Goal: Task Accomplishment & Management: Manage account settings

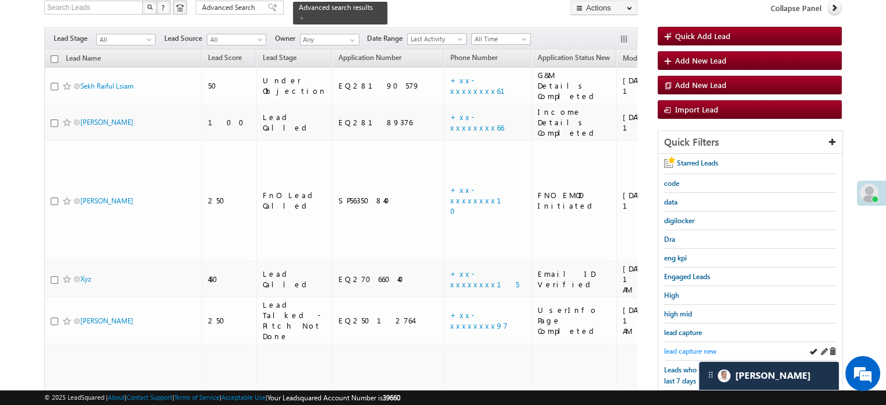
scroll to position [80, 0]
click at [685, 351] on span "lead capture new" at bounding box center [690, 351] width 52 height 9
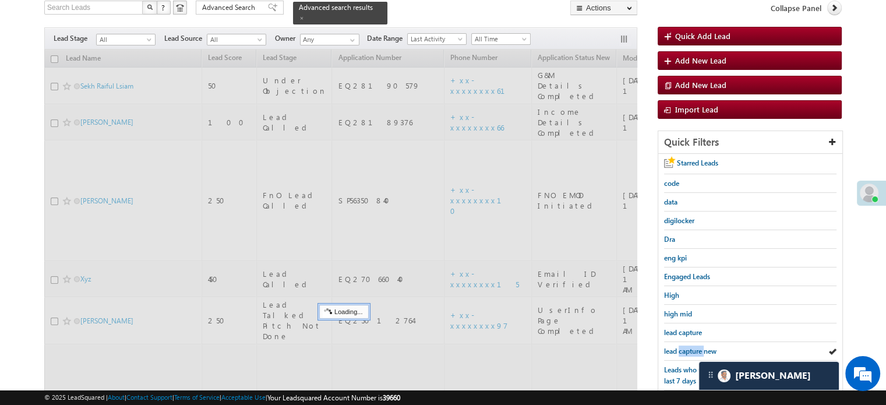
click at [685, 351] on span "lead capture new" at bounding box center [690, 351] width 52 height 9
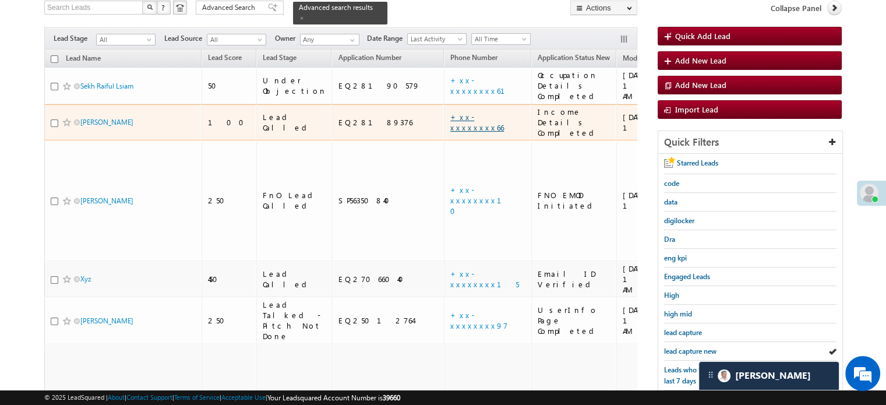
click at [450, 112] on link "+xx-xxxxxxxx66" at bounding box center [477, 122] width 54 height 20
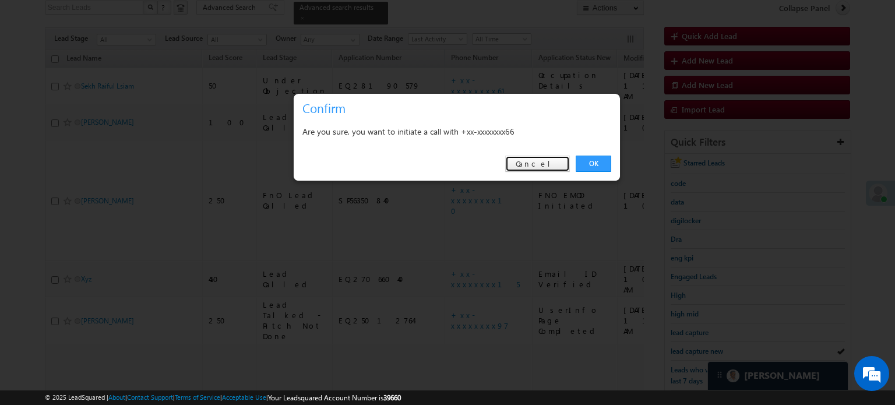
drag, startPoint x: 565, startPoint y: 167, endPoint x: 534, endPoint y: 164, distance: 30.4
click at [564, 168] on link "Cancel" at bounding box center [537, 164] width 65 height 16
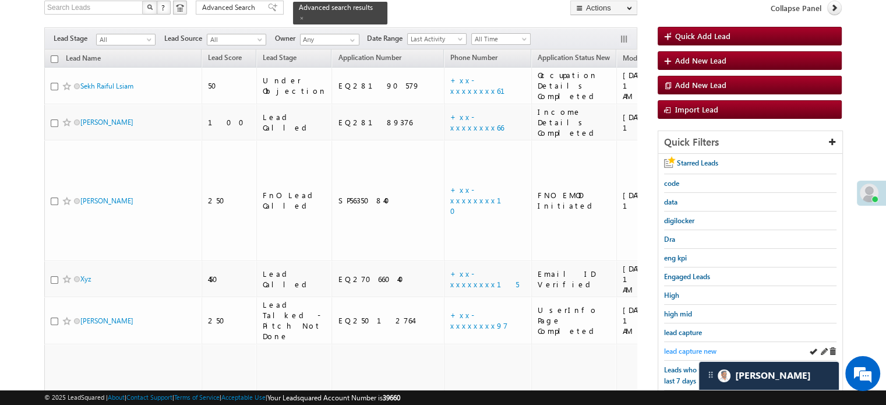
click at [681, 347] on span "lead capture new" at bounding box center [690, 351] width 52 height 9
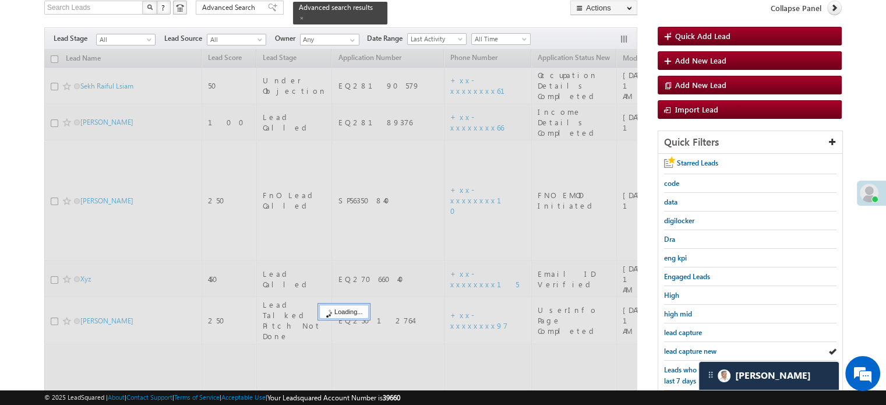
click at [681, 347] on span "lead capture new" at bounding box center [690, 351] width 52 height 9
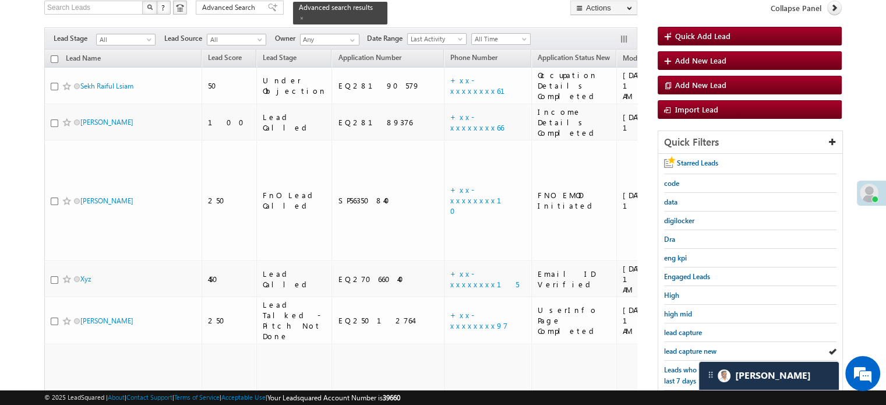
click at [681, 347] on span "lead capture new" at bounding box center [690, 351] width 52 height 9
click at [702, 352] on span "lead capture new" at bounding box center [690, 351] width 52 height 9
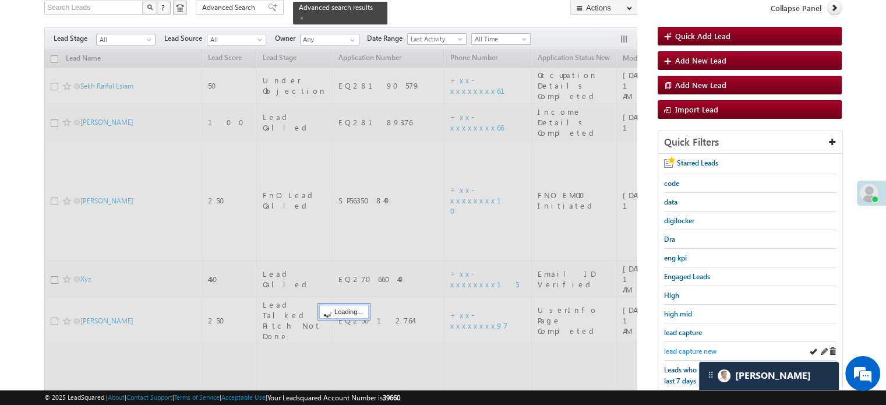
click at [696, 347] on span "lead capture new" at bounding box center [690, 351] width 52 height 9
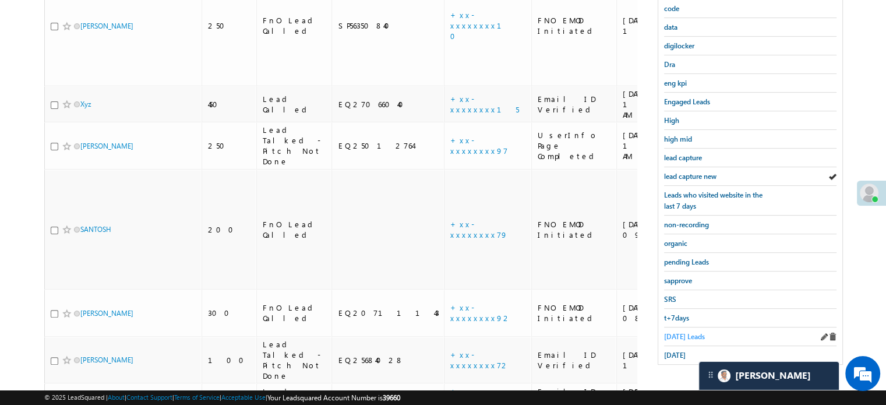
click at [691, 336] on span "Today's Leads" at bounding box center [684, 336] width 41 height 9
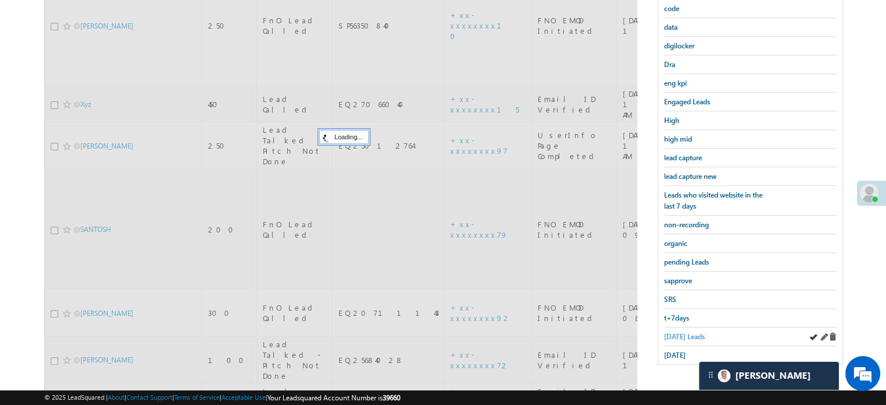
click at [688, 332] on span "Today's Leads" at bounding box center [684, 336] width 41 height 9
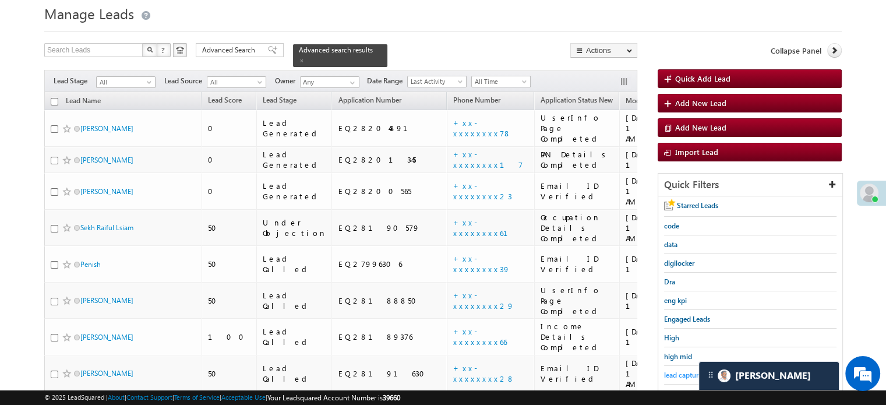
scroll to position [154, 0]
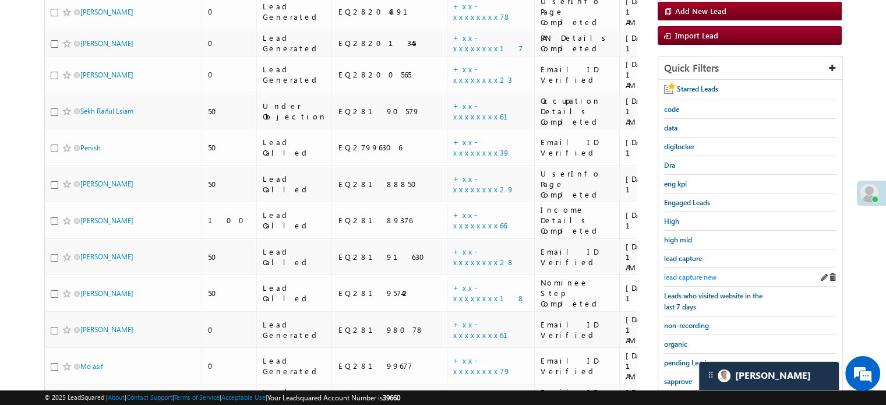
click at [683, 273] on span "lead capture new" at bounding box center [690, 277] width 52 height 9
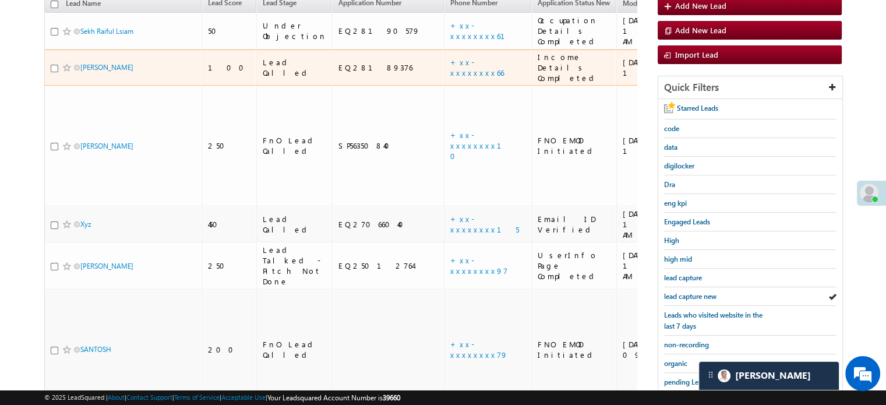
scroll to position [233, 0]
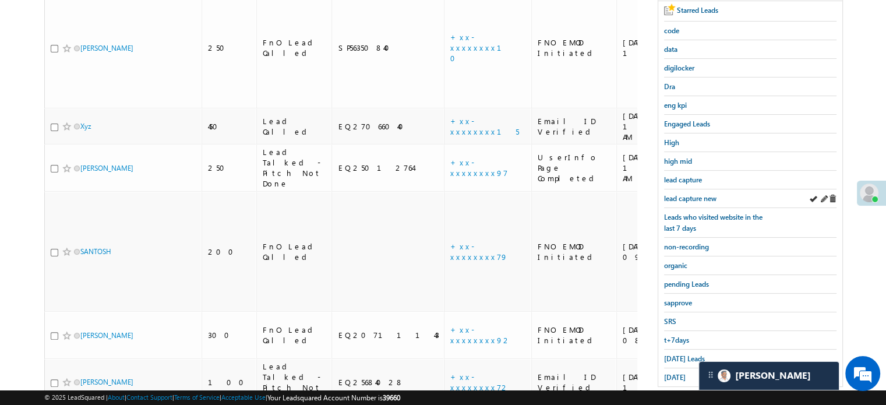
click at [688, 202] on div "lead capture new" at bounding box center [750, 198] width 172 height 19
click at [688, 197] on span "lead capture new" at bounding box center [690, 198] width 52 height 9
click at [684, 194] on span "lead capture new" at bounding box center [690, 198] width 52 height 9
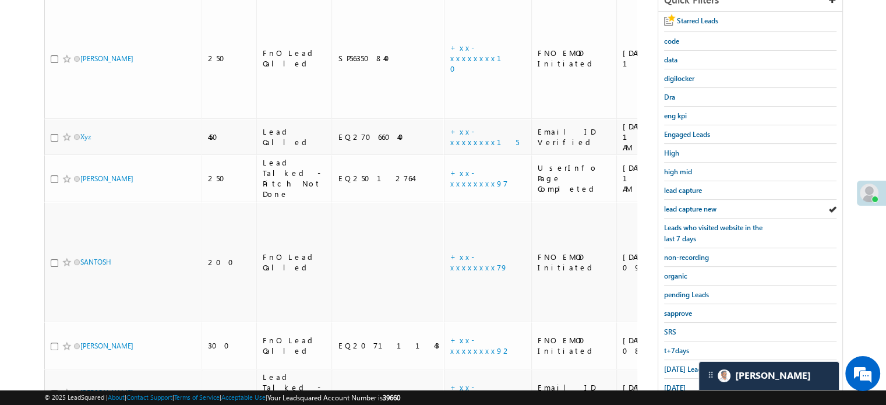
scroll to position [281, 0]
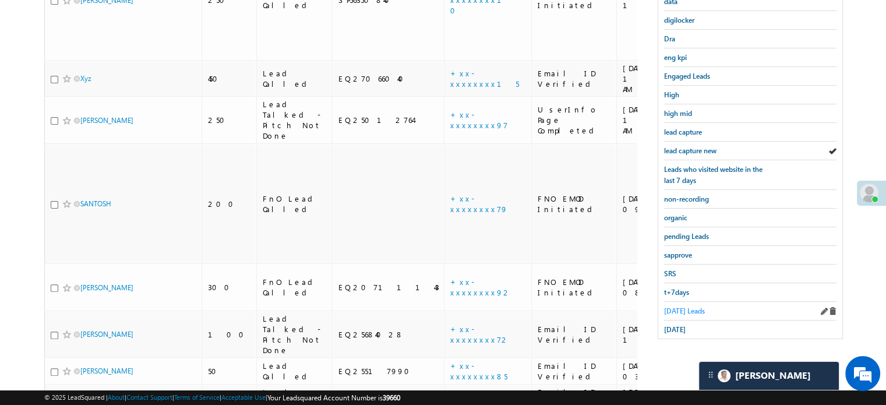
click at [682, 307] on span "Today's Leads" at bounding box center [684, 311] width 41 height 9
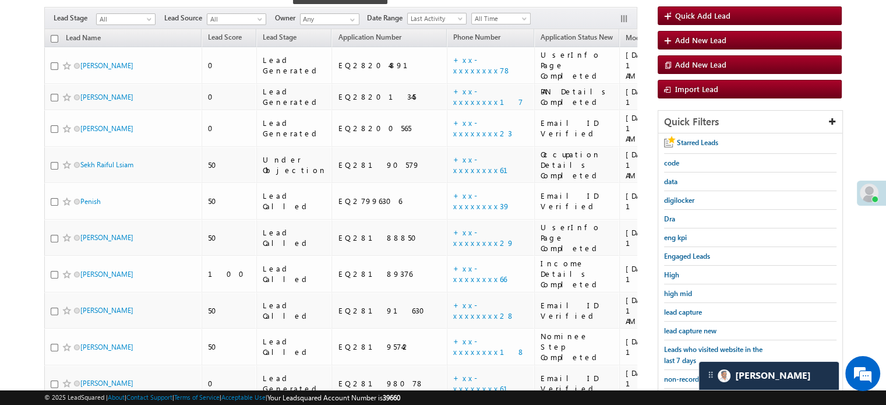
scroll to position [164, 0]
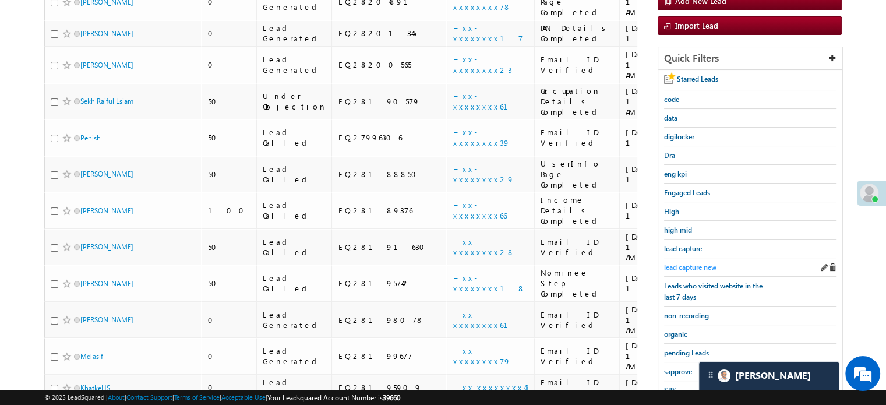
click at [685, 263] on span "lead capture new" at bounding box center [690, 267] width 52 height 9
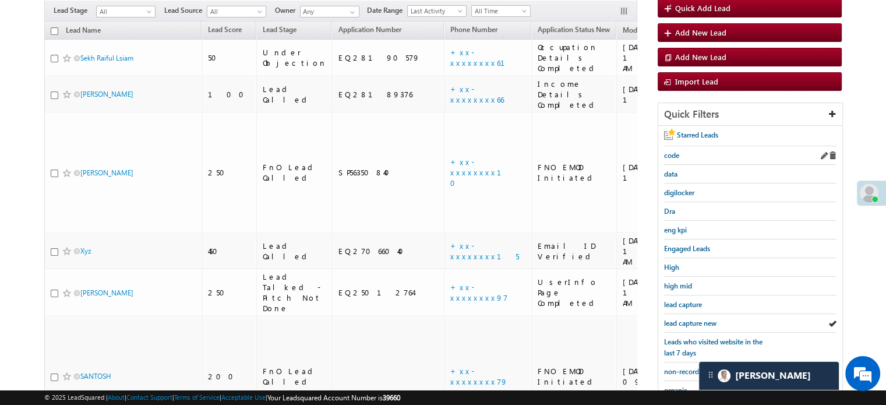
scroll to position [117, 0]
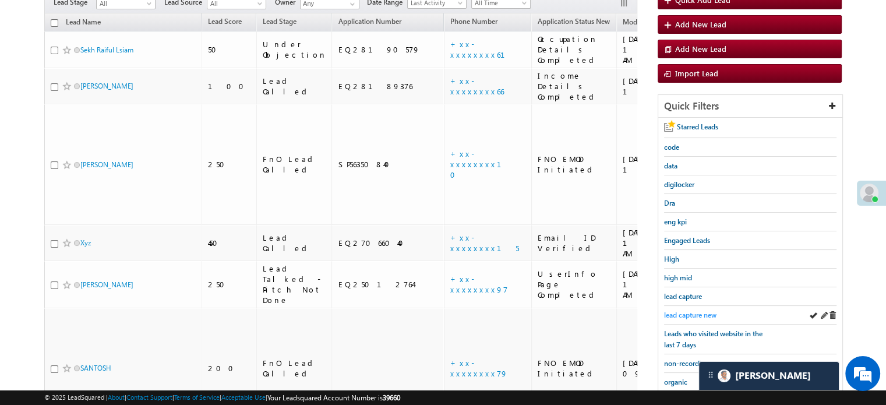
click at [674, 311] on span "lead capture new" at bounding box center [690, 315] width 52 height 9
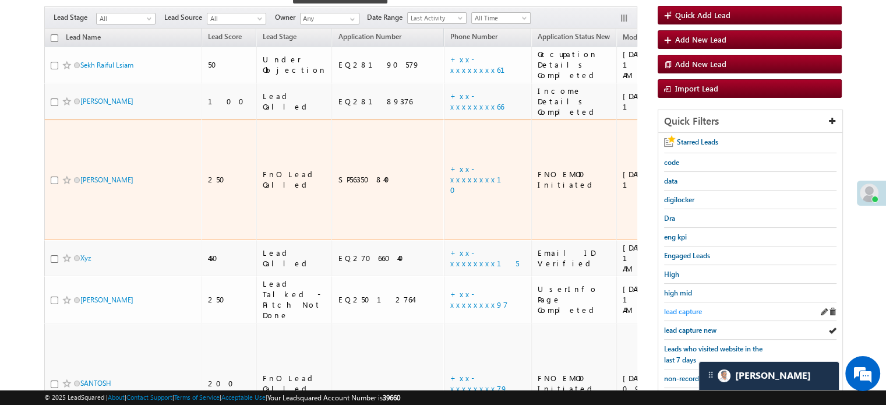
scroll to position [175, 0]
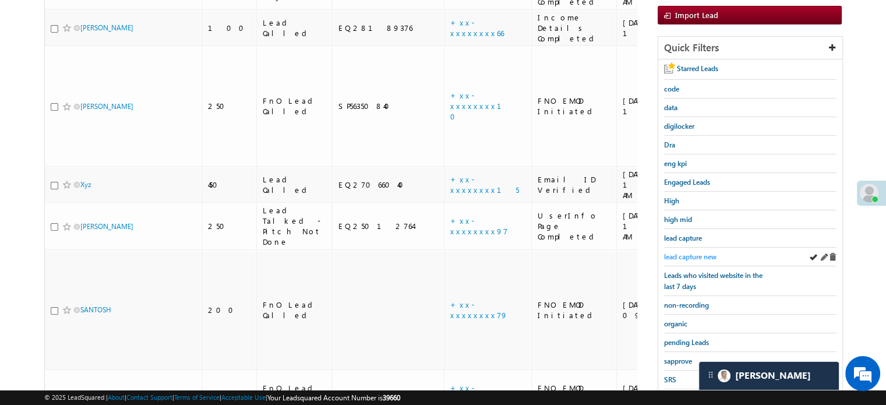
click at [679, 252] on span "lead capture new" at bounding box center [690, 256] width 52 height 9
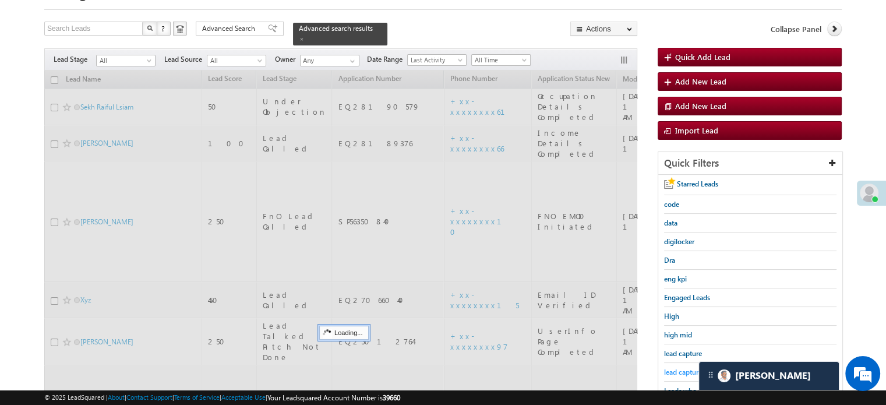
scroll to position [58, 0]
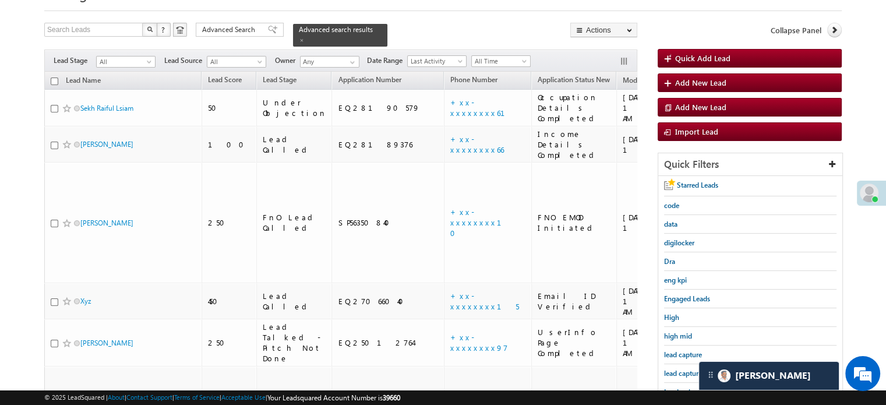
click at [680, 372] on span "lead capture new" at bounding box center [690, 373] width 52 height 9
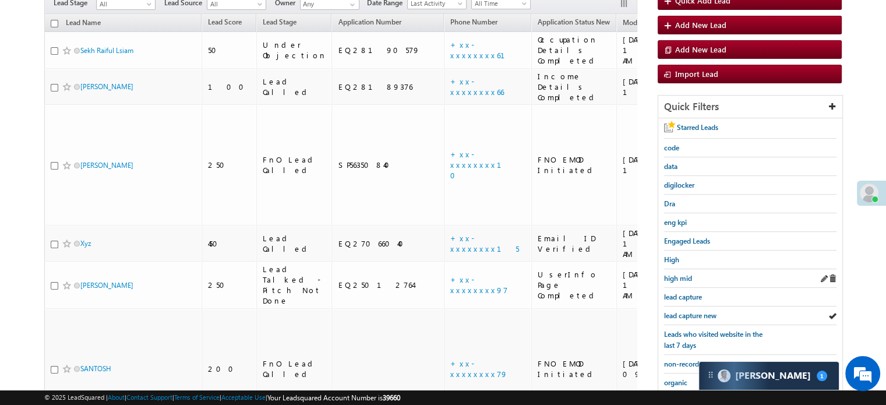
scroll to position [117, 0]
click at [688, 309] on link "lead capture new" at bounding box center [690, 314] width 52 height 11
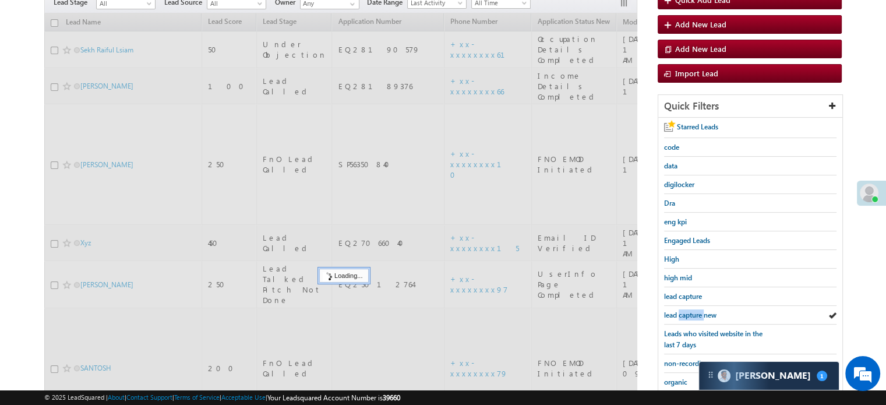
click at [688, 309] on link "lead capture new" at bounding box center [690, 314] width 52 height 11
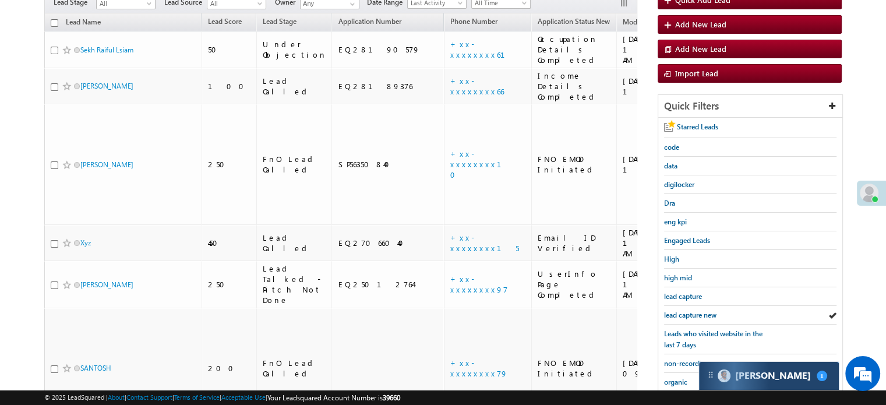
click at [730, 369] on div at bounding box center [724, 375] width 13 height 13
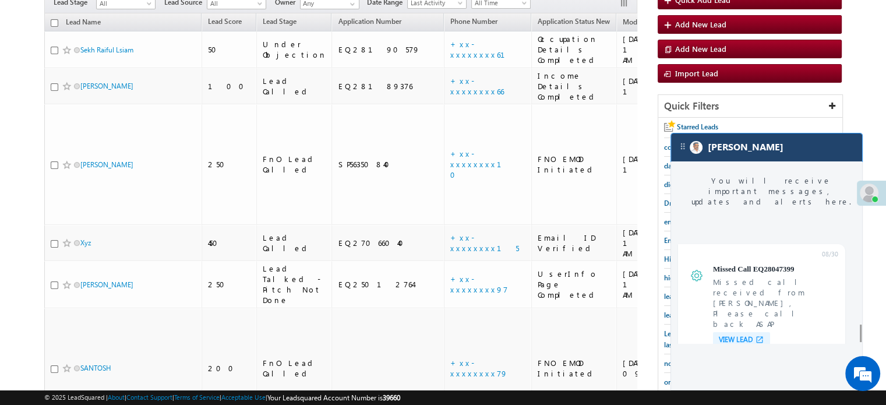
scroll to position [4604, 0]
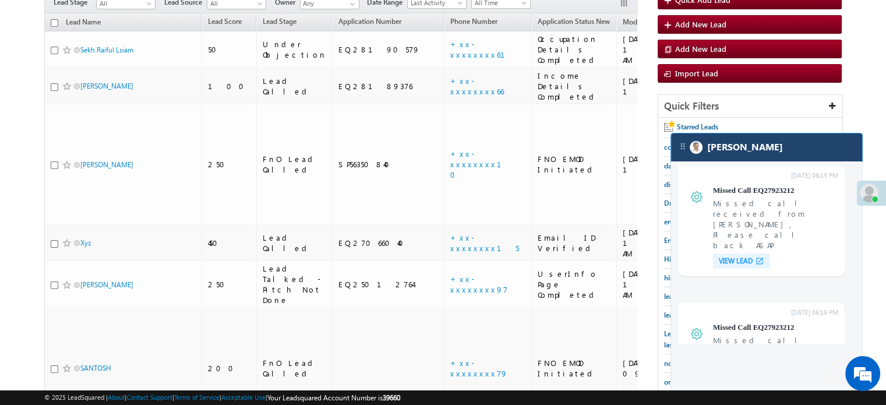
click at [766, 147] on div "[PERSON_NAME]" at bounding box center [766, 147] width 191 height 28
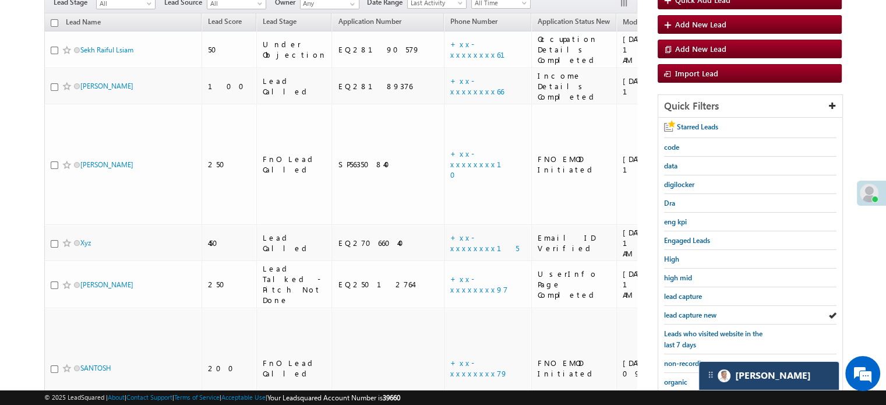
scroll to position [4669, 0]
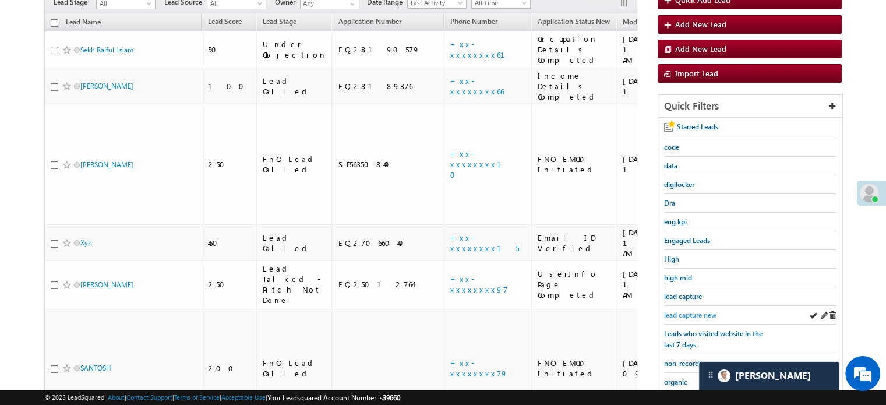
click at [696, 312] on span "lead capture new" at bounding box center [690, 315] width 52 height 9
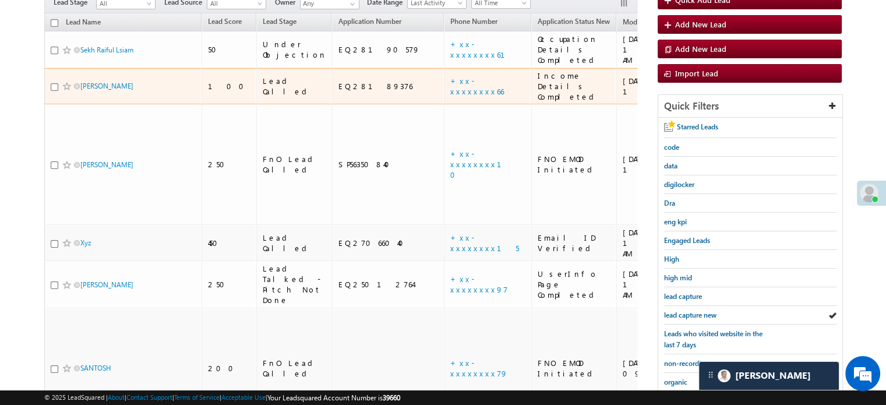
scroll to position [5498, 0]
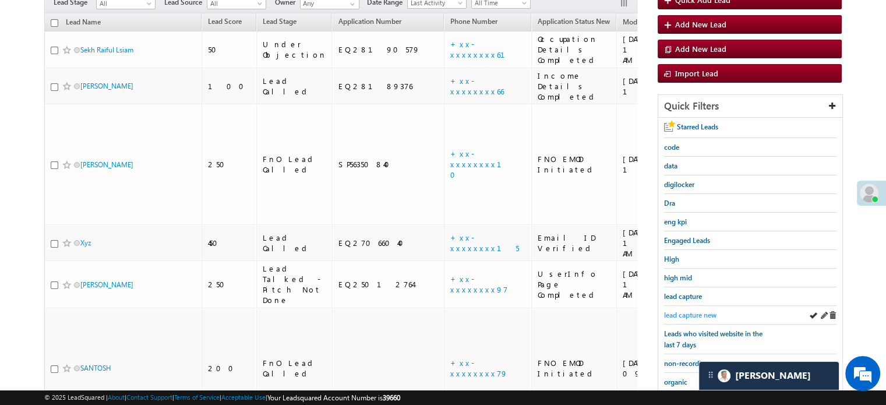
click at [699, 312] on span "lead capture new" at bounding box center [690, 315] width 52 height 9
click at [685, 311] on span "lead capture new" at bounding box center [690, 315] width 52 height 9
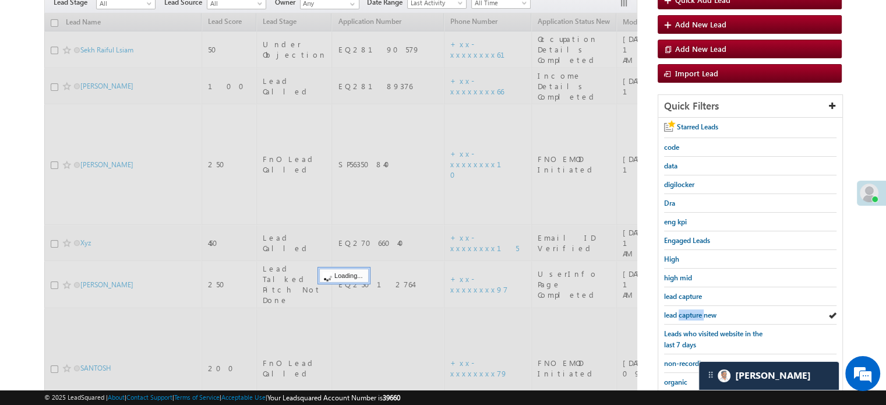
click at [685, 311] on span "lead capture new" at bounding box center [690, 315] width 52 height 9
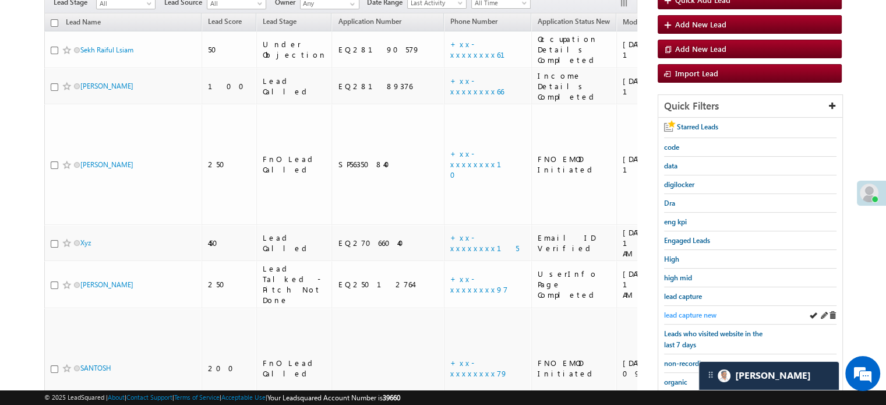
click at [693, 315] on span "lead capture new" at bounding box center [690, 315] width 52 height 9
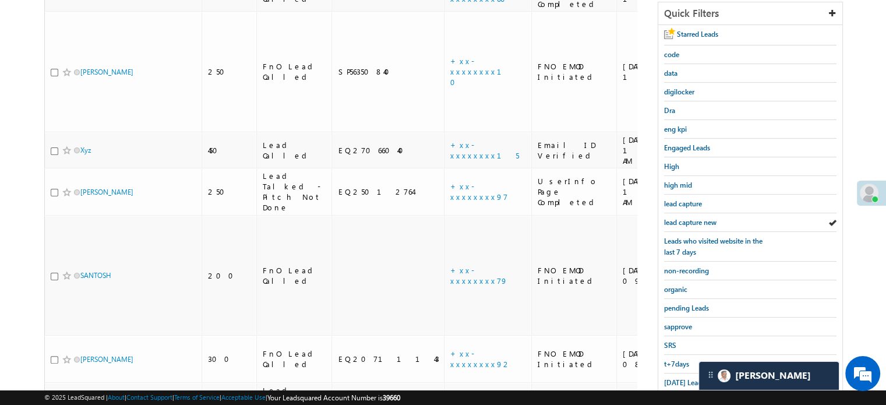
scroll to position [281, 0]
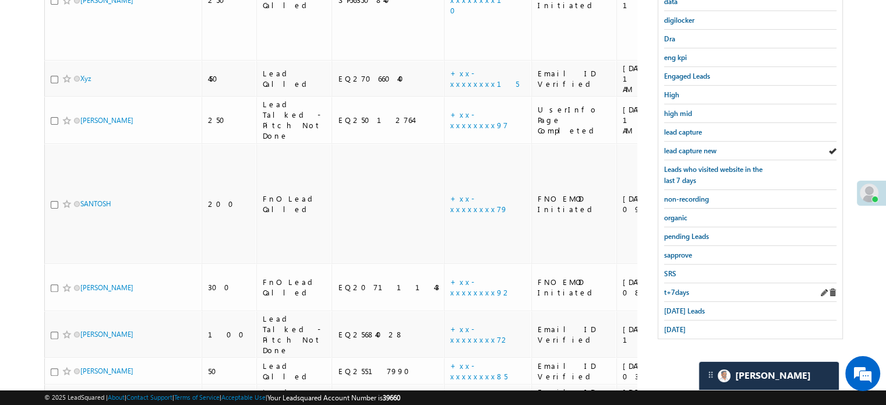
click at [690, 295] on div "t+7days" at bounding box center [750, 292] width 172 height 19
click at [691, 305] on link "Today's Leads" at bounding box center [684, 310] width 41 height 11
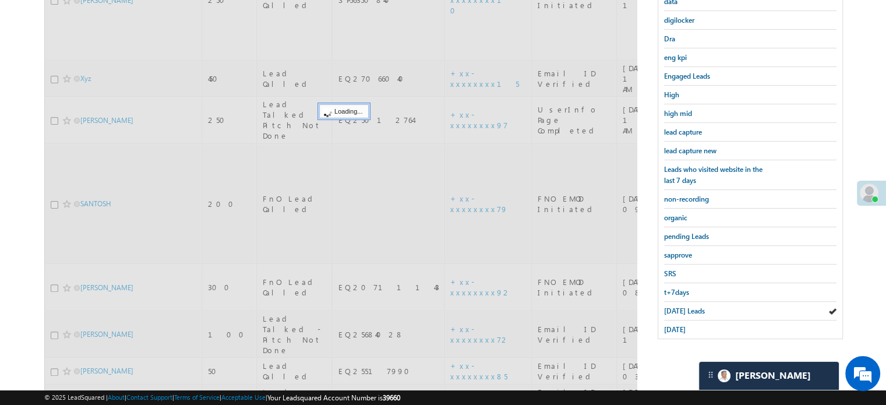
click at [691, 307] on span "Today's Leads" at bounding box center [684, 311] width 41 height 9
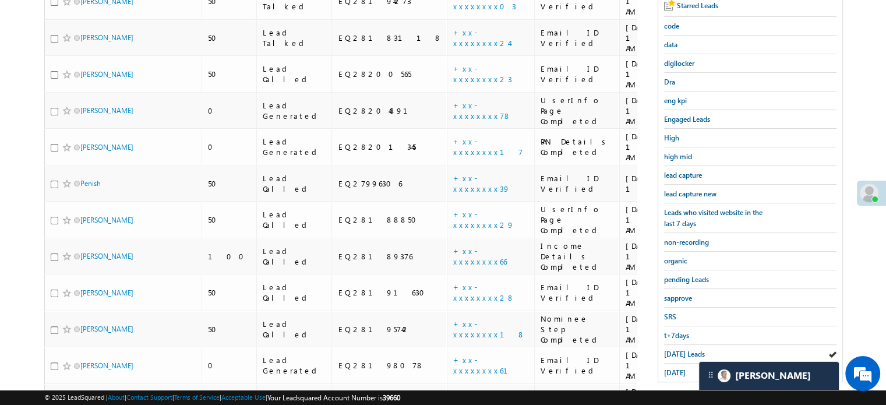
scroll to position [154, 0]
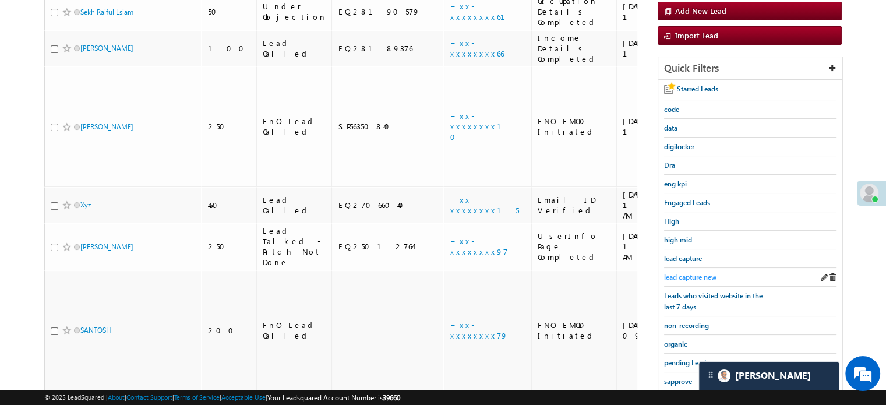
click at [692, 273] on span "lead capture new" at bounding box center [690, 277] width 52 height 9
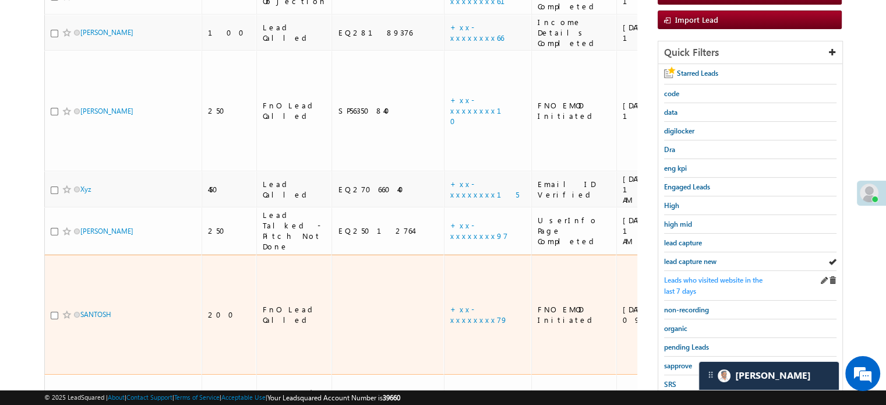
scroll to position [175, 0]
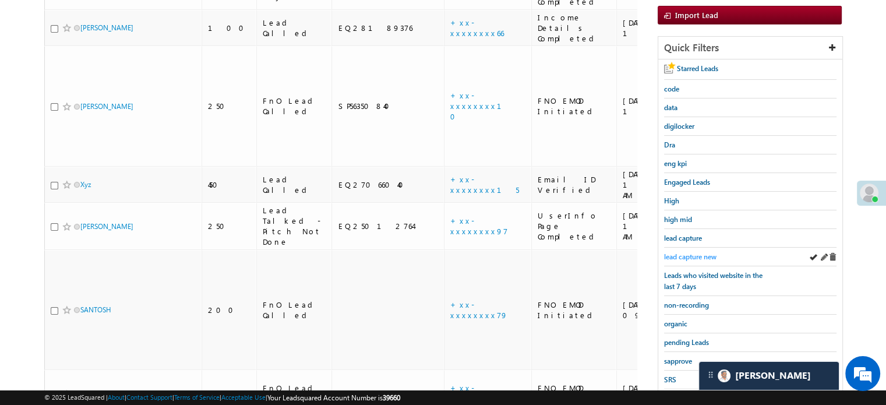
click at [699, 254] on span "lead capture new" at bounding box center [690, 256] width 52 height 9
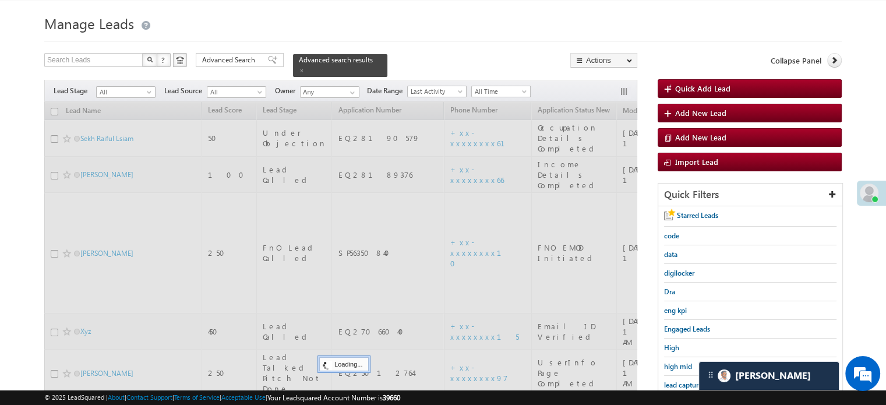
scroll to position [0, 0]
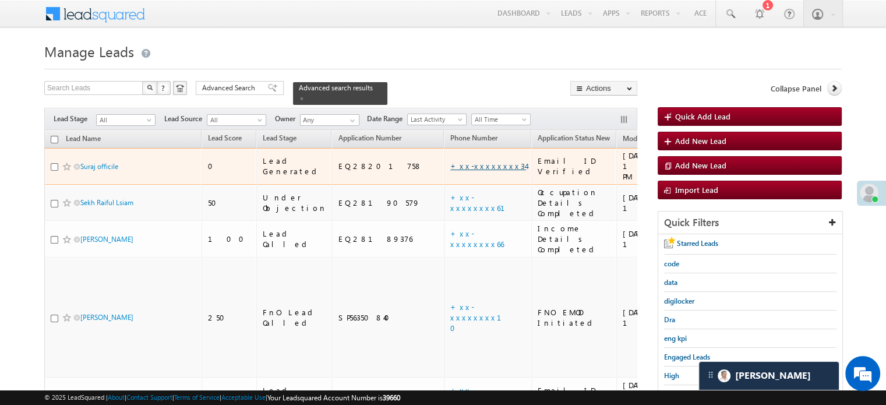
click at [450, 161] on link "+xx-xxxxxxxx34" at bounding box center [488, 166] width 76 height 10
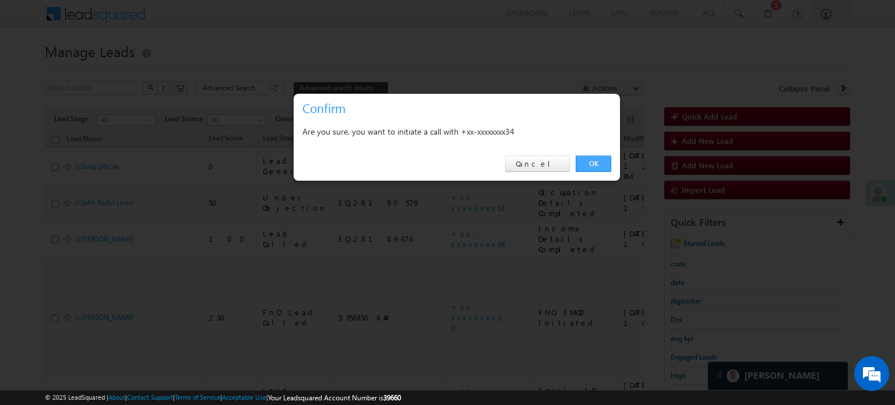
click at [585, 161] on link "OK" at bounding box center [594, 164] width 36 height 16
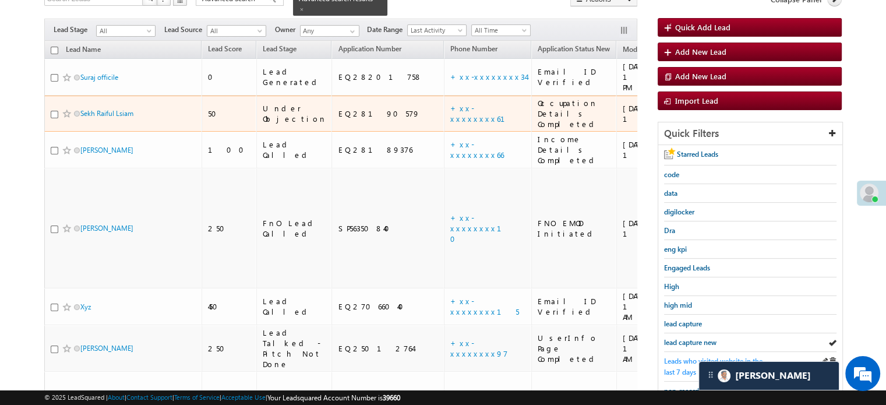
scroll to position [175, 0]
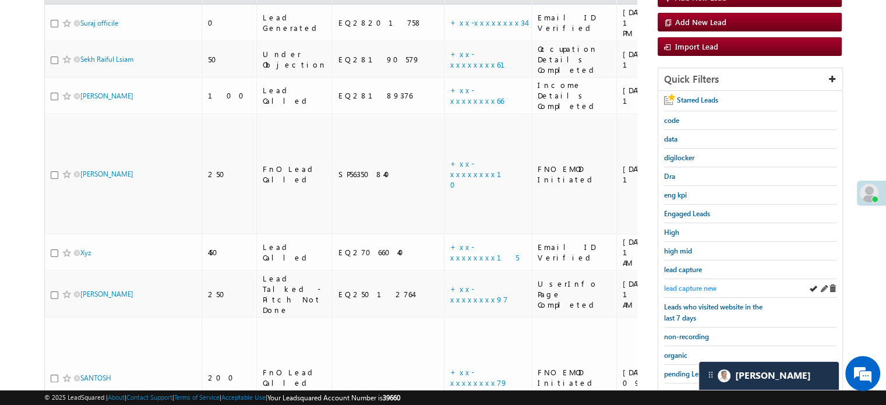
click at [681, 286] on span "lead capture new" at bounding box center [690, 288] width 52 height 9
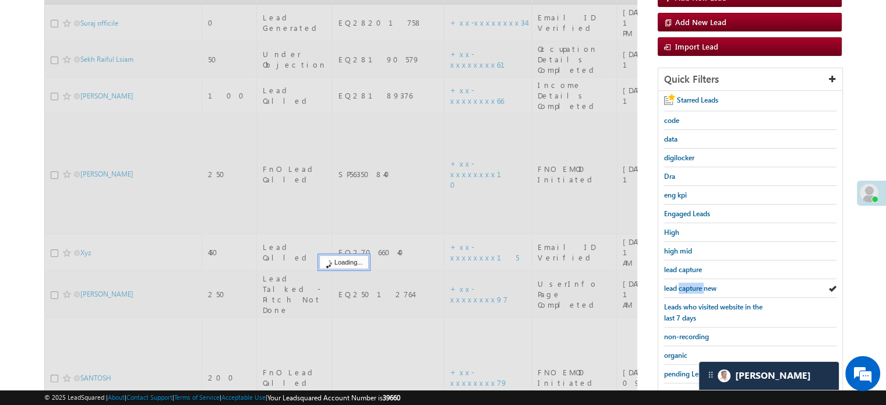
click at [681, 286] on span "lead capture new" at bounding box center [690, 288] width 52 height 9
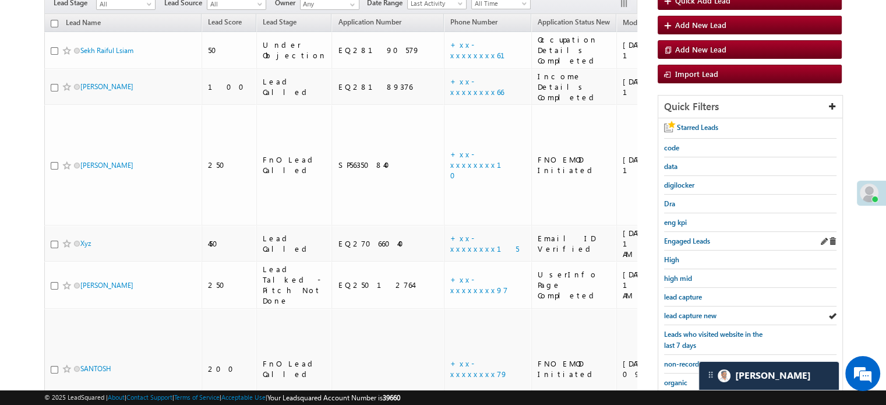
scroll to position [117, 0]
click at [688, 309] on link "lead capture new" at bounding box center [690, 314] width 52 height 11
click at [688, 311] on span "lead capture new" at bounding box center [690, 315] width 52 height 9
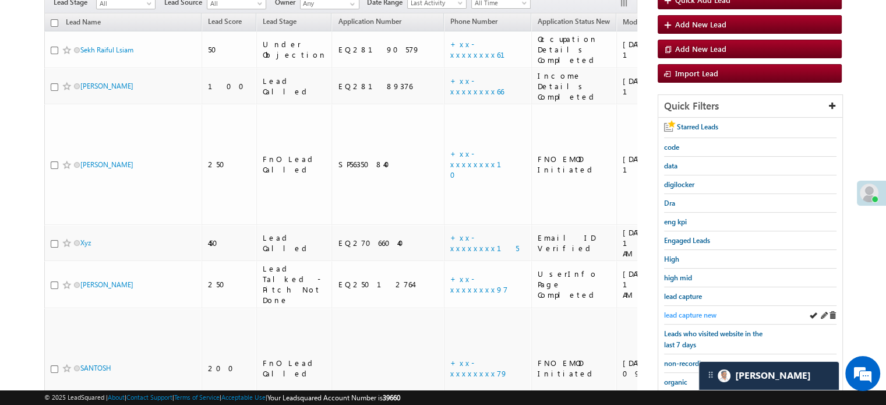
click at [699, 312] on span "lead capture new" at bounding box center [690, 315] width 52 height 9
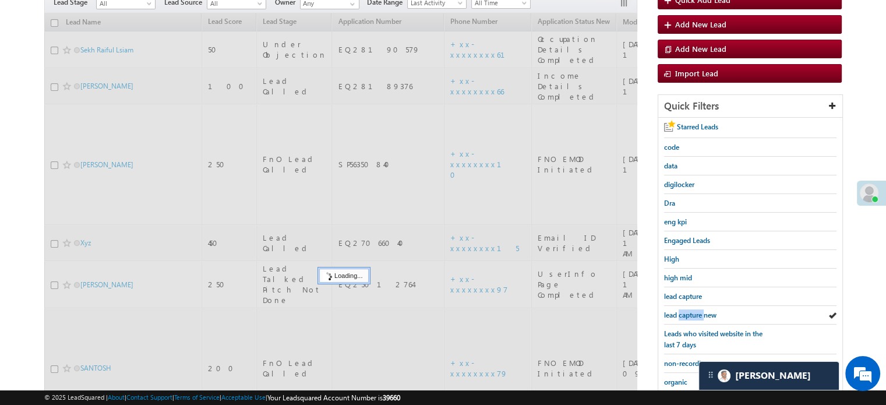
click at [699, 312] on span "lead capture new" at bounding box center [690, 315] width 52 height 9
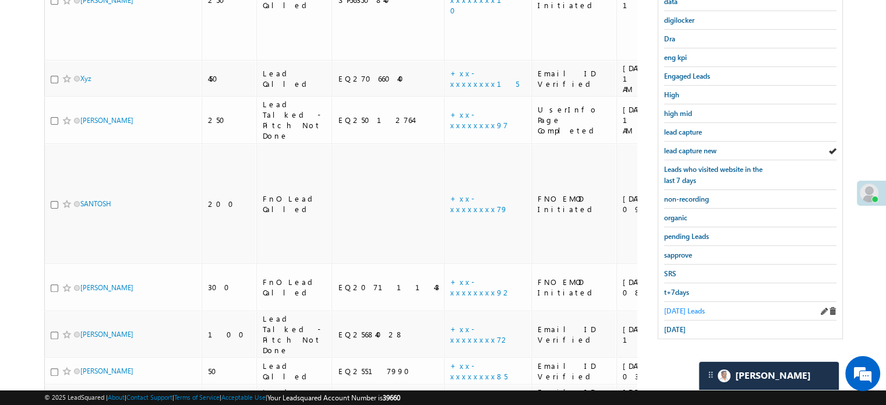
click at [680, 307] on span "Today's Leads" at bounding box center [684, 311] width 41 height 9
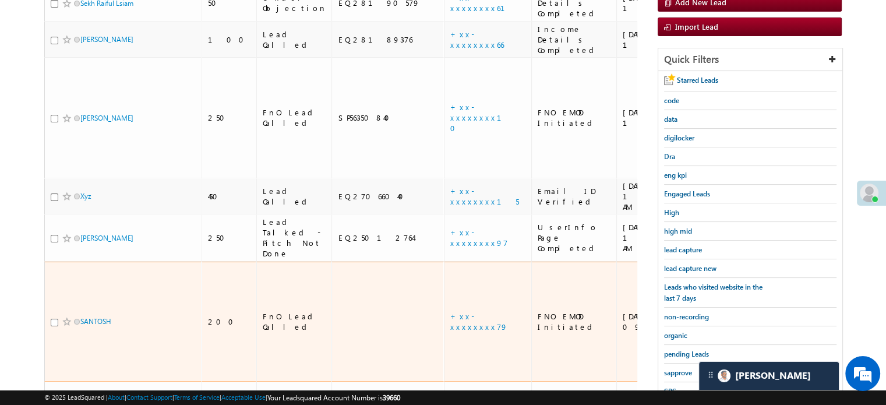
scroll to position [164, 0]
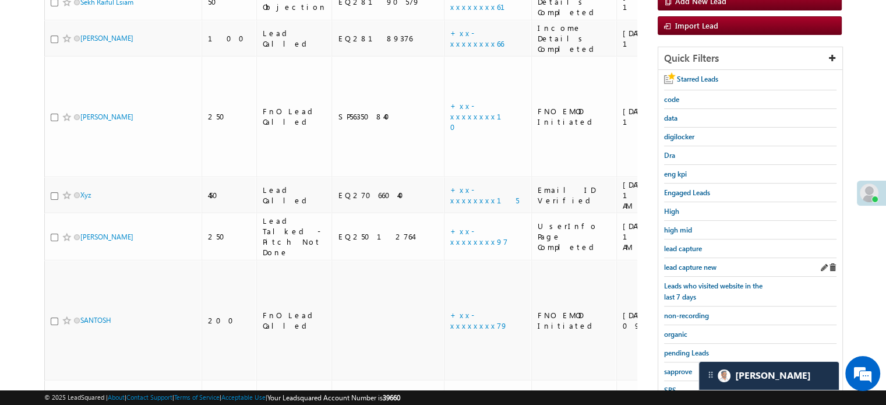
click at [699, 258] on div "lead capture new" at bounding box center [750, 267] width 172 height 19
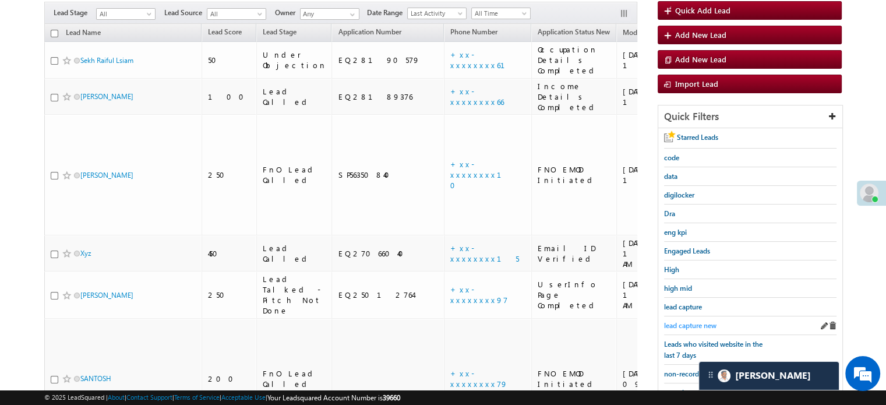
click at [693, 325] on span "lead capture new" at bounding box center [690, 325] width 52 height 9
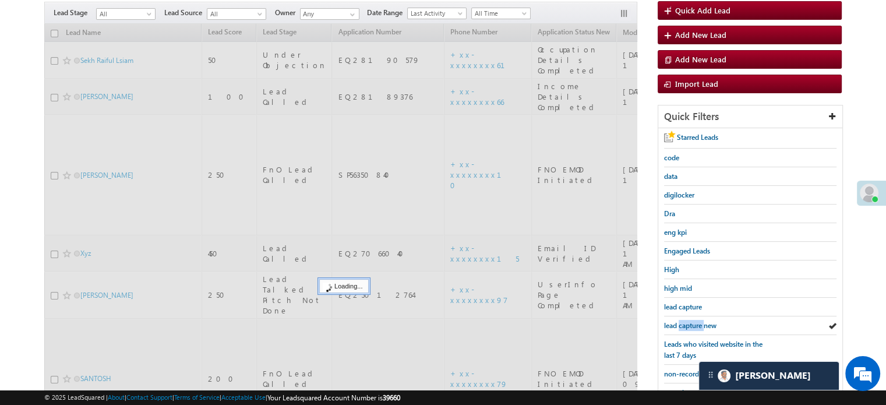
click at [693, 325] on span "lead capture new" at bounding box center [690, 325] width 52 height 9
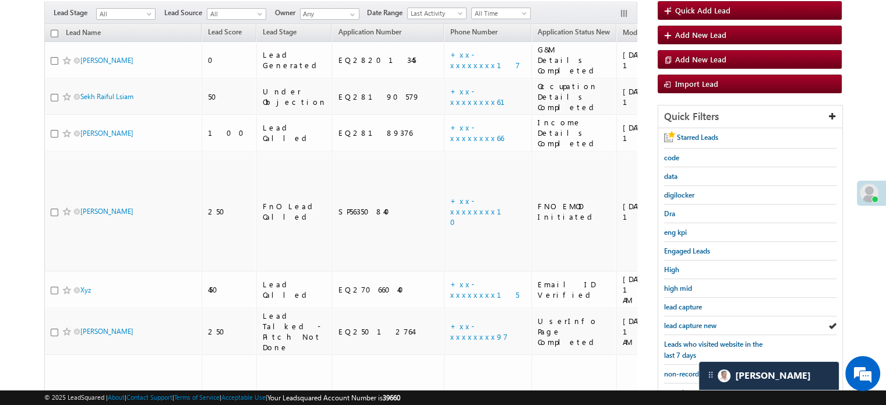
click at [693, 325] on span "lead capture new" at bounding box center [690, 325] width 52 height 9
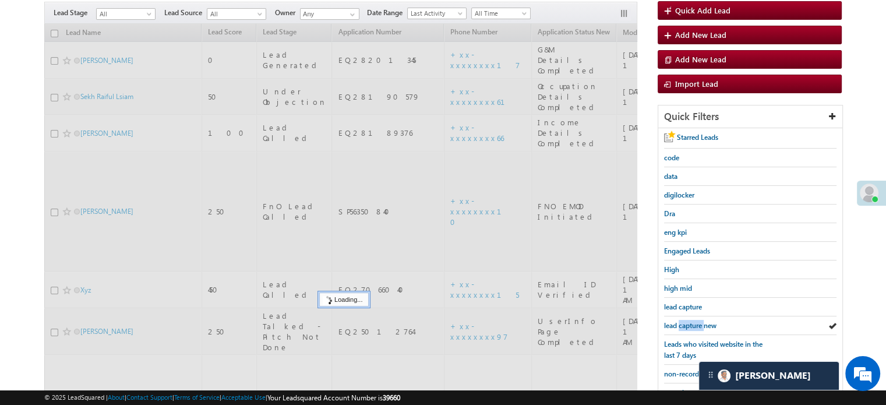
click at [693, 325] on span "lead capture new" at bounding box center [690, 325] width 52 height 9
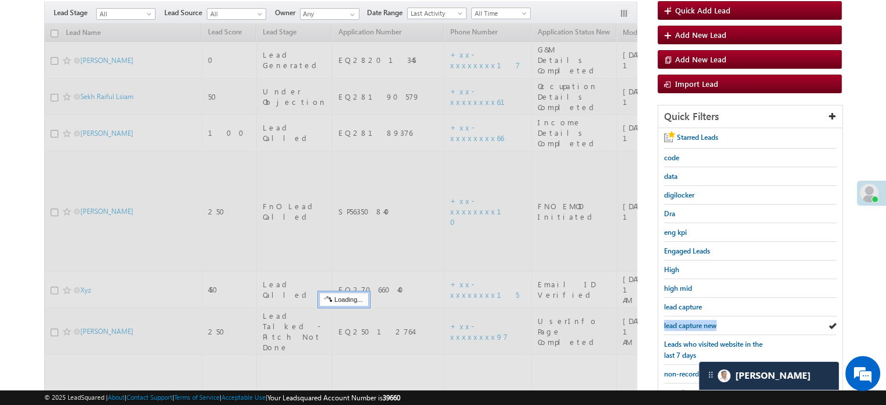
click at [693, 325] on span "lead capture new" at bounding box center [690, 325] width 52 height 9
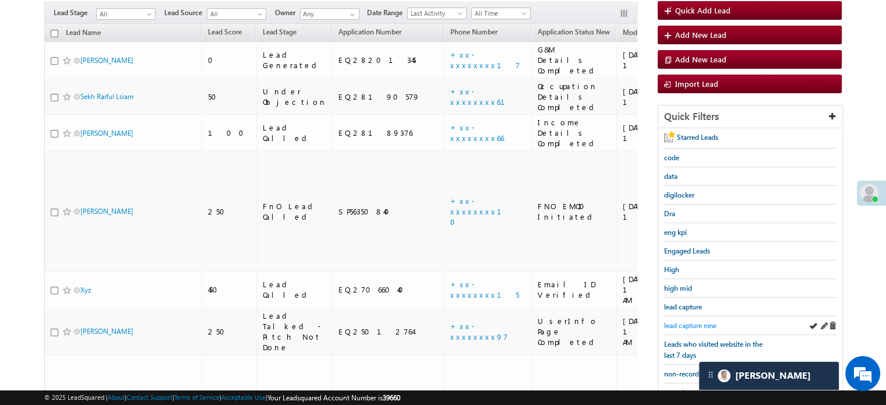
click at [678, 321] on span "lead capture new" at bounding box center [690, 325] width 52 height 9
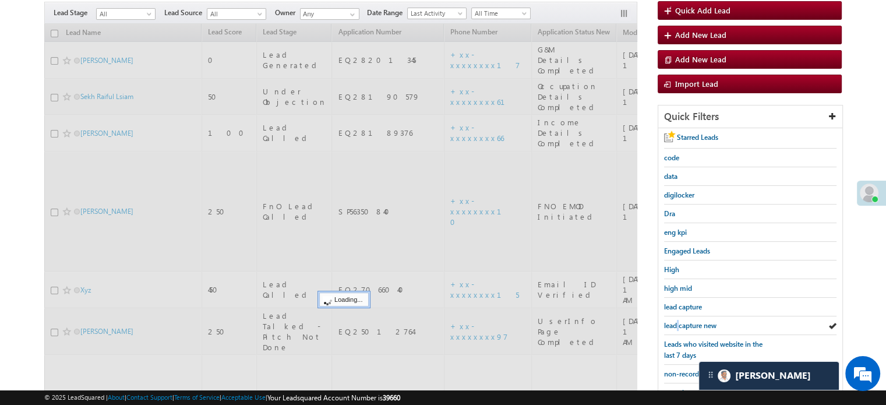
click at [678, 321] on span "lead capture new" at bounding box center [690, 325] width 52 height 9
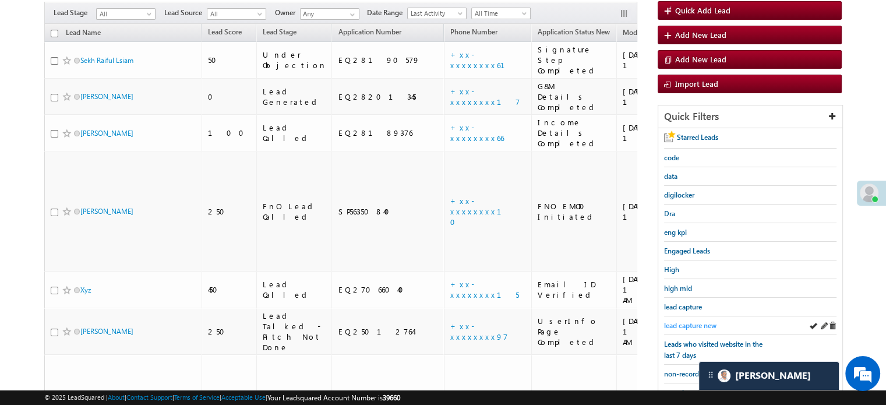
click at [683, 321] on span "lead capture new" at bounding box center [690, 325] width 52 height 9
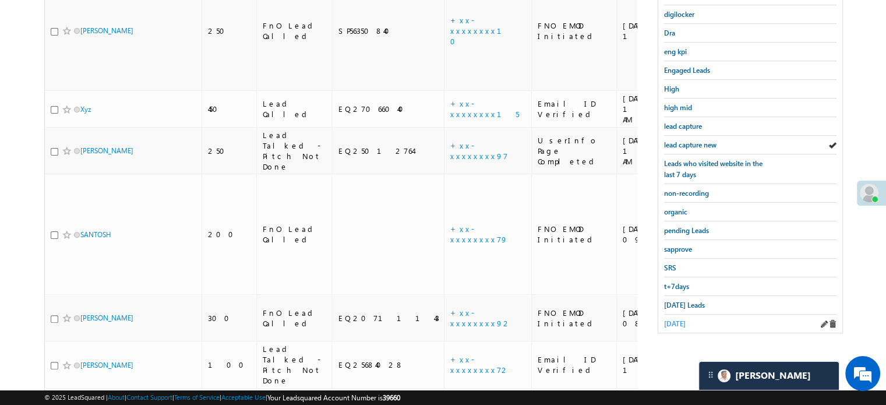
scroll to position [307, 0]
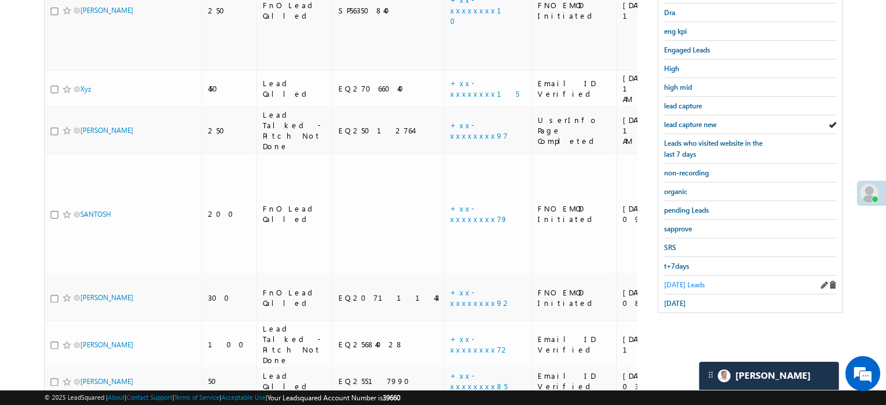
click at [680, 280] on span "Today's Leads" at bounding box center [684, 284] width 41 height 9
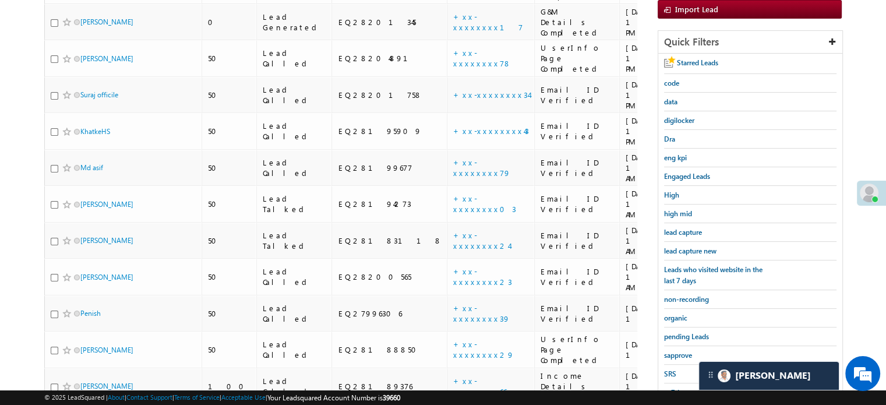
scroll to position [122, 0]
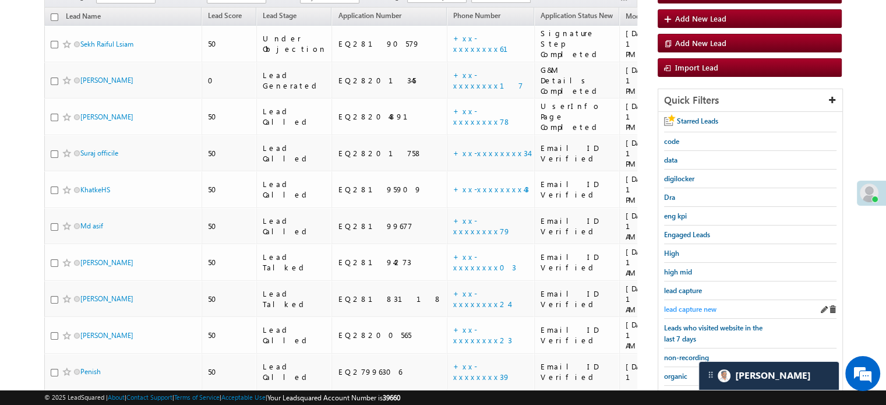
click at [685, 307] on span "lead capture new" at bounding box center [690, 309] width 52 height 9
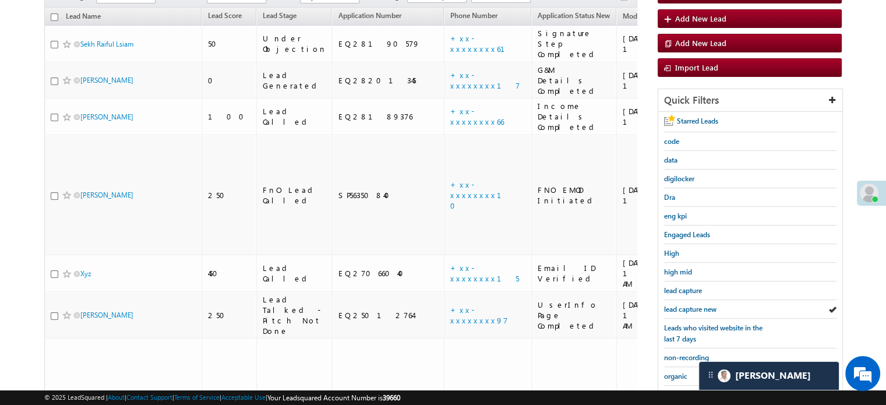
click at [685, 307] on span "lead capture new" at bounding box center [690, 309] width 52 height 9
click at [691, 300] on div "lead capture new" at bounding box center [750, 309] width 172 height 19
click at [691, 306] on span "lead capture new" at bounding box center [690, 309] width 52 height 9
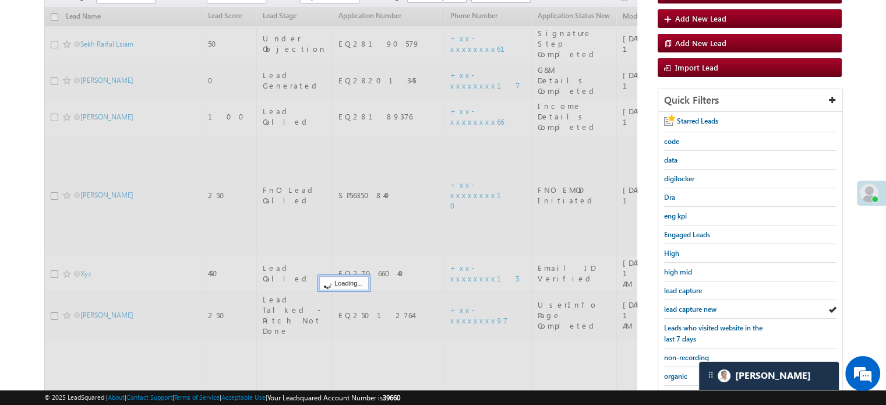
click at [691, 306] on span "lead capture new" at bounding box center [690, 309] width 52 height 9
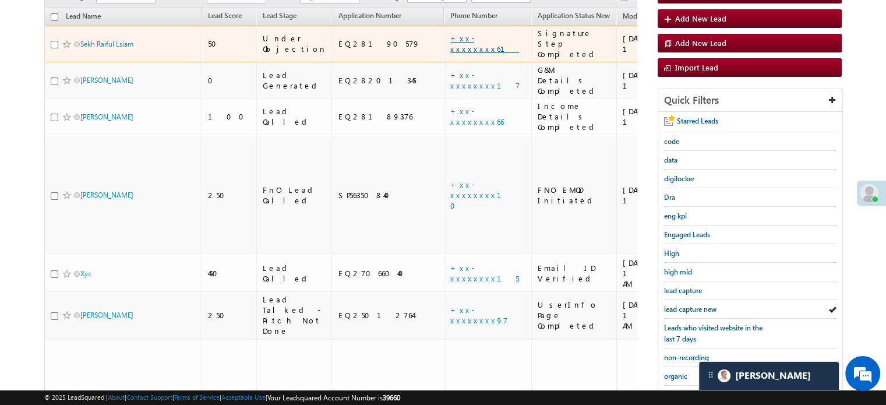
click at [450, 34] on link "+xx-xxxxxxxx61" at bounding box center [484, 43] width 69 height 20
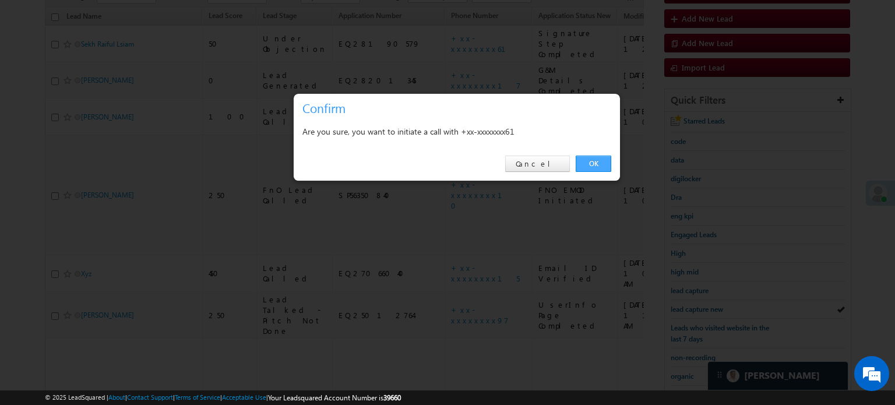
click at [595, 167] on link "OK" at bounding box center [594, 164] width 36 height 16
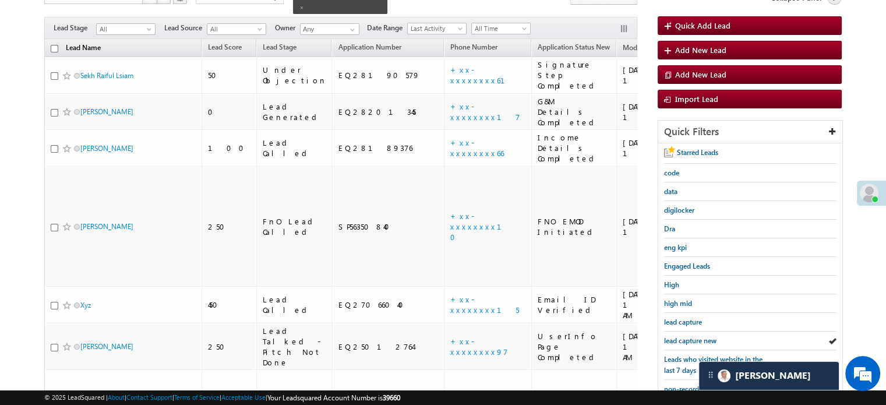
scroll to position [154, 0]
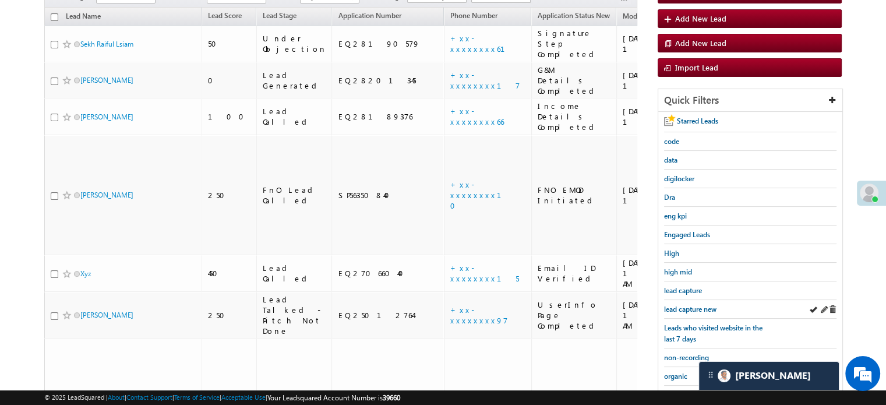
click at [680, 314] on div "lead capture new" at bounding box center [750, 309] width 172 height 19
click at [687, 306] on span "lead capture new" at bounding box center [690, 309] width 52 height 9
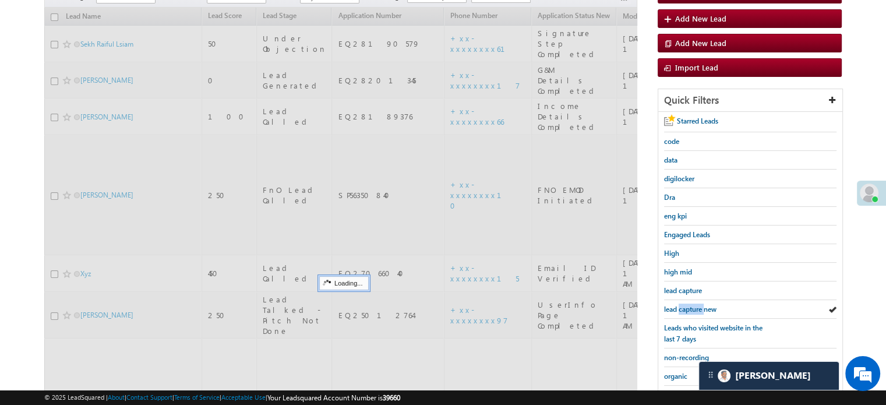
click at [687, 306] on span "lead capture new" at bounding box center [690, 309] width 52 height 9
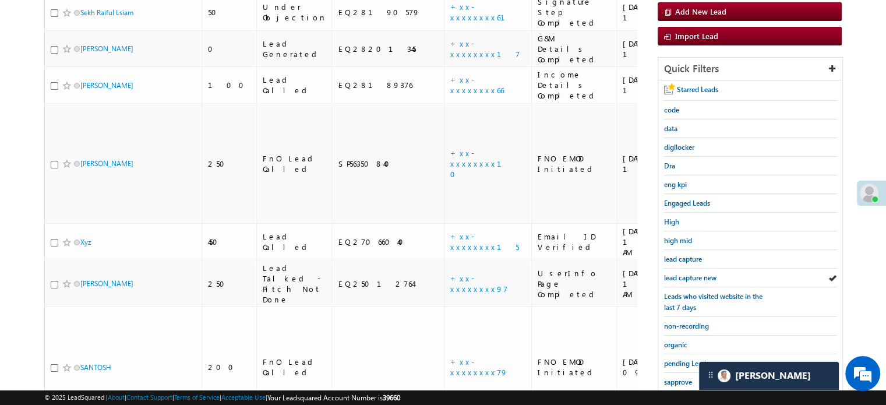
scroll to position [122, 0]
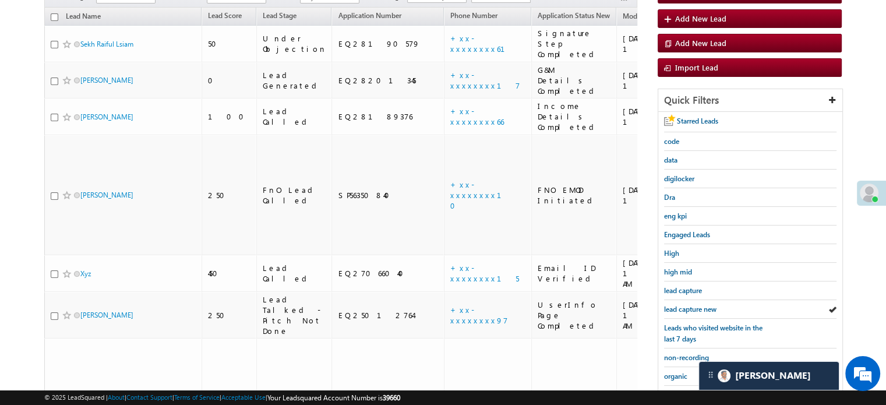
click at [687, 306] on span "lead capture new" at bounding box center [690, 309] width 52 height 9
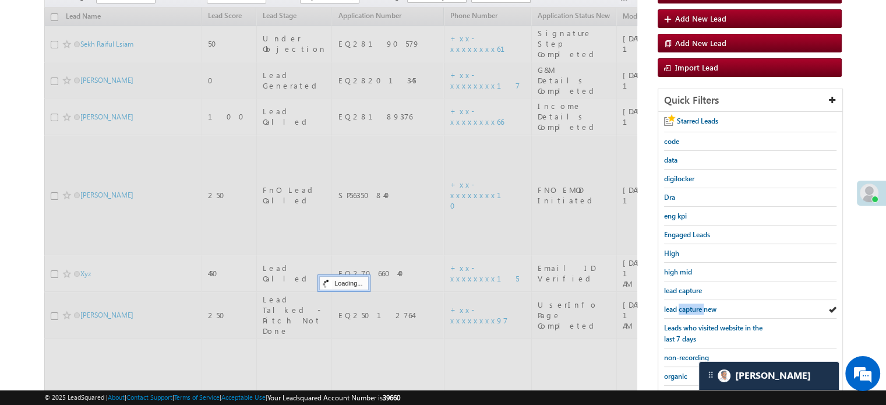
click at [687, 306] on span "lead capture new" at bounding box center [690, 309] width 52 height 9
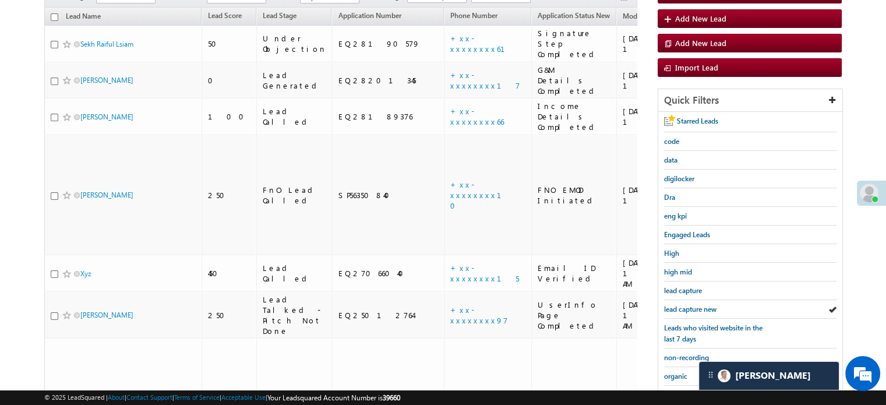
click at [687, 306] on span "lead capture new" at bounding box center [690, 309] width 52 height 9
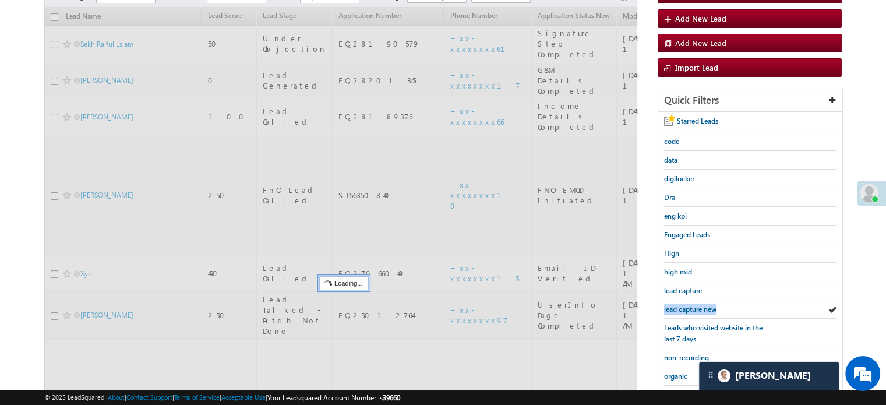
click at [687, 306] on span "lead capture new" at bounding box center [690, 309] width 52 height 9
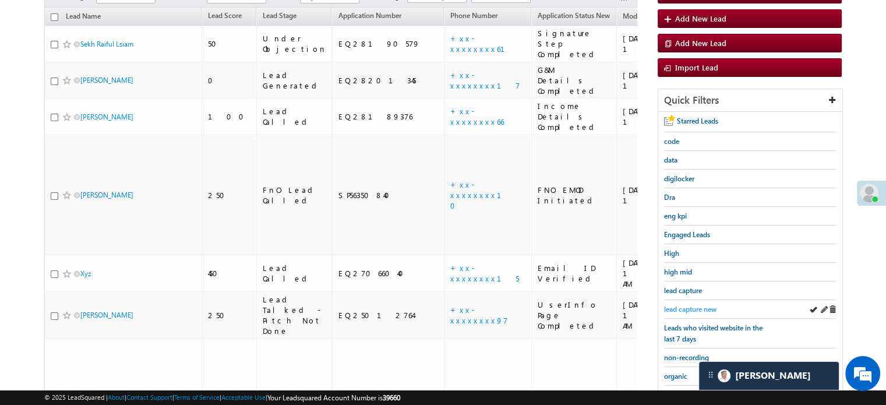
click at [697, 307] on span "lead capture new" at bounding box center [690, 309] width 52 height 9
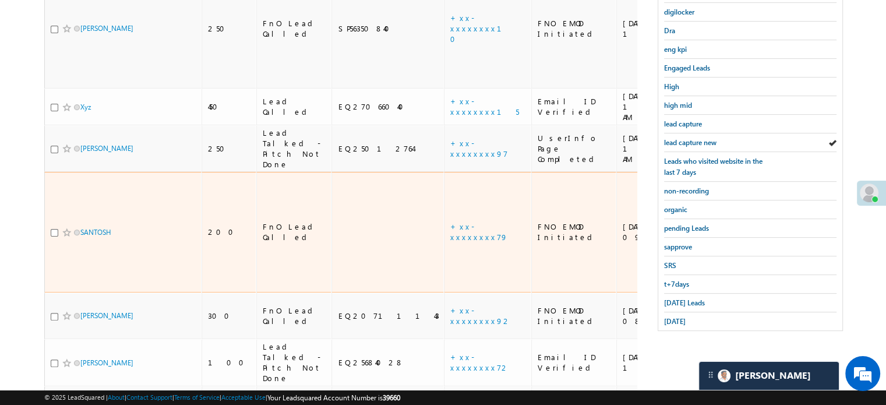
scroll to position [297, 0]
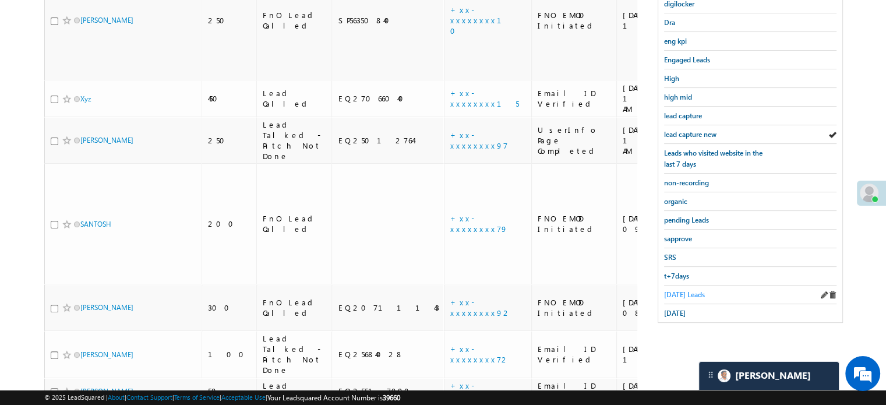
click at [676, 290] on span "Today's Leads" at bounding box center [684, 294] width 41 height 9
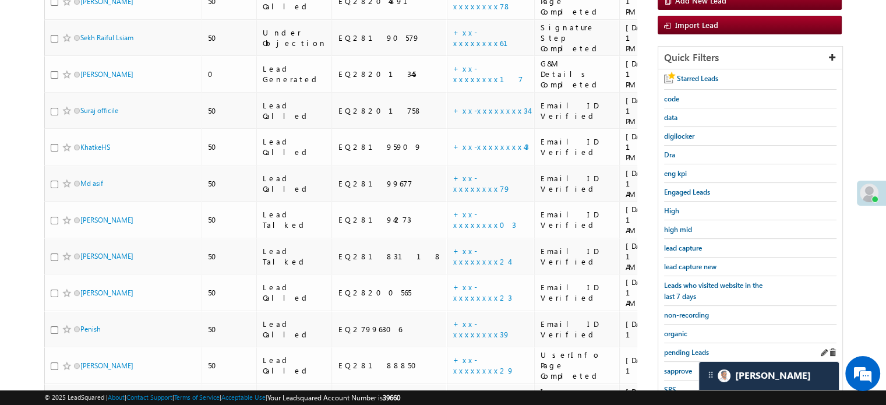
scroll to position [181, 0]
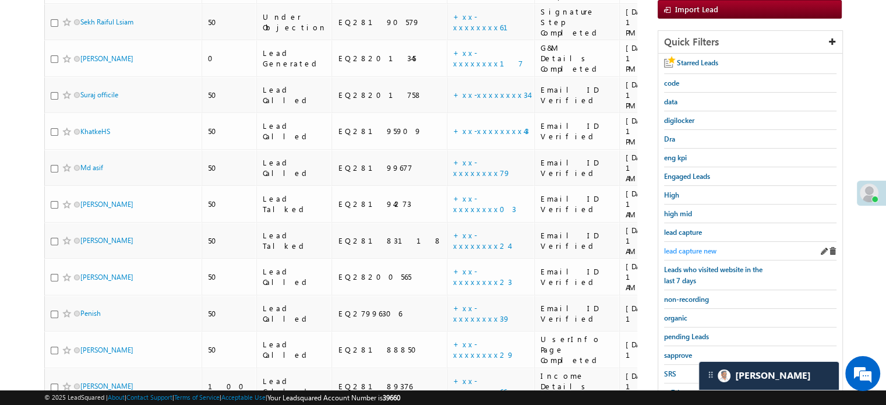
click at [687, 248] on span "lead capture new" at bounding box center [690, 251] width 52 height 9
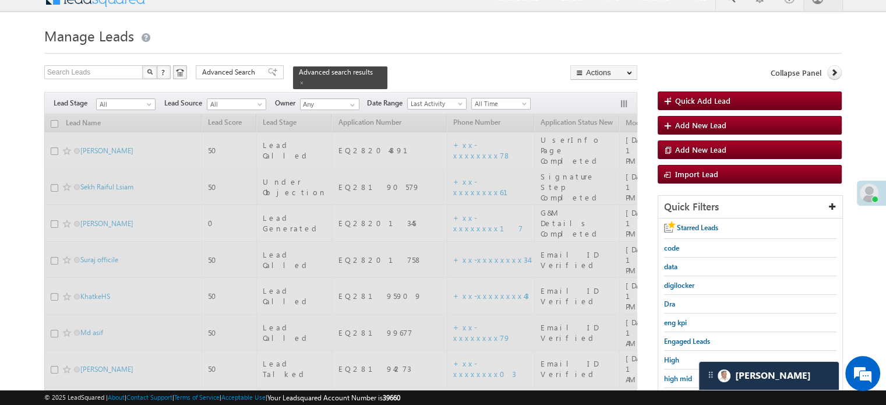
scroll to position [6, 0]
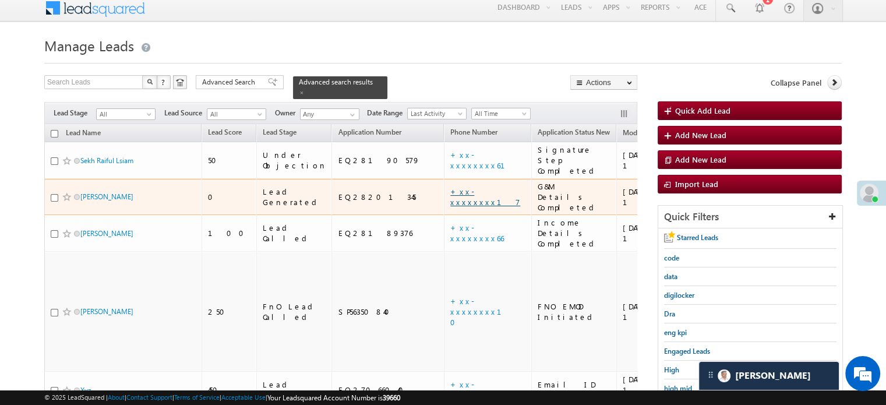
click at [450, 186] on link "+xx-xxxxxxxx17" at bounding box center [485, 196] width 70 height 20
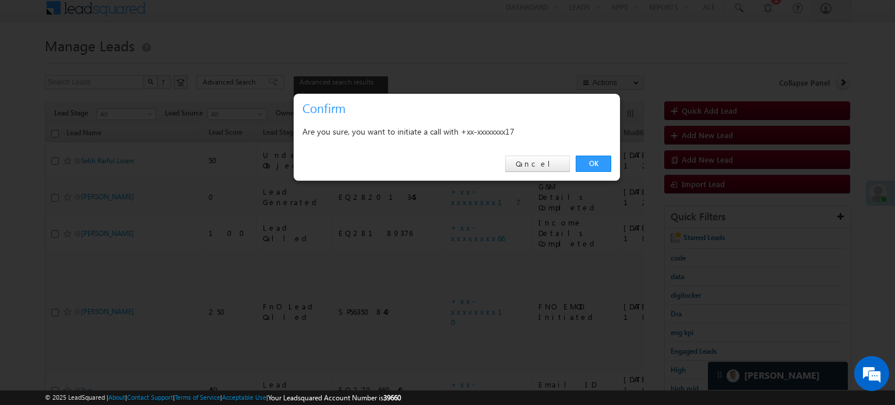
click at [590, 157] on link "OK" at bounding box center [594, 164] width 36 height 16
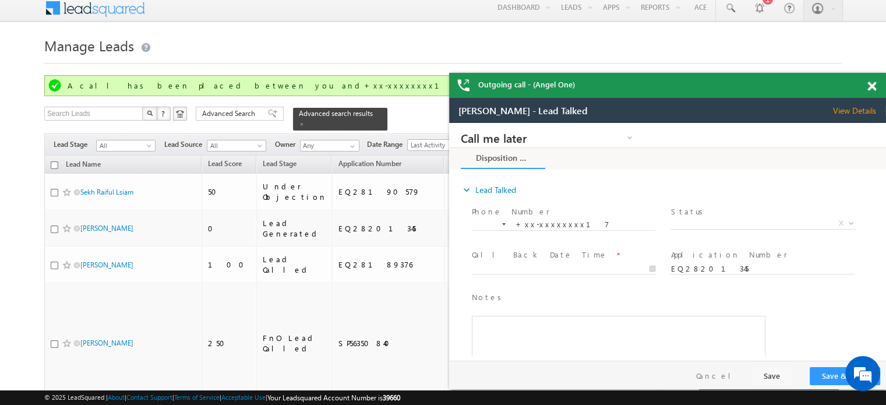
scroll to position [0, 0]
click at [875, 89] on span at bounding box center [872, 87] width 9 height 10
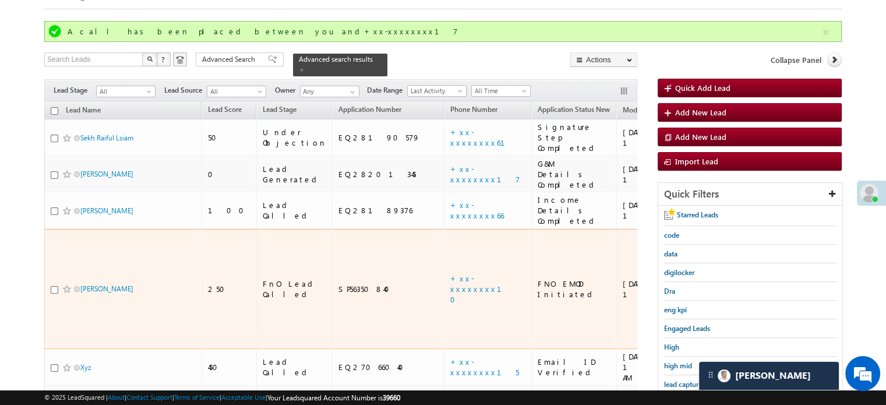
scroll to position [122, 0]
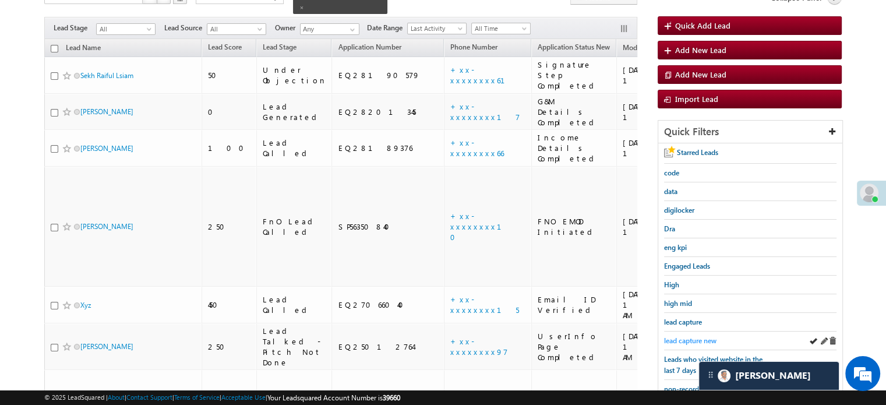
click at [677, 336] on span "lead capture new" at bounding box center [690, 340] width 52 height 9
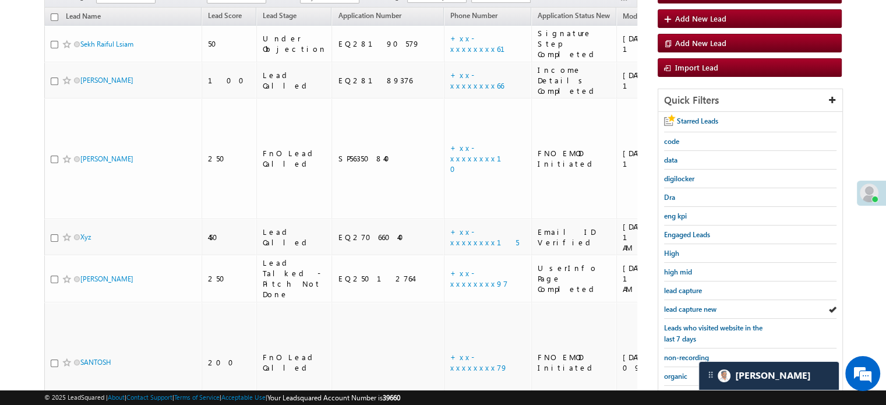
scroll to position [91, 0]
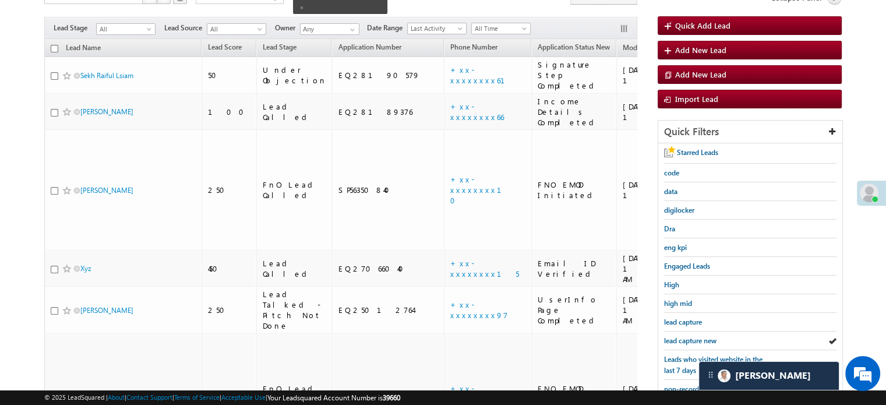
click at [677, 336] on span "lead capture new" at bounding box center [690, 340] width 52 height 9
click at [680, 336] on span "lead capture new" at bounding box center [690, 340] width 52 height 9
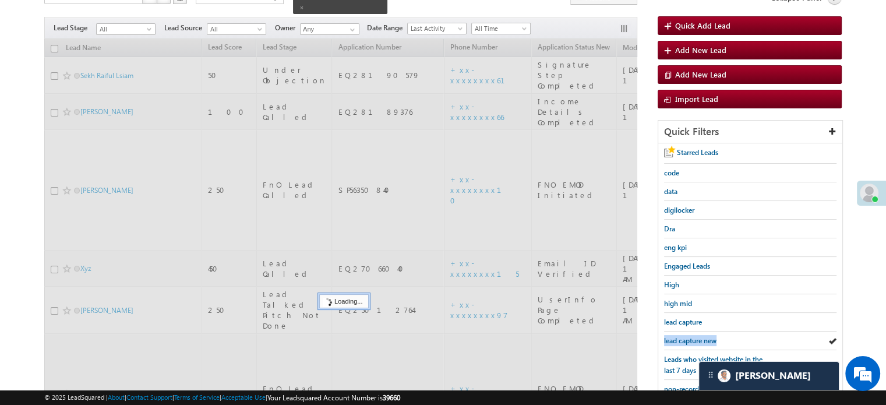
click at [680, 336] on span "lead capture new" at bounding box center [690, 340] width 52 height 9
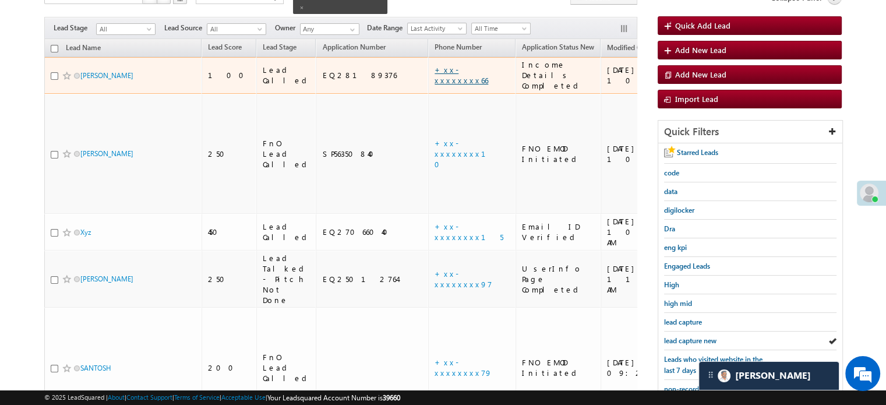
click at [435, 65] on link "+xx-xxxxxxxx66" at bounding box center [462, 75] width 54 height 20
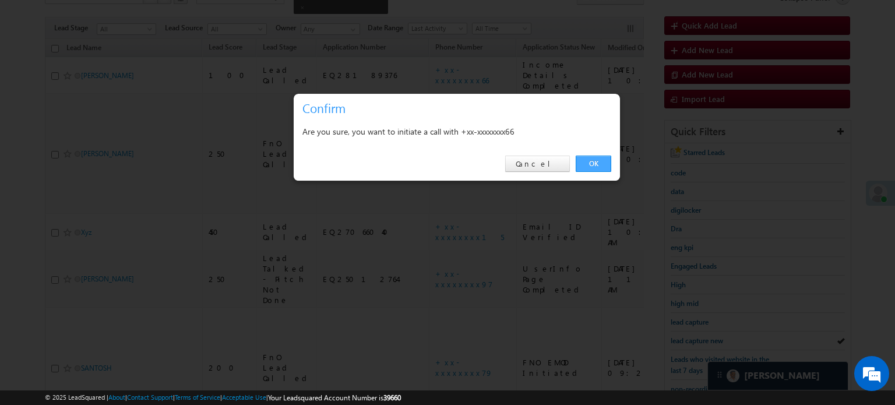
click at [589, 164] on link "OK" at bounding box center [594, 164] width 36 height 16
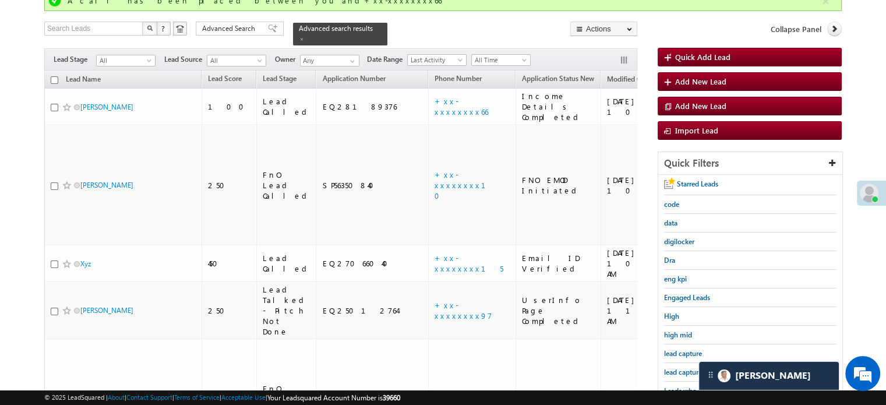
scroll to position [122, 0]
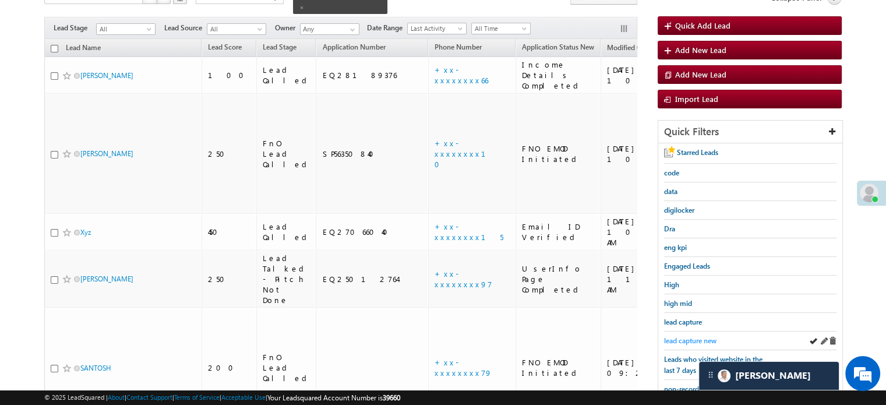
click at [677, 335] on link "lead capture new" at bounding box center [690, 340] width 52 height 11
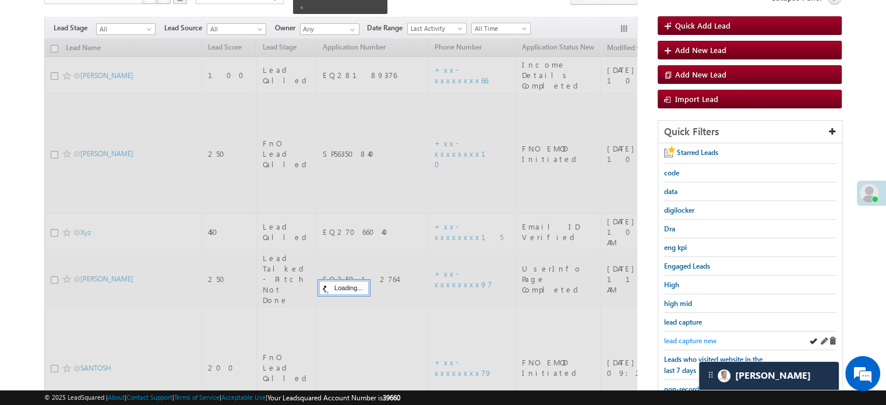
click at [681, 336] on span "lead capture new" at bounding box center [690, 340] width 52 height 9
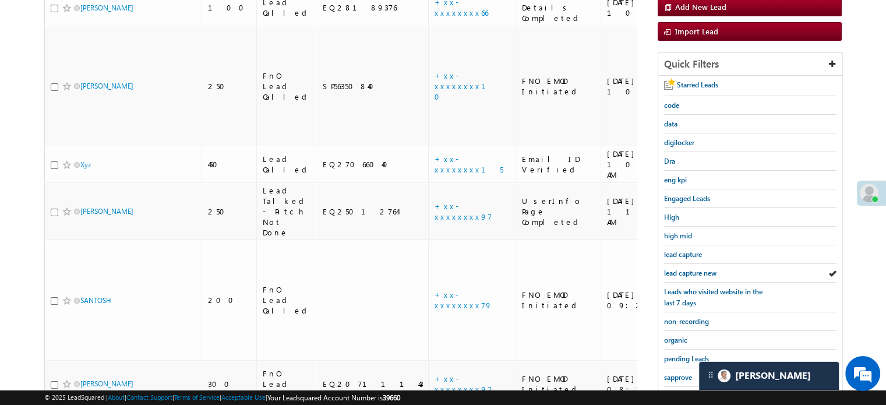
scroll to position [255, 0]
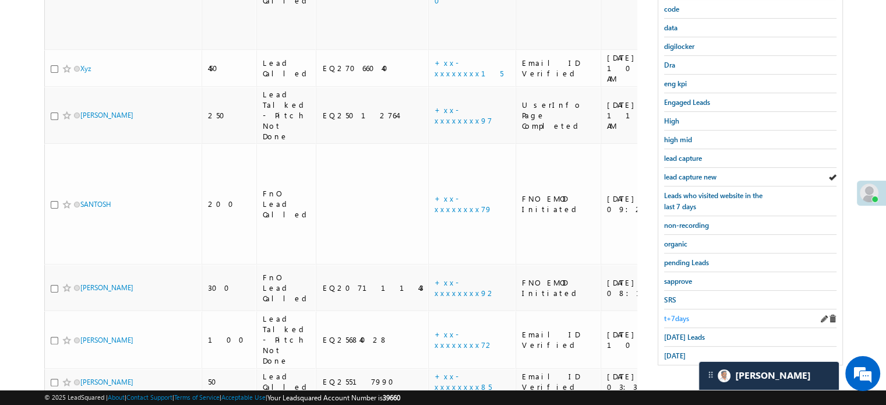
click at [681, 314] on span "t+7days" at bounding box center [676, 318] width 25 height 9
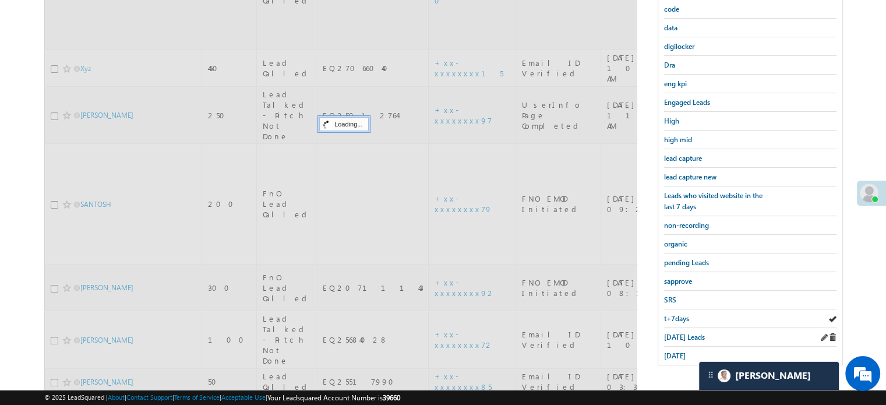
click at [683, 328] on div "Today's Leads" at bounding box center [750, 337] width 172 height 19
click at [685, 333] on span "Today's Leads" at bounding box center [684, 337] width 41 height 9
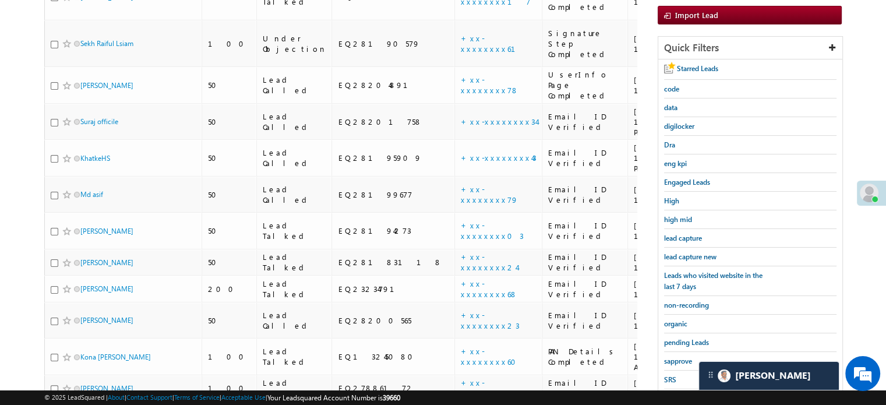
scroll to position [291, 0]
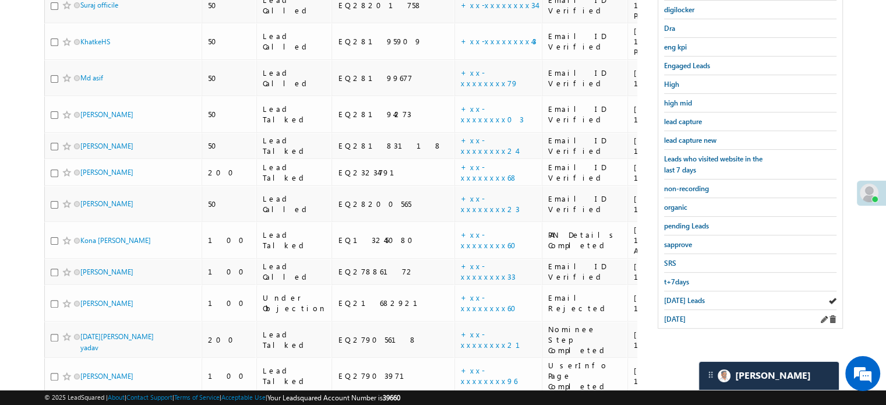
click at [673, 321] on div "[DATE]" at bounding box center [750, 319] width 172 height 18
click at [674, 318] on span "[DATE]" at bounding box center [675, 319] width 22 height 9
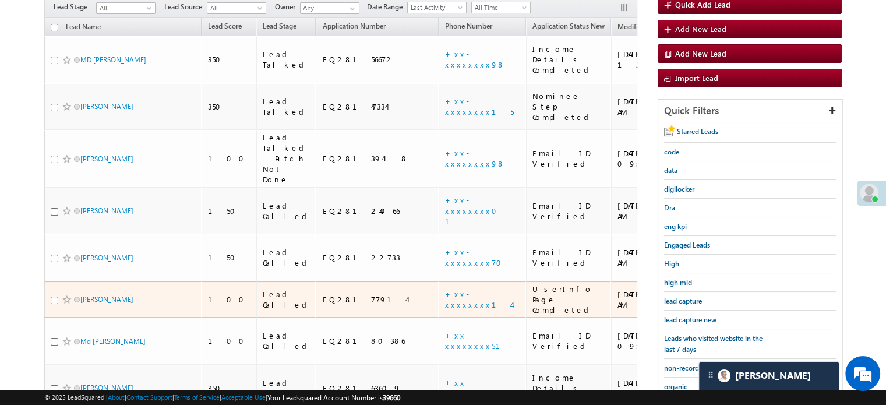
scroll to position [117, 0]
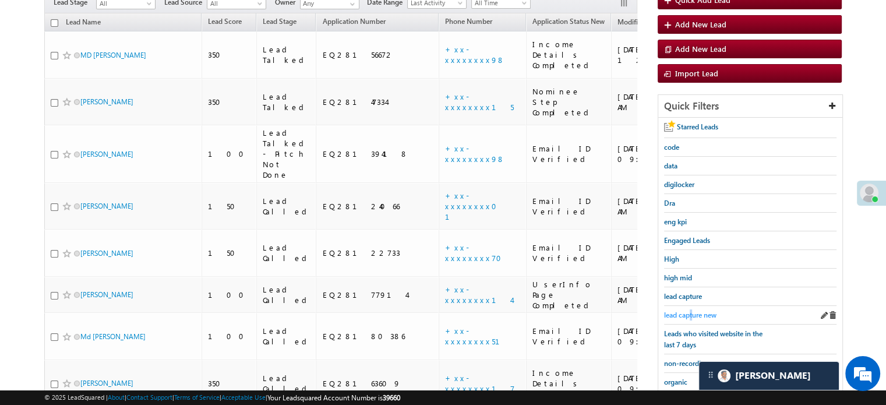
click at [692, 311] on span "lead capture new" at bounding box center [690, 315] width 52 height 9
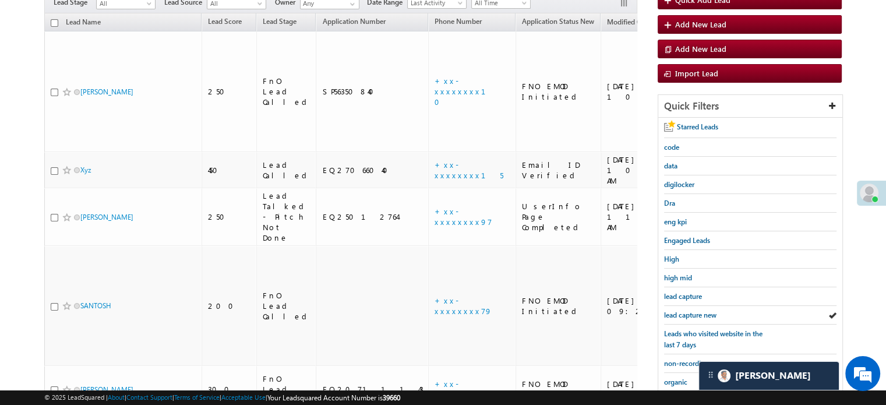
click at [692, 311] on span "lead capture new" at bounding box center [690, 315] width 52 height 9
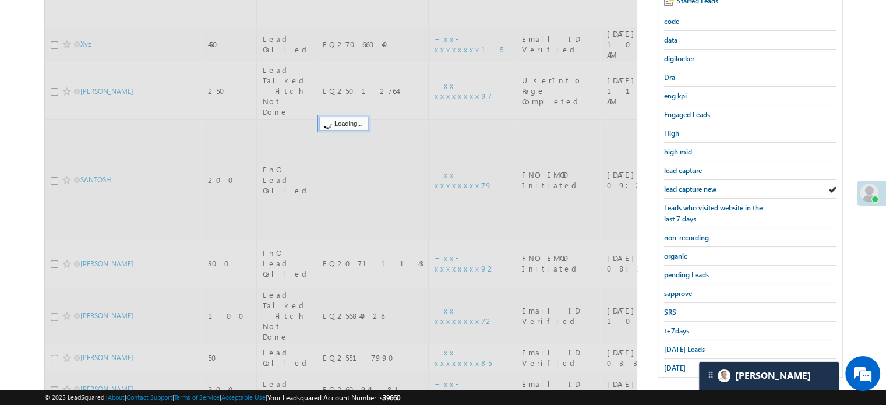
scroll to position [250, 0]
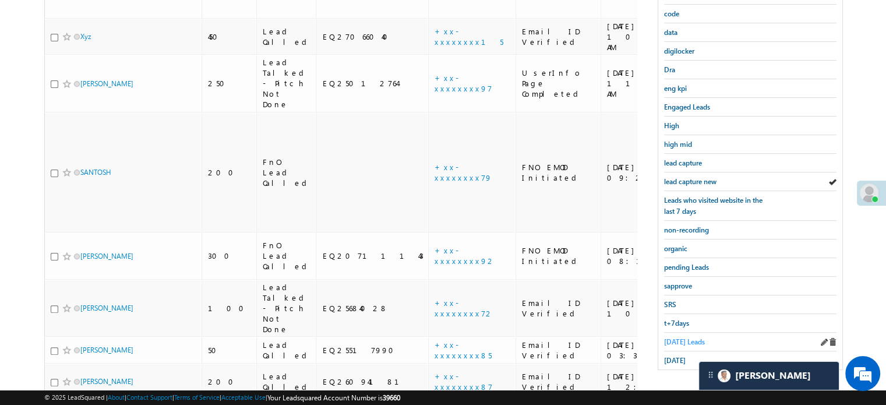
click at [681, 337] on span "Today's Leads" at bounding box center [684, 341] width 41 height 9
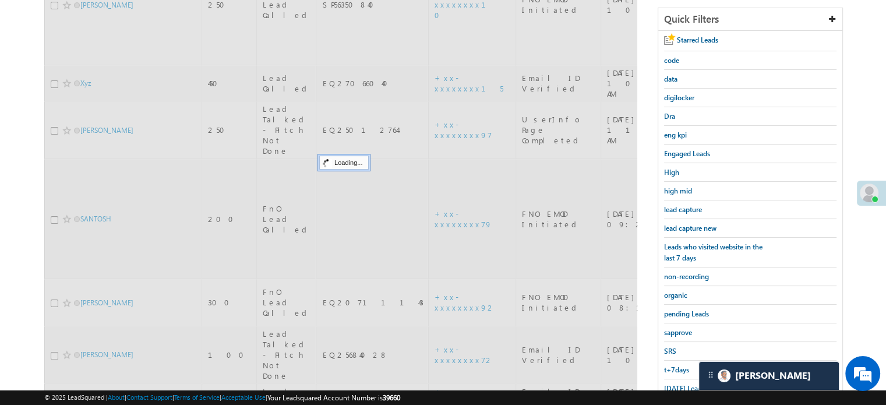
scroll to position [133, 0]
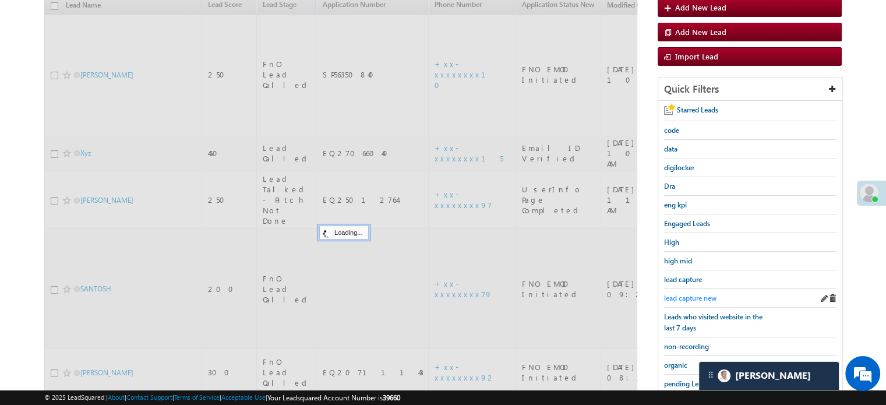
click at [688, 297] on span "lead capture new" at bounding box center [690, 298] width 52 height 9
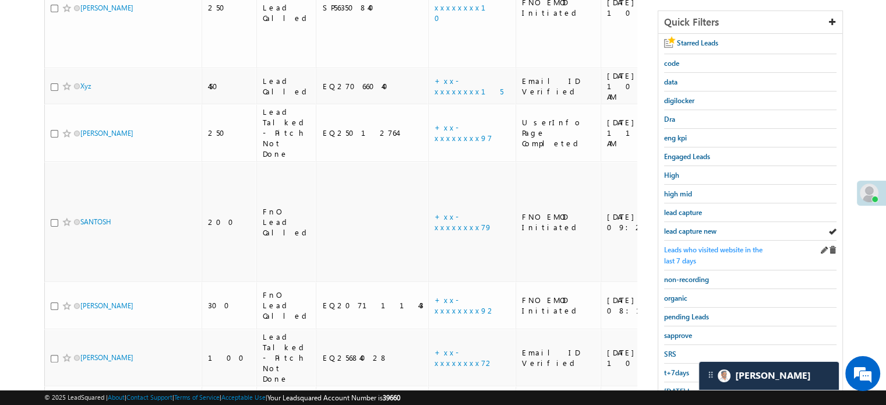
scroll to position [250, 0]
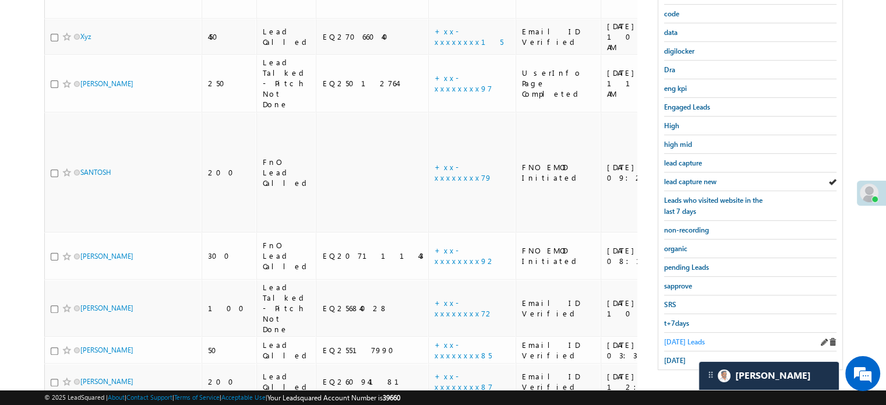
click at [681, 337] on span "Today's Leads" at bounding box center [684, 341] width 41 height 9
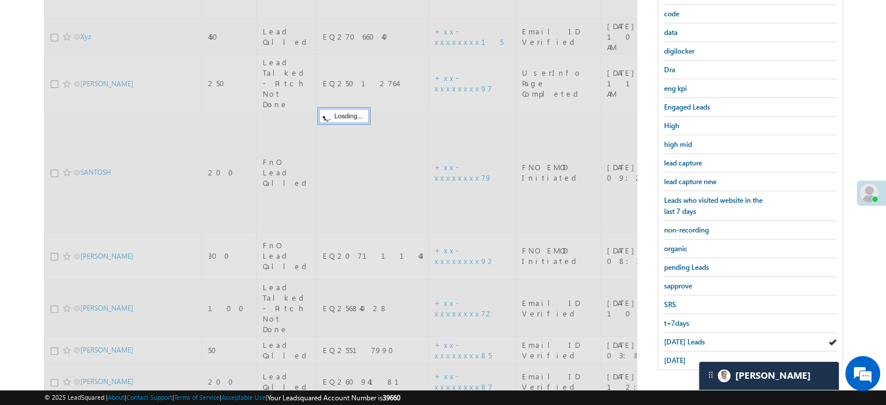
scroll to position [133, 0]
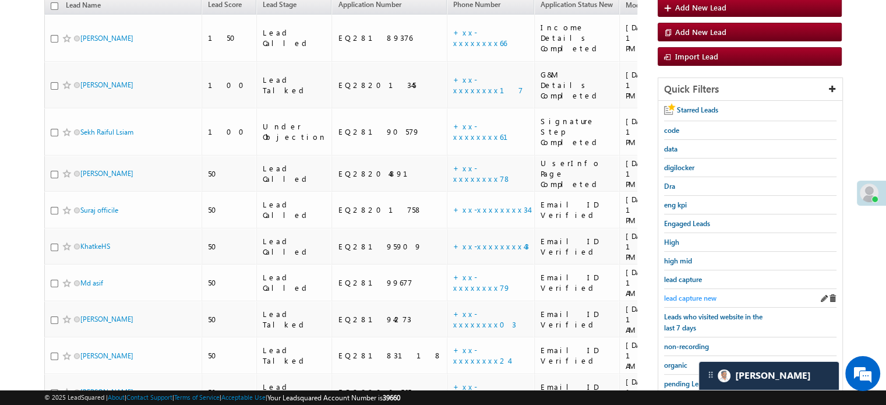
click at [685, 295] on span "lead capture new" at bounding box center [690, 298] width 52 height 9
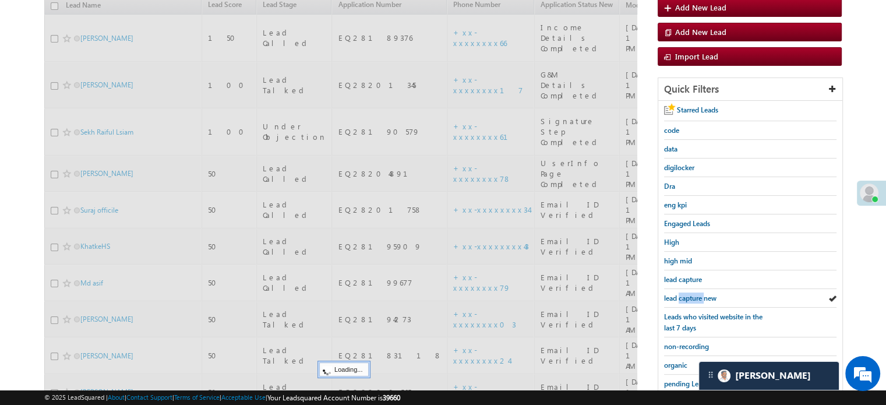
click at [685, 295] on span "lead capture new" at bounding box center [690, 298] width 52 height 9
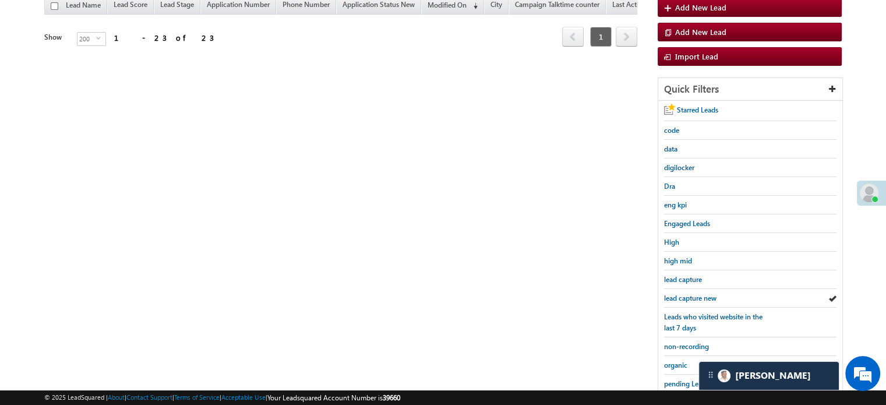
scroll to position [75, 0]
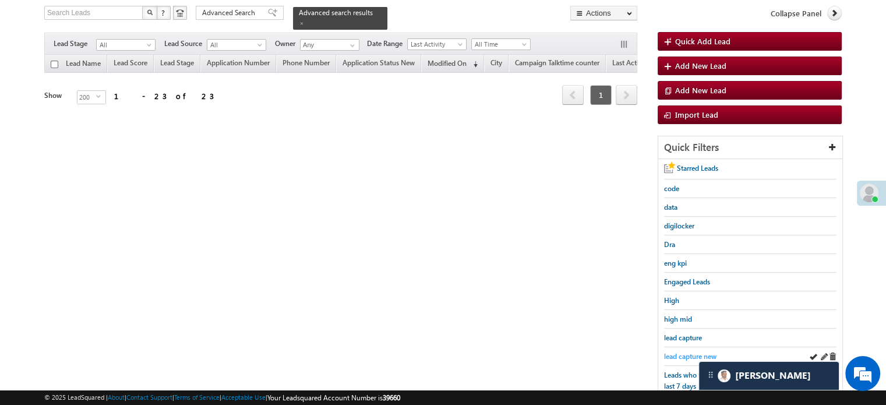
click at [684, 352] on span "lead capture new" at bounding box center [690, 356] width 52 height 9
click at [625, 284] on div "Search Leads X ? 23 results found Advanced Search Advanced Search Advanced sear…" at bounding box center [443, 281] width 798 height 551
click at [702, 354] on span "lead capture new" at bounding box center [690, 356] width 52 height 9
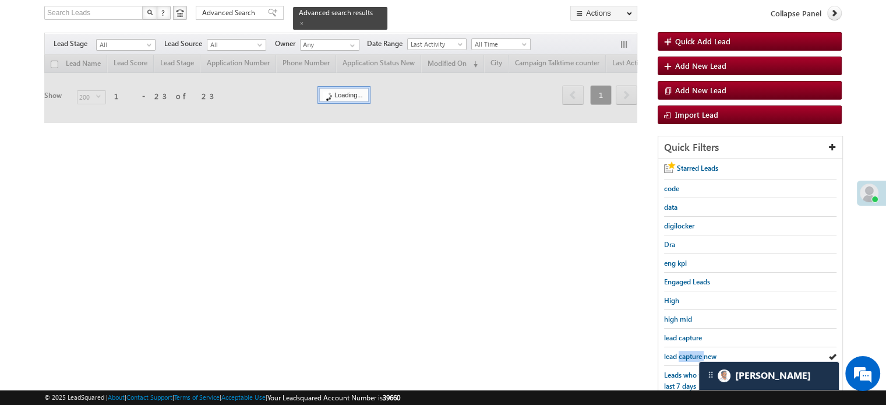
click at [702, 354] on span "lead capture new" at bounding box center [690, 356] width 52 height 9
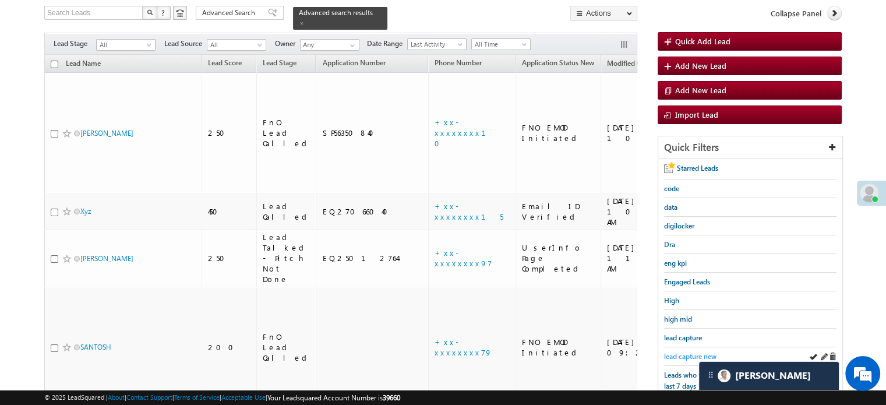
click at [675, 352] on span "lead capture new" at bounding box center [690, 356] width 52 height 9
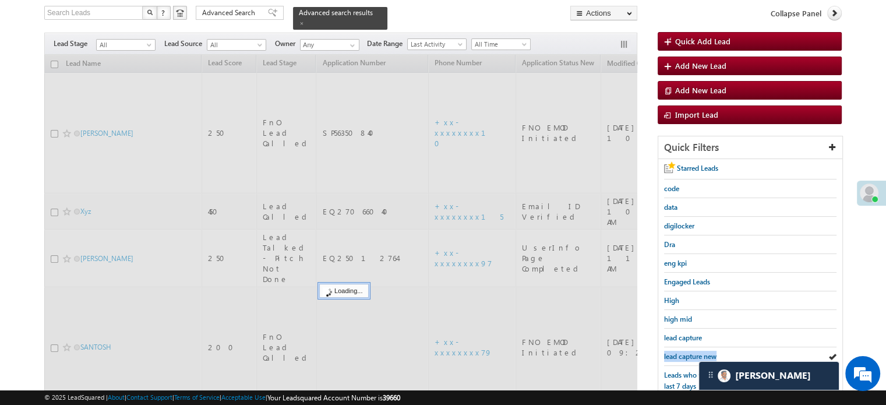
click at [675, 352] on span "lead capture new" at bounding box center [690, 356] width 52 height 9
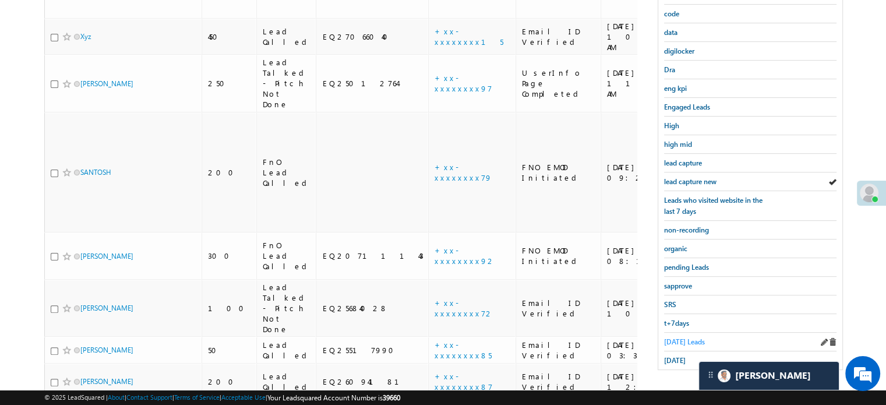
click at [676, 341] on span "Today's Leads" at bounding box center [684, 341] width 41 height 9
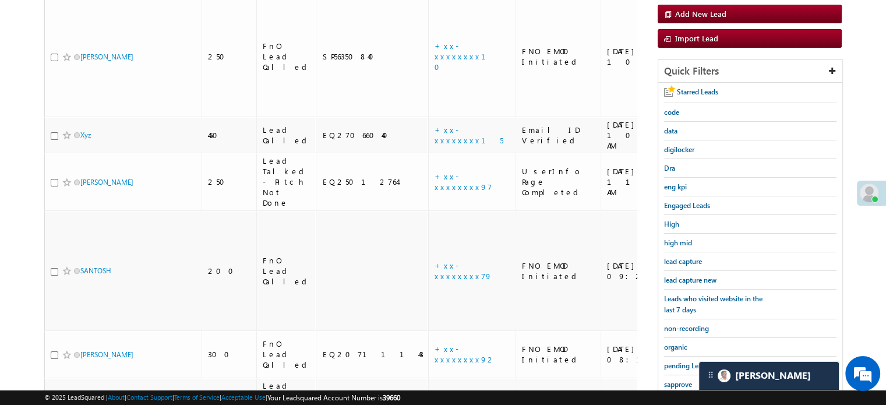
scroll to position [250, 0]
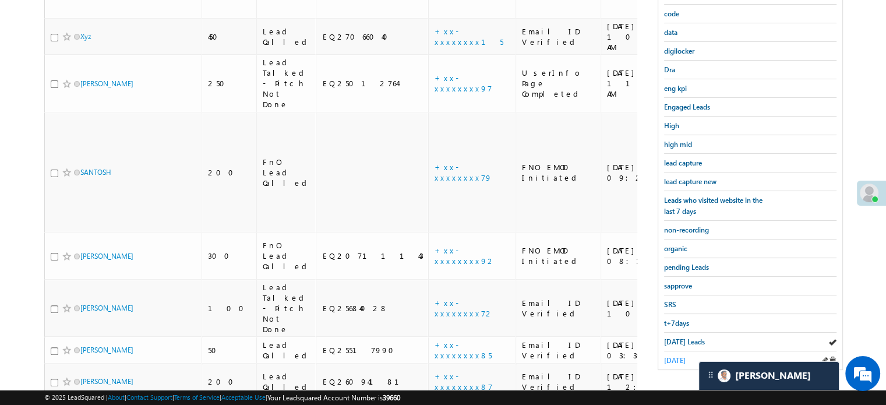
click at [668, 356] on span "[DATE]" at bounding box center [675, 360] width 22 height 9
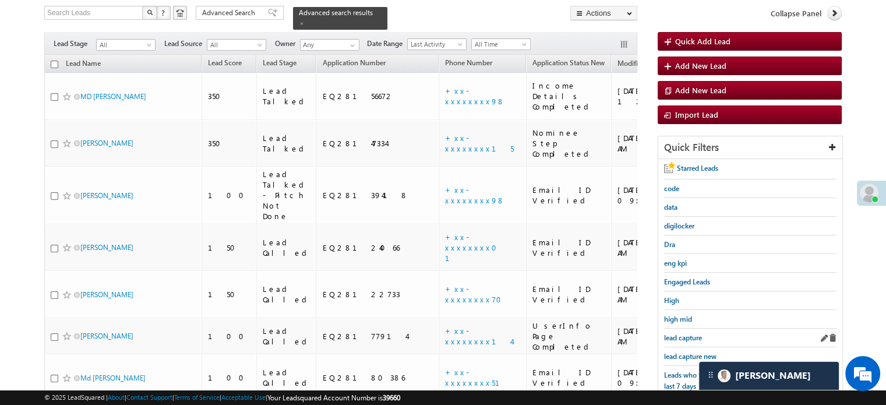
scroll to position [133, 0]
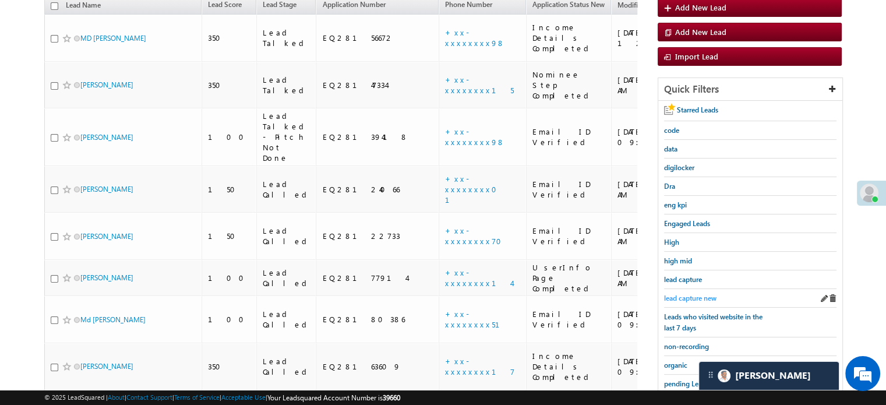
click at [705, 294] on span "lead capture new" at bounding box center [690, 298] width 52 height 9
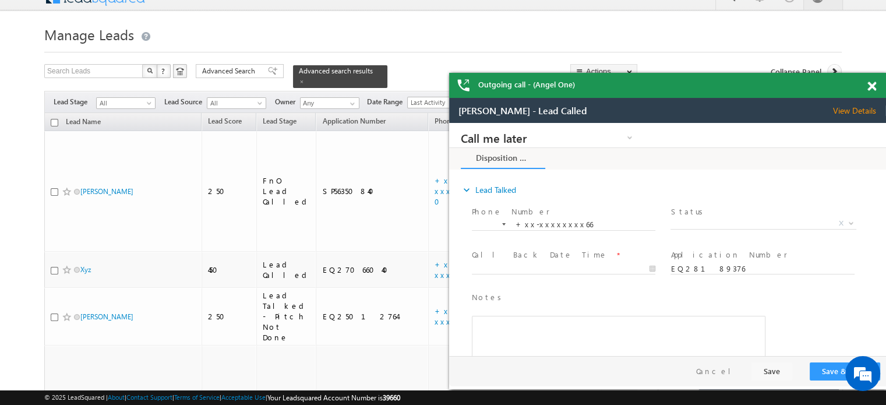
scroll to position [0, 0]
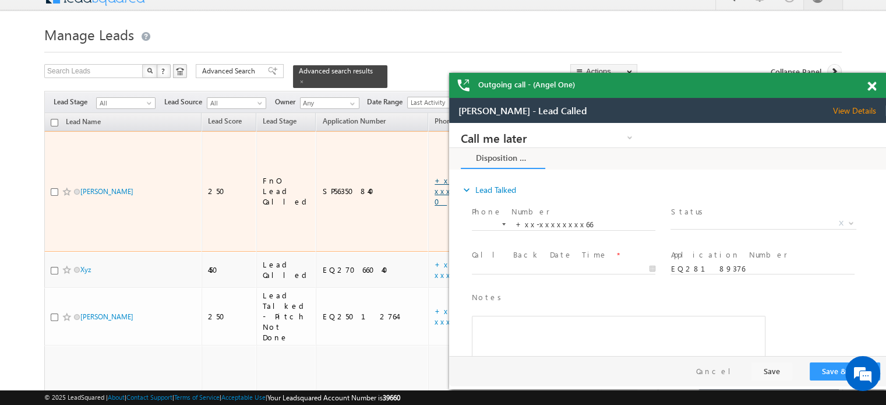
click at [435, 175] on link "+xx-xxxxxxxx10" at bounding box center [467, 190] width 65 height 31
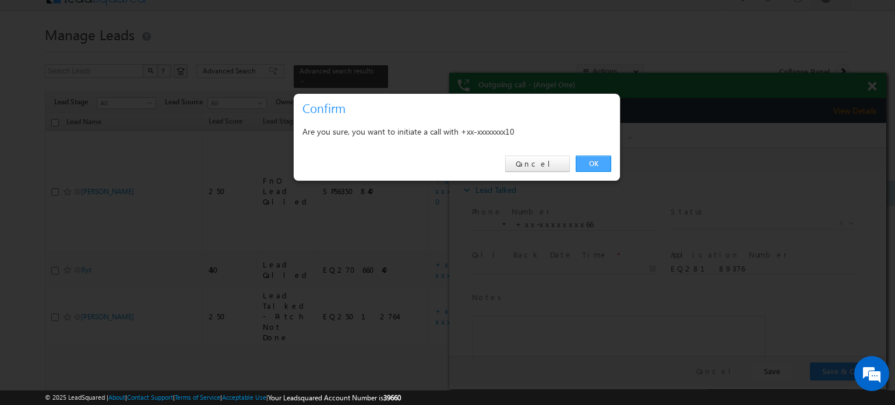
click at [593, 165] on link "OK" at bounding box center [594, 164] width 36 height 16
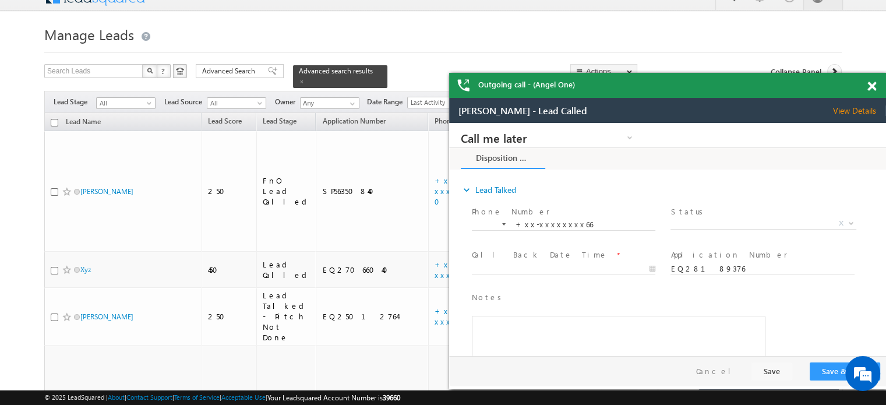
drag, startPoint x: 871, startPoint y: 84, endPoint x: 249, endPoint y: 31, distance: 624.0
click at [871, 84] on span at bounding box center [872, 87] width 9 height 10
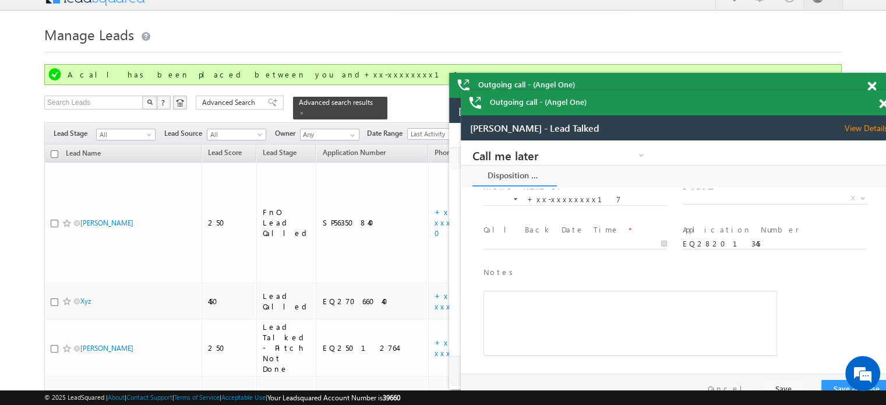
click at [876, 91] on span at bounding box center [872, 87] width 9 height 10
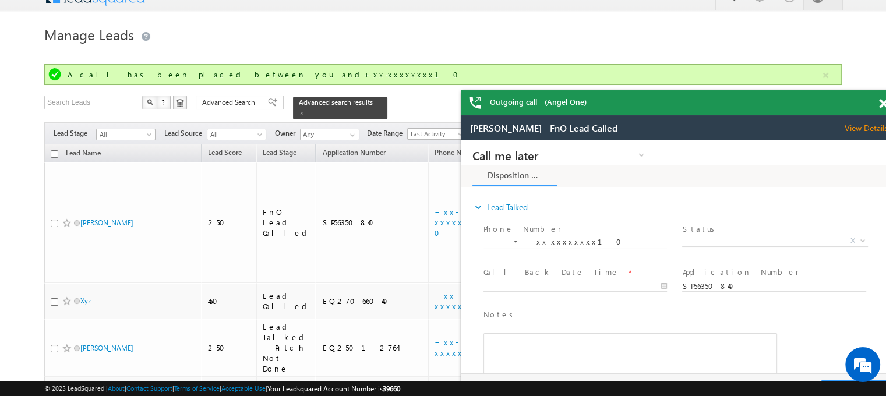
click at [883, 106] on span at bounding box center [883, 104] width 9 height 10
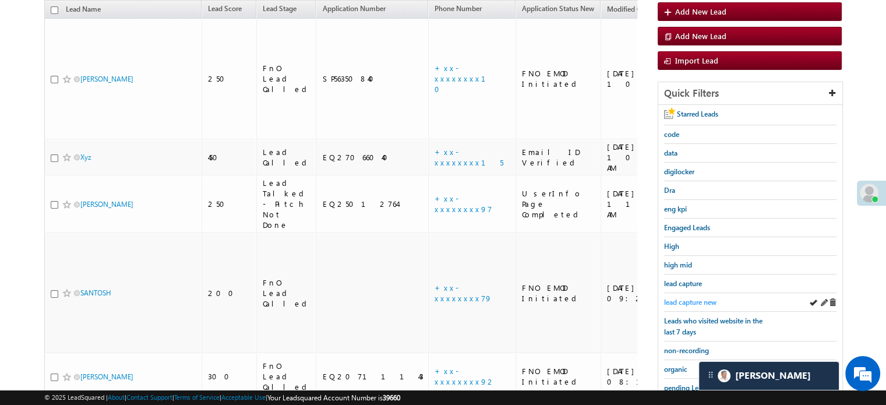
scroll to position [192, 0]
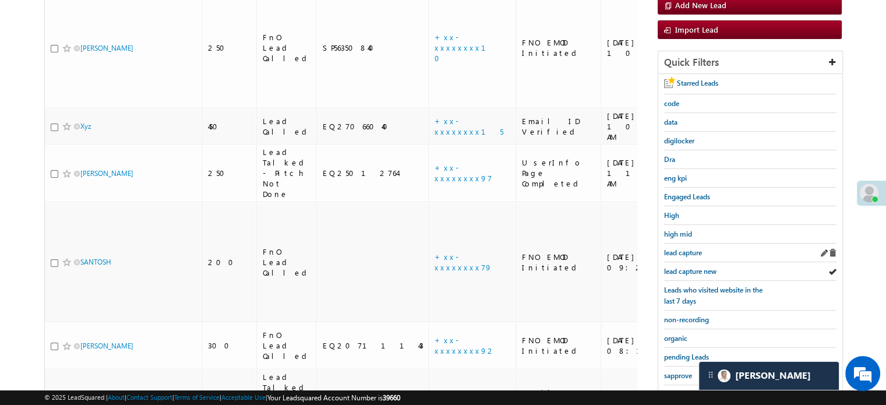
click at [705, 257] on div "lead capture" at bounding box center [750, 253] width 172 height 19
click at [701, 267] on span "lead capture new" at bounding box center [690, 271] width 52 height 9
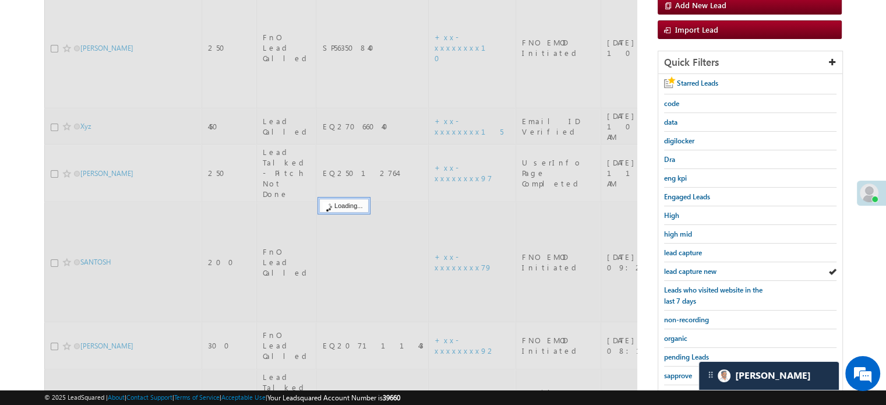
click at [701, 267] on span "lead capture new" at bounding box center [690, 271] width 52 height 9
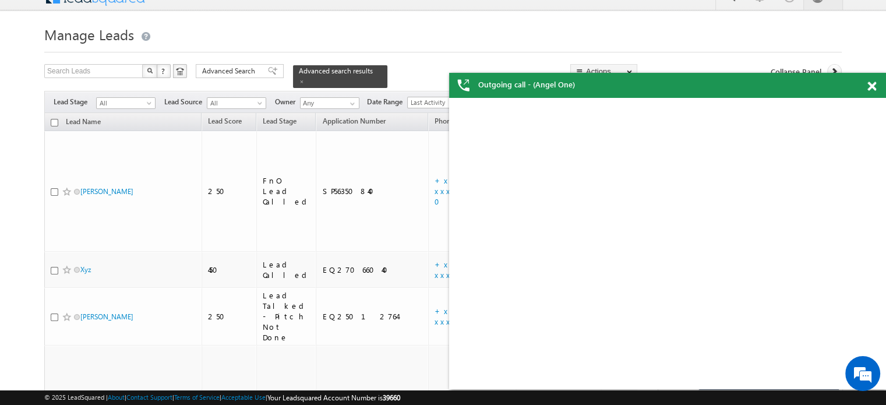
scroll to position [0, 0]
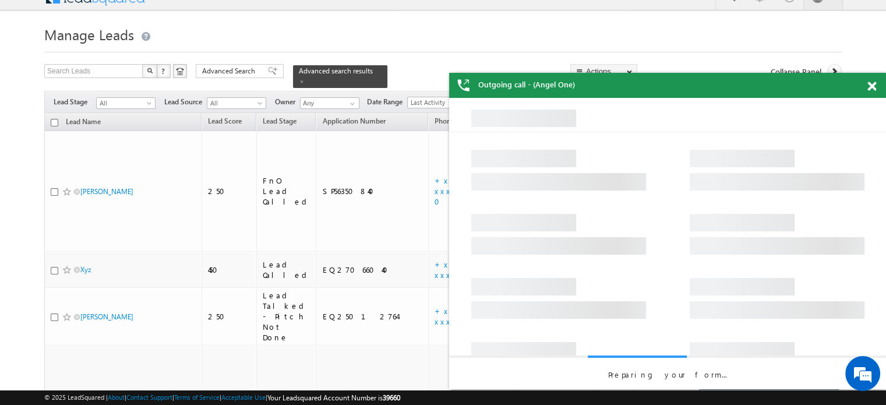
click at [871, 89] on span at bounding box center [872, 87] width 9 height 10
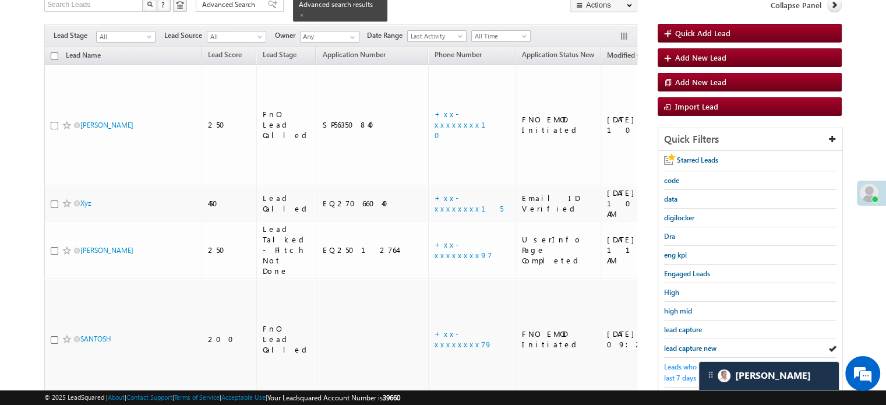
scroll to position [133, 0]
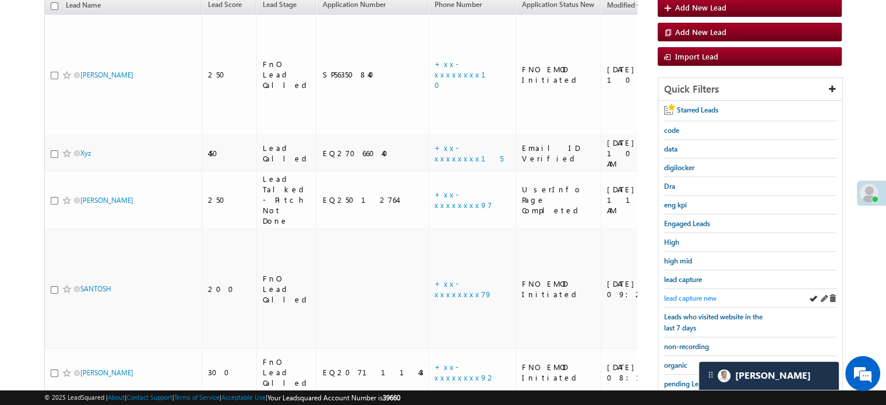
click at [692, 297] on span "lead capture new" at bounding box center [690, 298] width 52 height 9
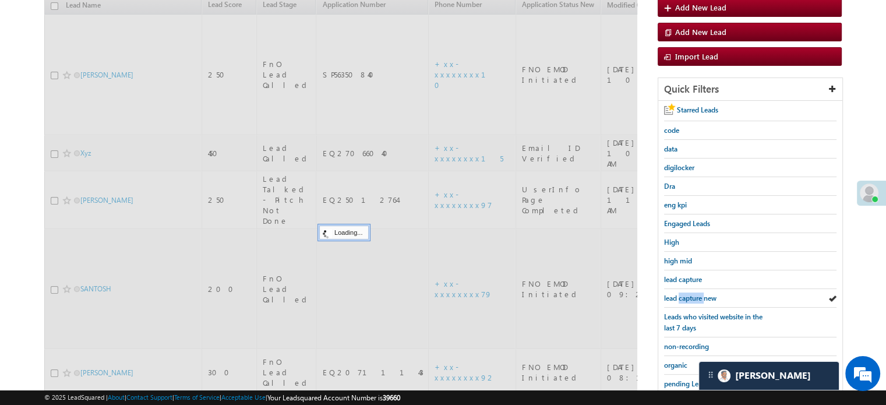
click at [692, 297] on span "lead capture new" at bounding box center [690, 298] width 52 height 9
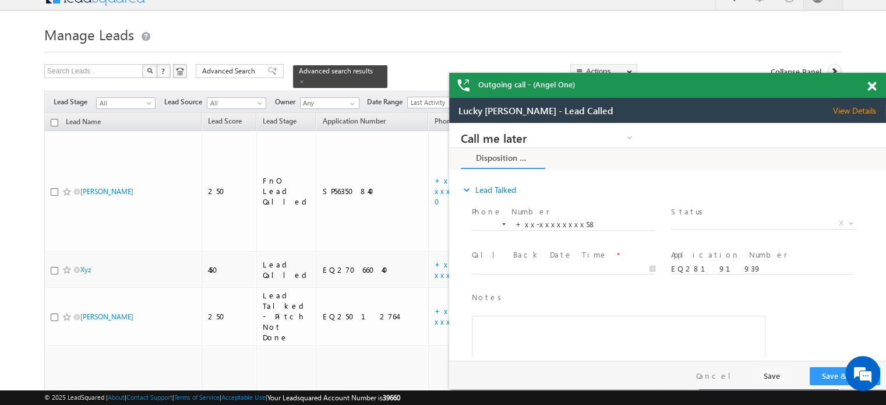
scroll to position [0, 0]
click at [867, 82] on div "Outgoing call - (Angel One)" at bounding box center [667, 85] width 437 height 25
click at [876, 85] on span at bounding box center [872, 87] width 9 height 10
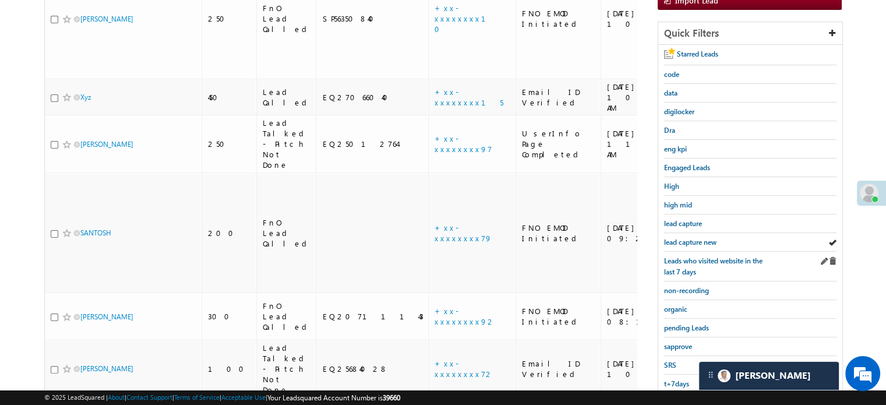
scroll to position [192, 0]
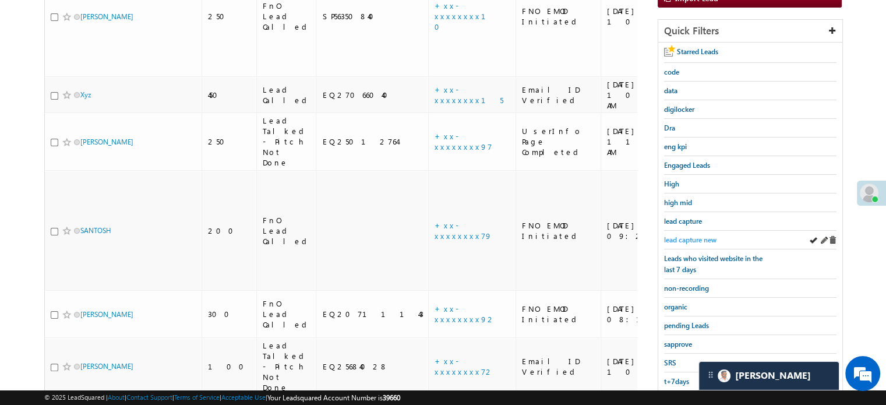
click at [707, 234] on link "lead capture new" at bounding box center [690, 239] width 52 height 11
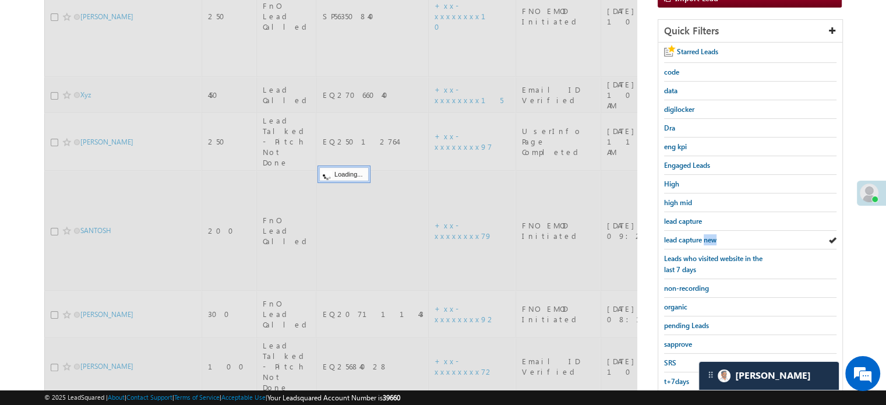
click at [707, 234] on link "lead capture new" at bounding box center [690, 239] width 52 height 11
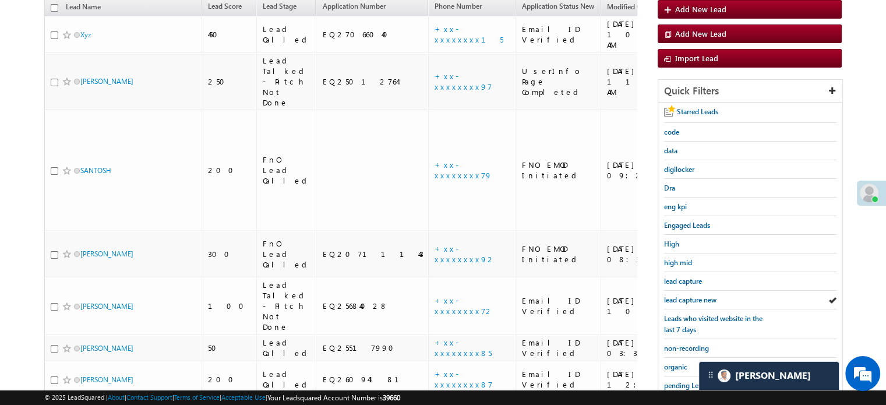
scroll to position [133, 0]
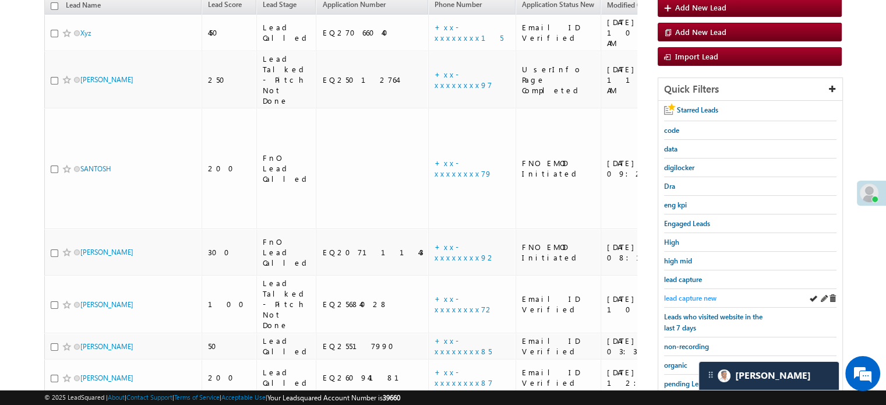
click at [673, 295] on span "lead capture new" at bounding box center [690, 298] width 52 height 9
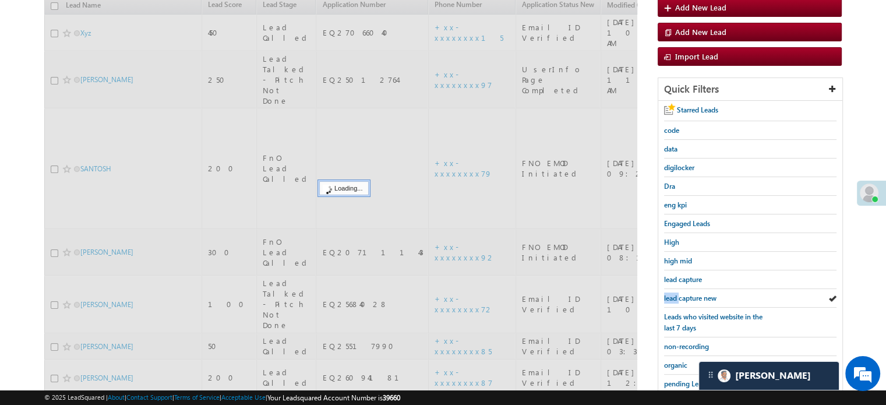
click at [673, 295] on span "lead capture new" at bounding box center [690, 298] width 52 height 9
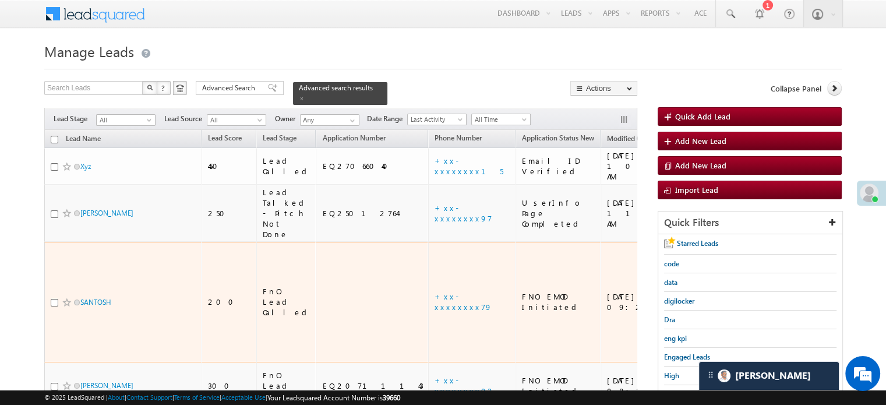
scroll to position [117, 0]
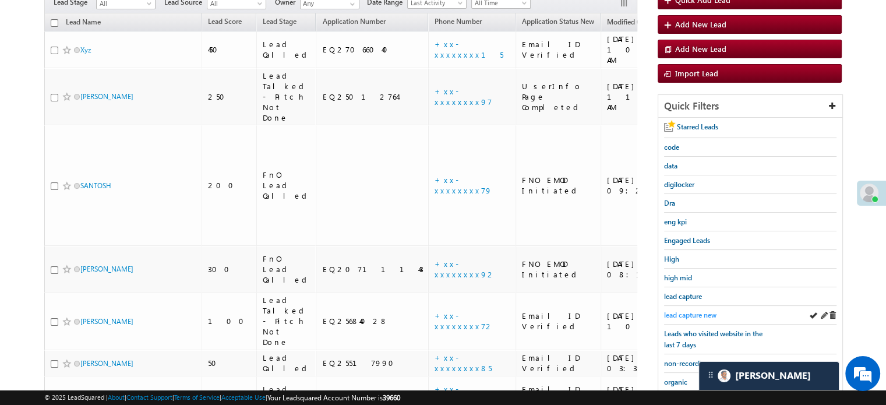
click at [692, 311] on span "lead capture new" at bounding box center [690, 315] width 52 height 9
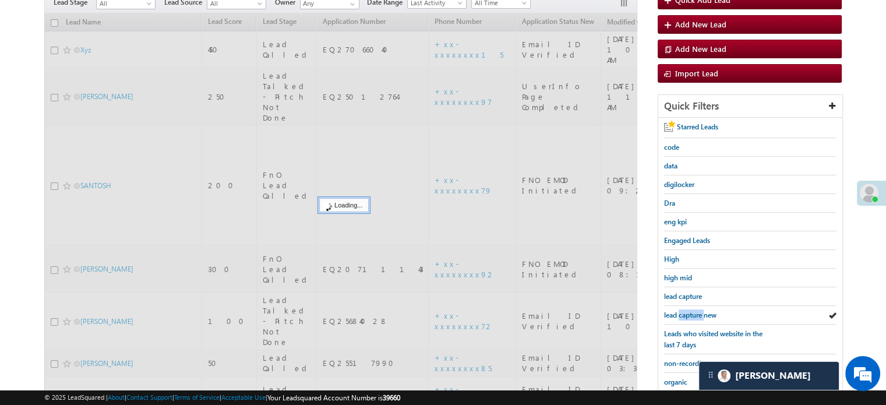
click at [692, 311] on span "lead capture new" at bounding box center [690, 315] width 52 height 9
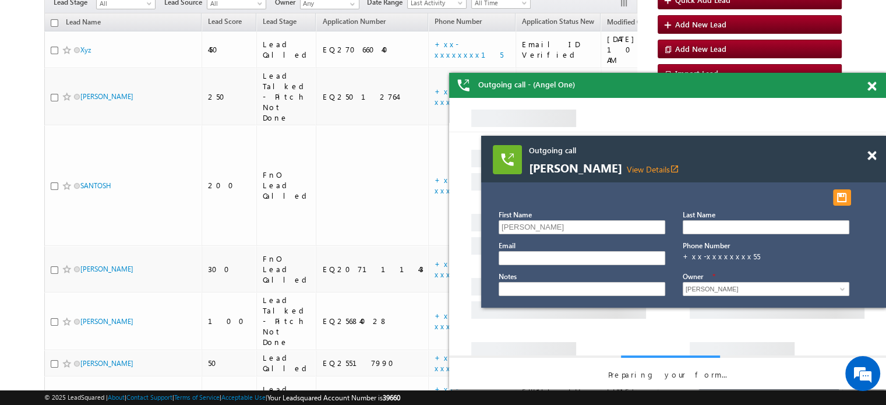
scroll to position [0, 0]
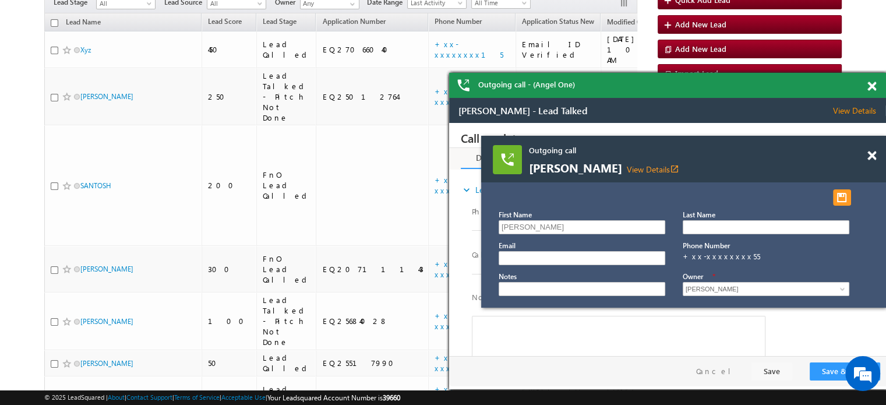
click at [869, 158] on span at bounding box center [872, 156] width 9 height 10
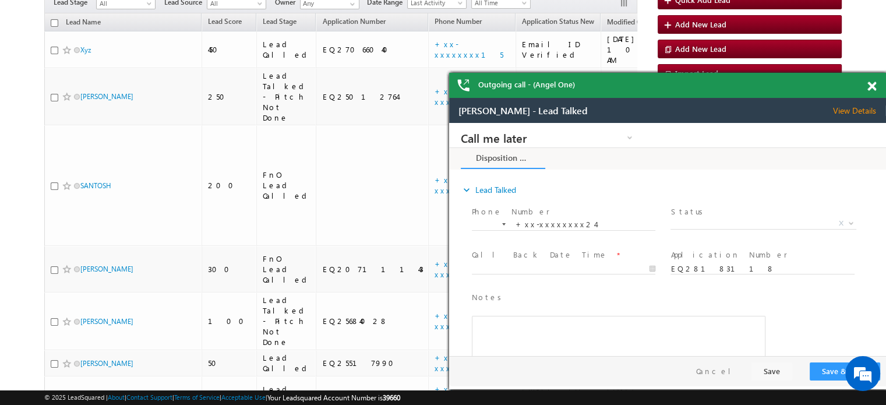
click at [874, 86] on body "Outgoing call - (Angel One) Outgoing call - (Angel One) Outgoing call - (Angel …" at bounding box center [443, 199] width 886 height 632
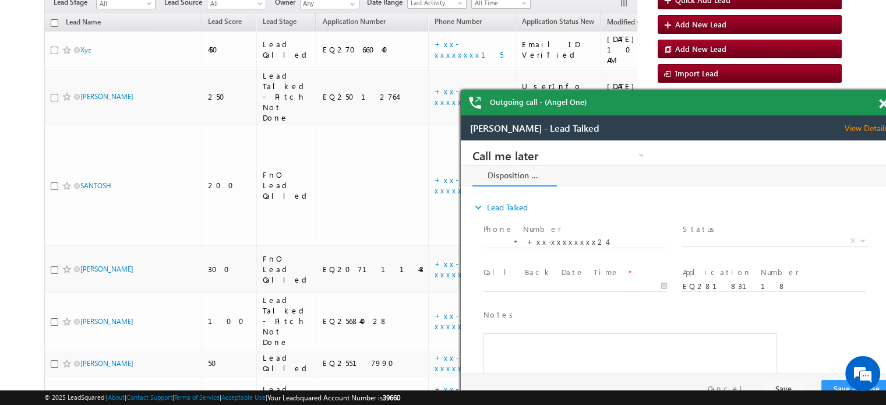
click at [881, 104] on span at bounding box center [883, 104] width 9 height 10
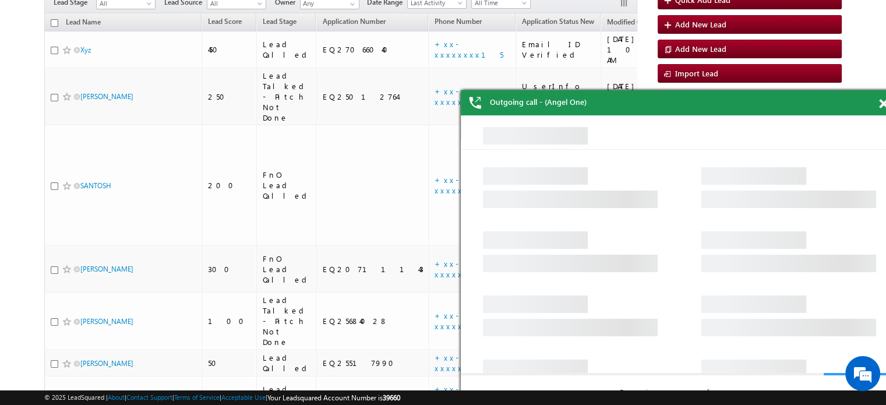
drag, startPoint x: 835, startPoint y: 109, endPoint x: 800, endPoint y: 97, distance: 37.6
click at [751, 99] on div "Outgoing call - (Angel One)" at bounding box center [679, 102] width 437 height 25
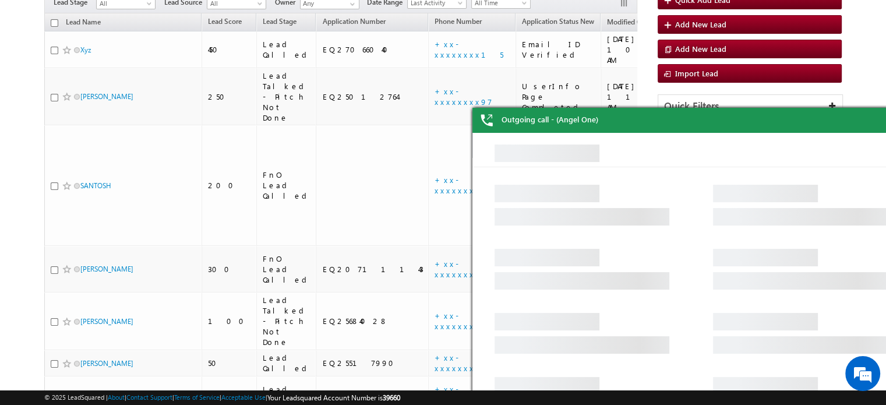
click at [800, 97] on div "Quick Filters" at bounding box center [751, 106] width 184 height 23
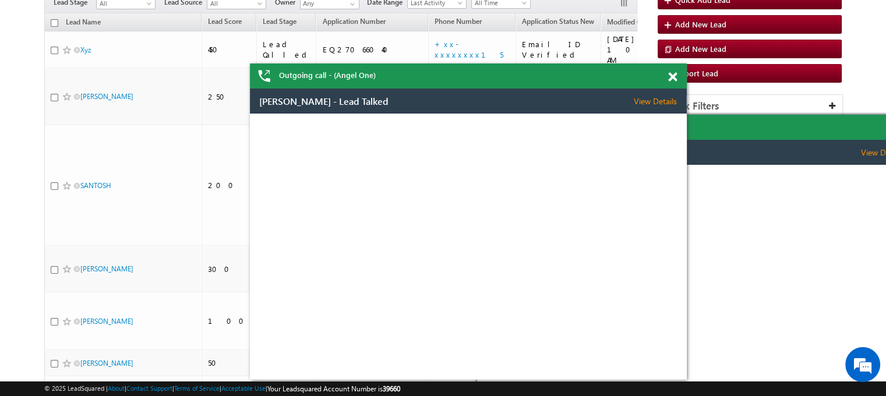
drag, startPoint x: 821, startPoint y: 129, endPoint x: 625, endPoint y: 83, distance: 201.1
click at [597, 85] on div "Outgoing call - (Angel One)" at bounding box center [468, 76] width 437 height 25
click at [674, 80] on span at bounding box center [671, 77] width 9 height 10
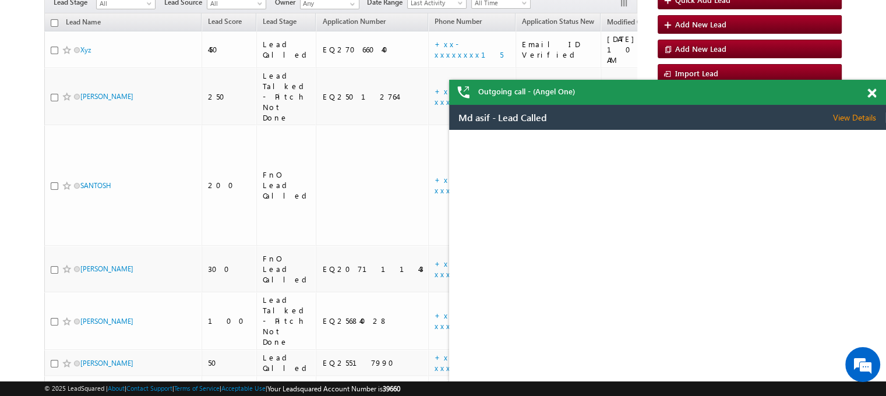
drag, startPoint x: 1201, startPoint y: 238, endPoint x: 669, endPoint y: 116, distance: 545.3
drag, startPoint x: 669, startPoint y: 116, endPoint x: 742, endPoint y: 117, distance: 72.8
click at [668, 116] on div "Md asif - Lead Called View Details Change Lead" at bounding box center [667, 117] width 437 height 25
click at [772, 111] on div "Md asif - Lead Called View Details Change Lead" at bounding box center [667, 117] width 437 height 25
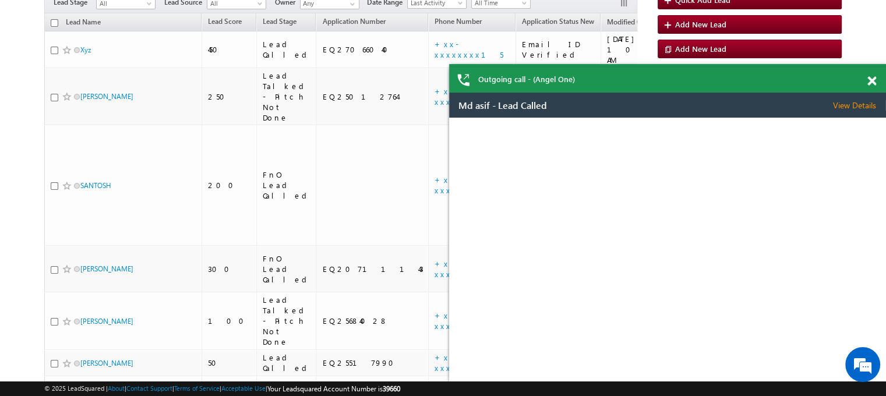
click at [874, 90] on div at bounding box center [879, 79] width 16 height 23
click at [874, 86] on span at bounding box center [872, 81] width 9 height 10
click at [873, 82] on div "Outgoing call - (Angel One)" at bounding box center [667, 76] width 437 height 25
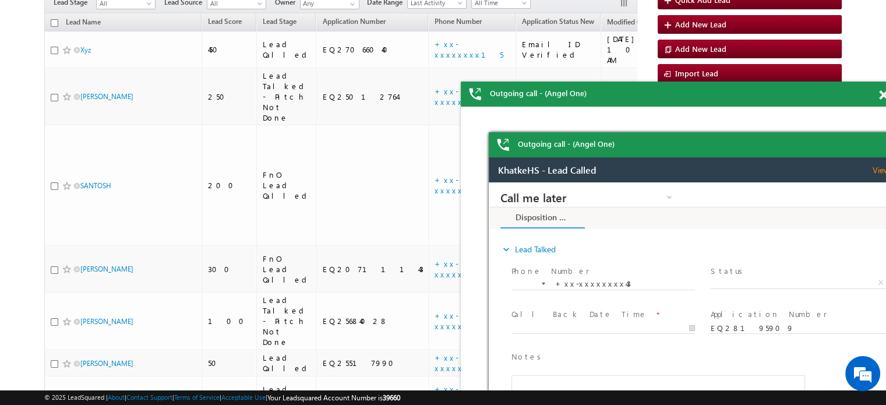
click at [881, 97] on span at bounding box center [883, 95] width 9 height 10
drag, startPoint x: 852, startPoint y: 167, endPoint x: 946, endPoint y: 297, distance: 159.8
click at [489, 157] on html "KhatkeHS - Lead Called View Details Change Lead View Details Change Opportunity…" at bounding box center [707, 302] width 437 height 291
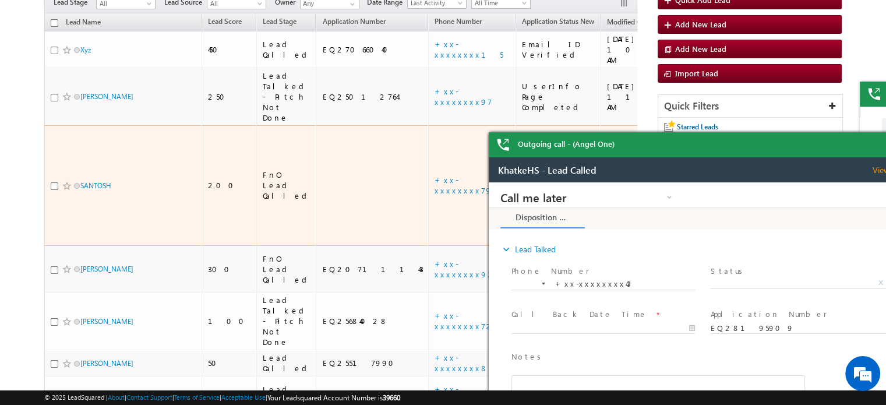
drag, startPoint x: 580, startPoint y: 135, endPoint x: 568, endPoint y: 133, distance: 12.5
click at [568, 157] on html "KhatkeHS - Lead Called View Details Change Lead View Details Change Opportunity…" at bounding box center [707, 302] width 437 height 291
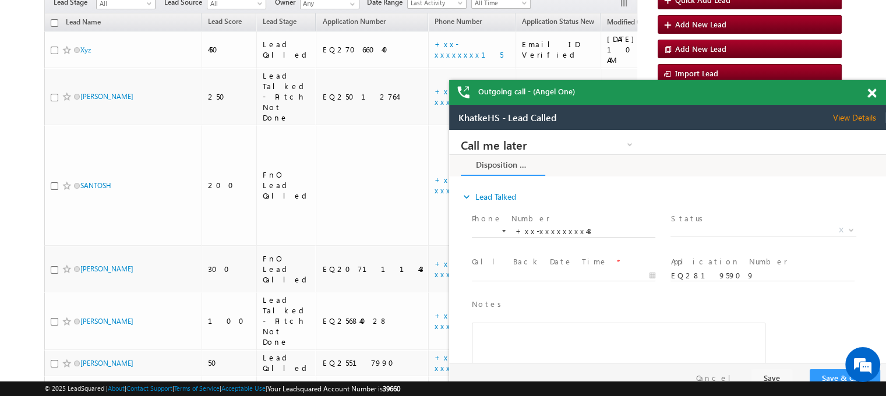
drag, startPoint x: 1044, startPoint y: 269, endPoint x: 554, endPoint y: 157, distance: 502.7
click at [790, 101] on div "Outgoing call - (Angel One)" at bounding box center [667, 92] width 437 height 25
click at [874, 93] on span at bounding box center [872, 94] width 9 height 10
drag, startPoint x: 1291, startPoint y: 300, endPoint x: 711, endPoint y: 143, distance: 600.5
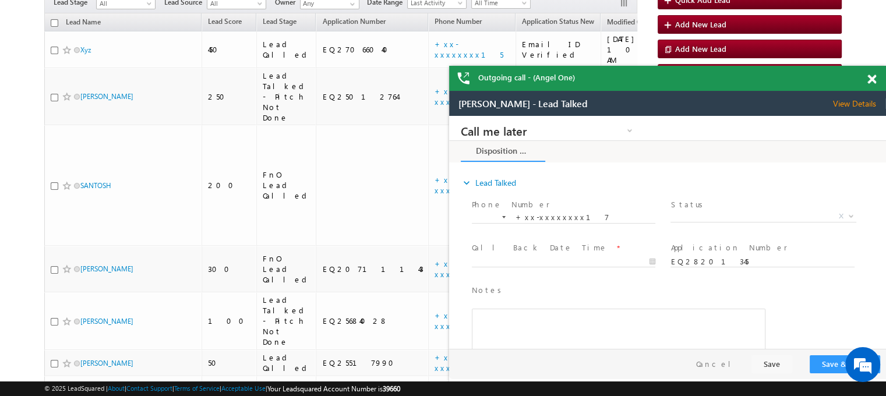
click at [882, 86] on div at bounding box center [879, 77] width 16 height 23
click at [872, 78] on span at bounding box center [872, 80] width 9 height 10
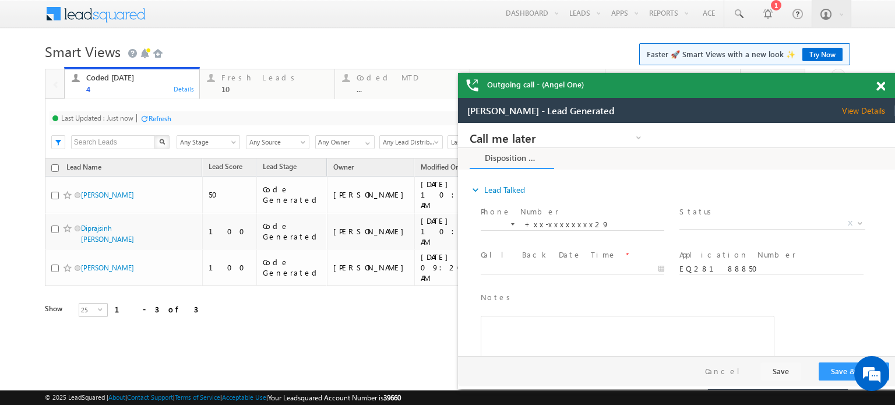
click at [882, 86] on span at bounding box center [880, 87] width 9 height 10
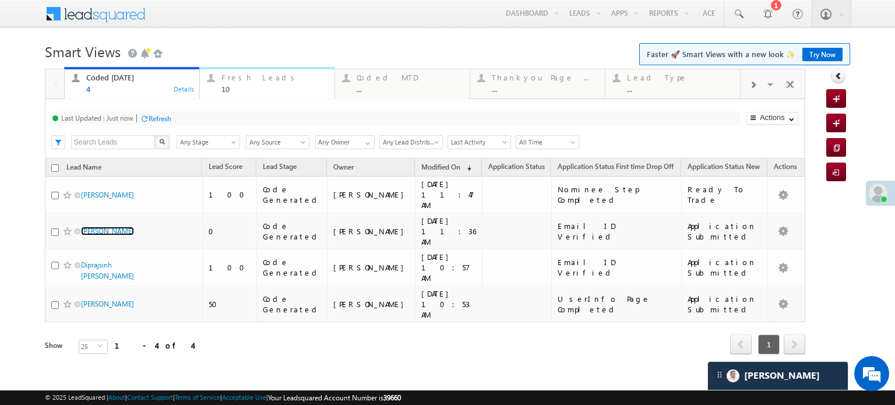
click at [228, 86] on div "10" at bounding box center [274, 89] width 106 height 9
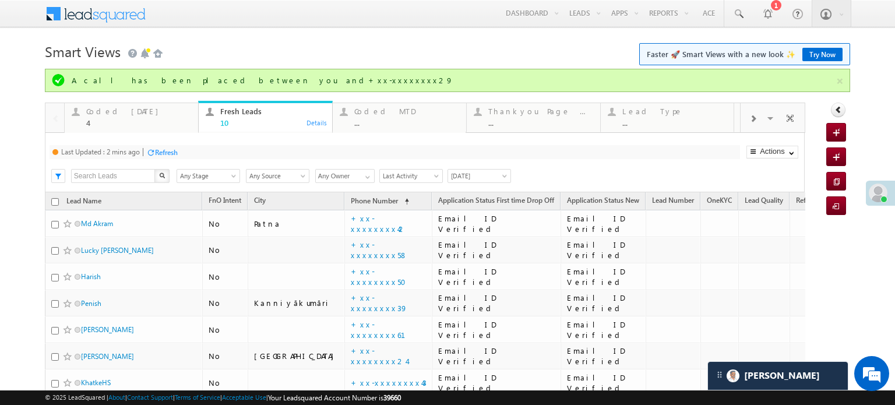
click at [159, 153] on div "Refresh" at bounding box center [166, 152] width 23 height 9
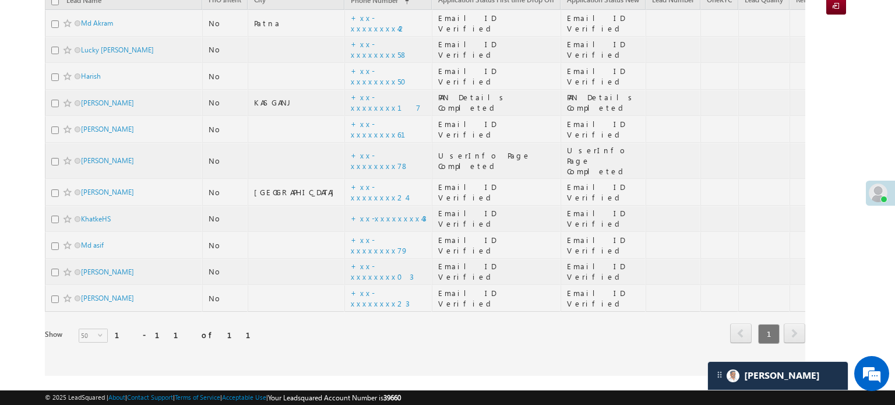
scroll to position [136, 0]
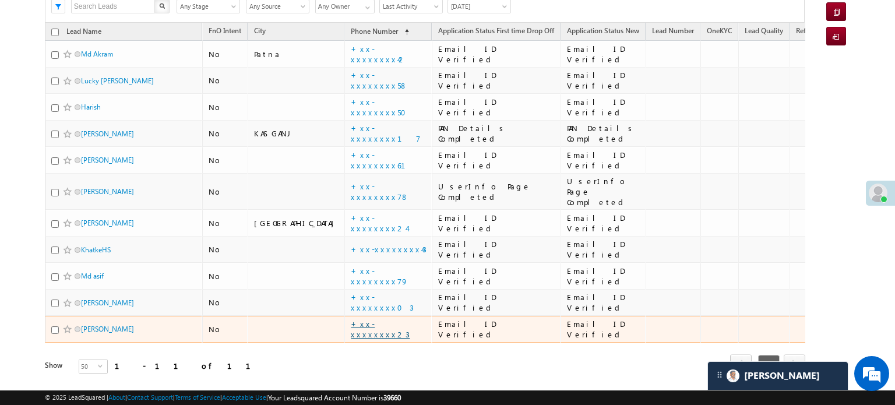
click at [351, 319] on link "+xx-xxxxxxxx23" at bounding box center [380, 329] width 59 height 20
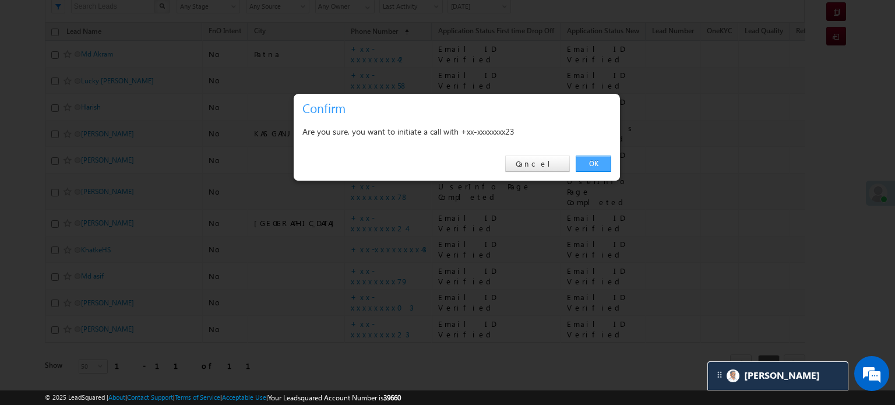
click at [599, 157] on link "OK" at bounding box center [594, 164] width 36 height 16
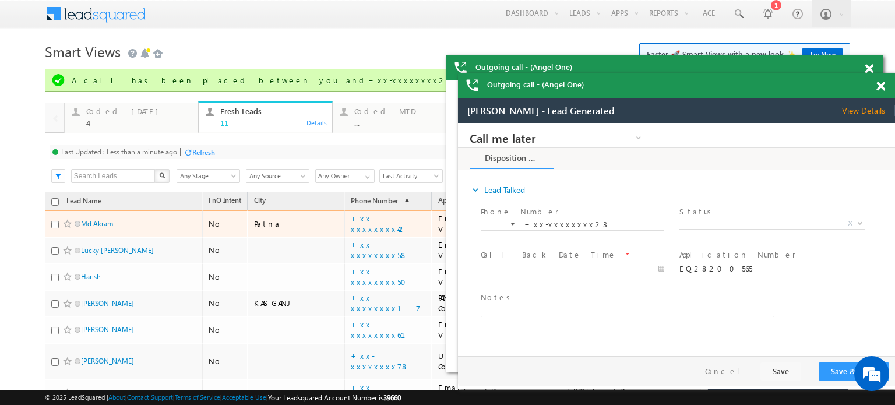
scroll to position [0, 0]
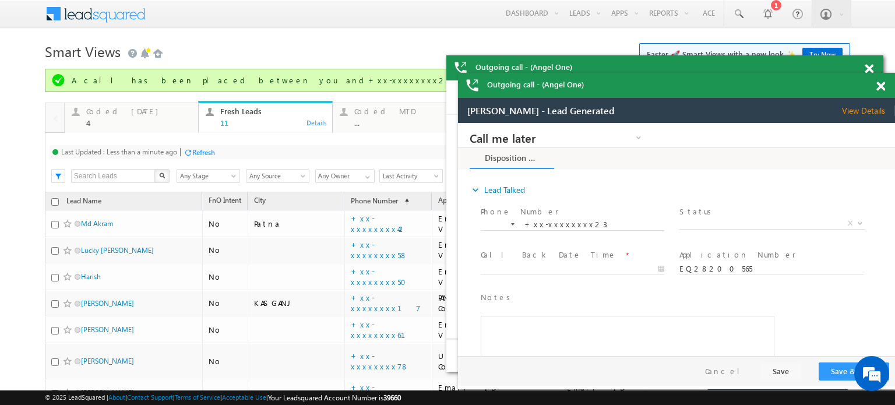
click at [874, 74] on span at bounding box center [869, 69] width 9 height 10
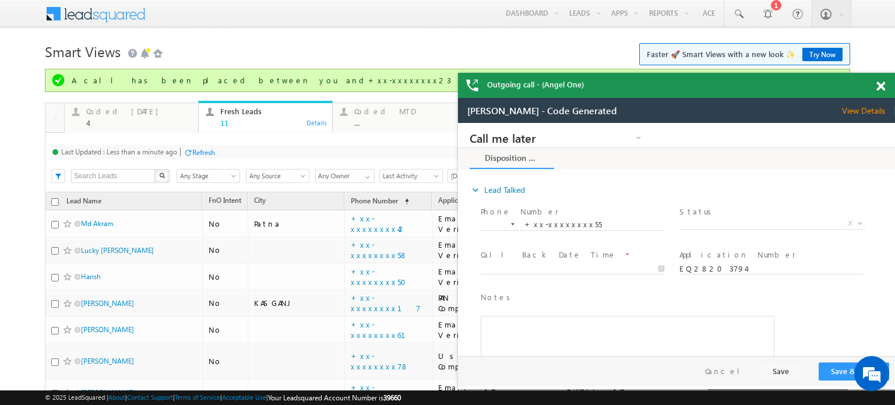
click at [881, 86] on span at bounding box center [880, 87] width 9 height 10
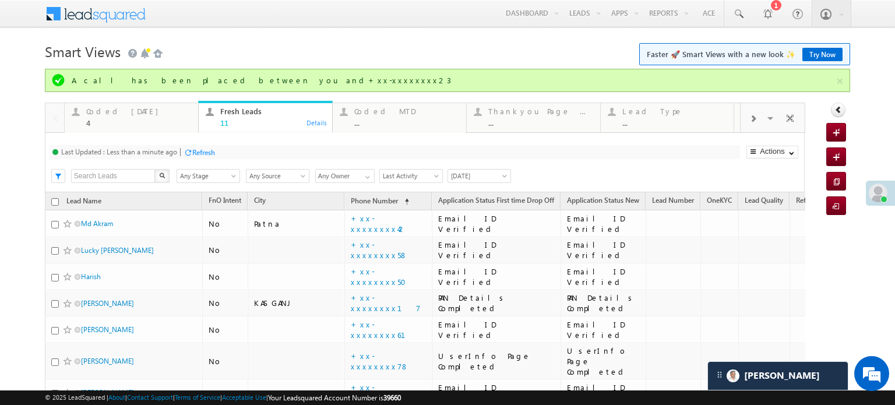
click at [198, 153] on div "Refresh" at bounding box center [203, 152] width 23 height 9
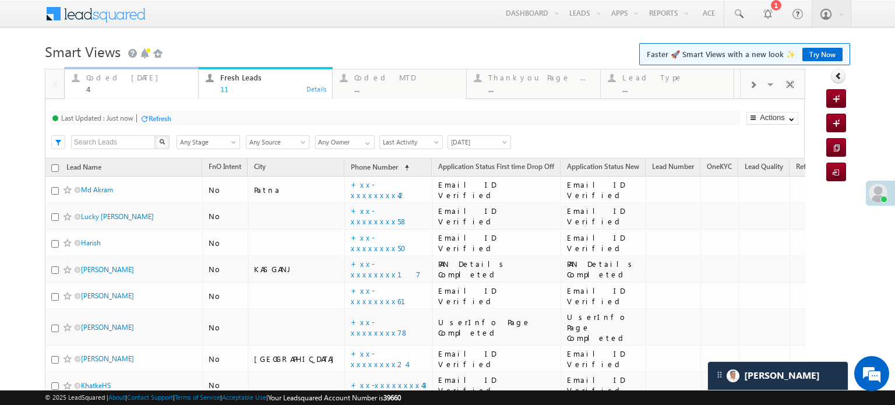
click at [111, 83] on div "Coded Today 4" at bounding box center [138, 82] width 105 height 23
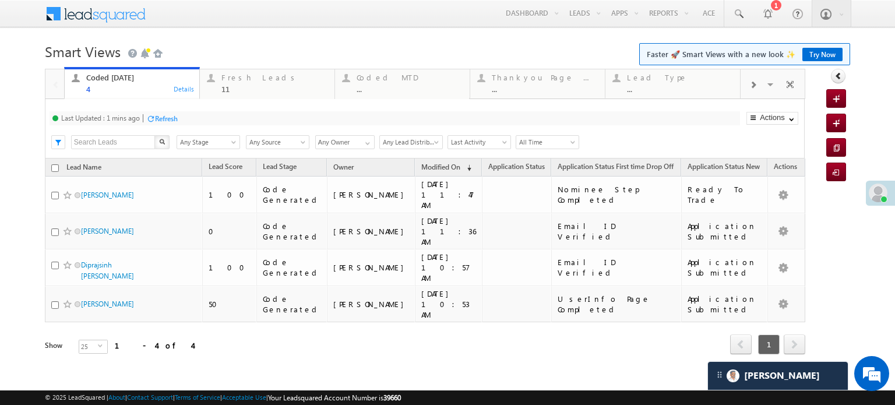
click at [155, 116] on div at bounding box center [150, 118] width 9 height 9
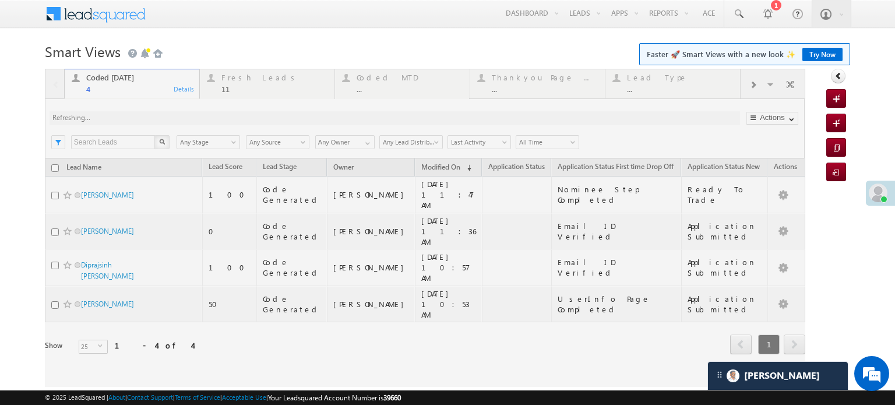
click at [156, 116] on div at bounding box center [425, 228] width 761 height 318
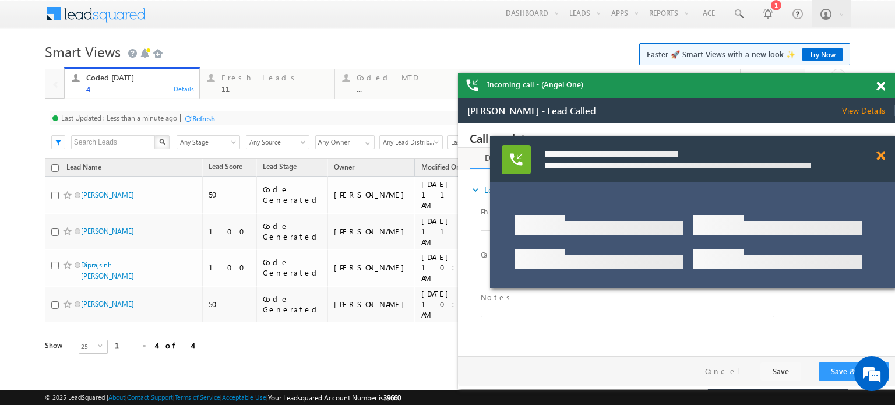
click at [881, 156] on span at bounding box center [880, 156] width 9 height 10
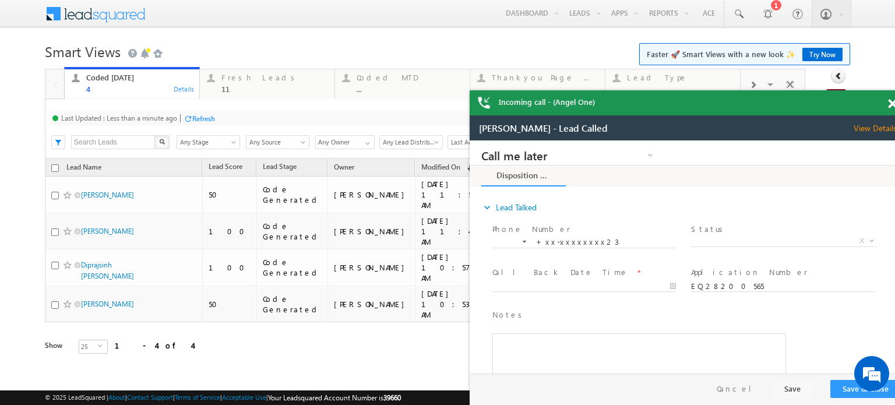
click at [893, 0] on html "Incoming call - (Angel One) Menu Priya Rathore priya .rath ore@a ngelb rokin g.…" at bounding box center [447, 0] width 895 height 0
click at [255, 79] on div "Fresh Leads" at bounding box center [274, 77] width 106 height 9
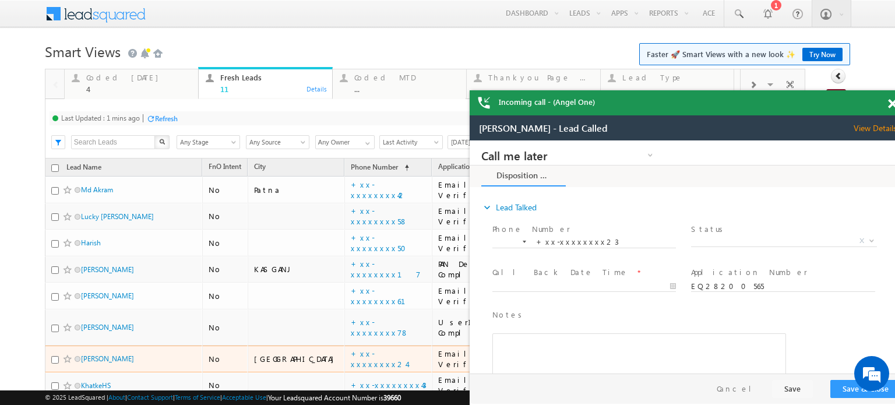
click at [344, 346] on td "+xx-xxxxxxxx24" at bounding box center [387, 359] width 87 height 27
click at [351, 348] on link "+xx-xxxxxxxx24" at bounding box center [379, 358] width 56 height 20
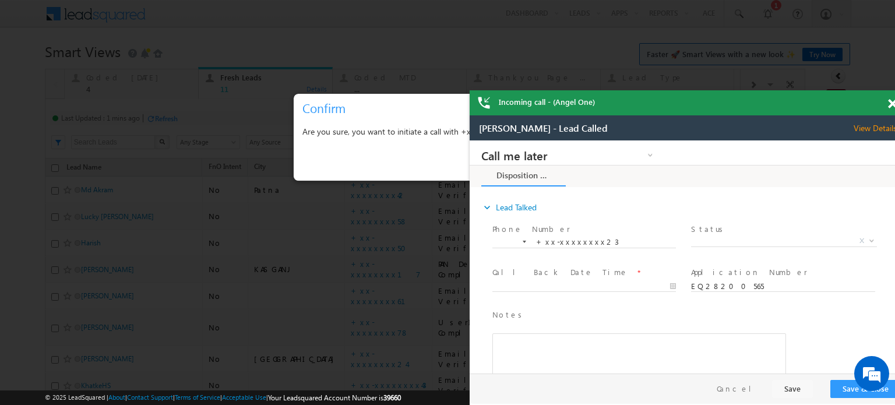
drag, startPoint x: 892, startPoint y: 105, endPoint x: 363, endPoint y: 8, distance: 538.0
click at [892, 0] on html "Incoming call - (Angel One) Menu Priya Rathore priya .rath ore@a ngelb rokin g.…" at bounding box center [447, 0] width 895 height 0
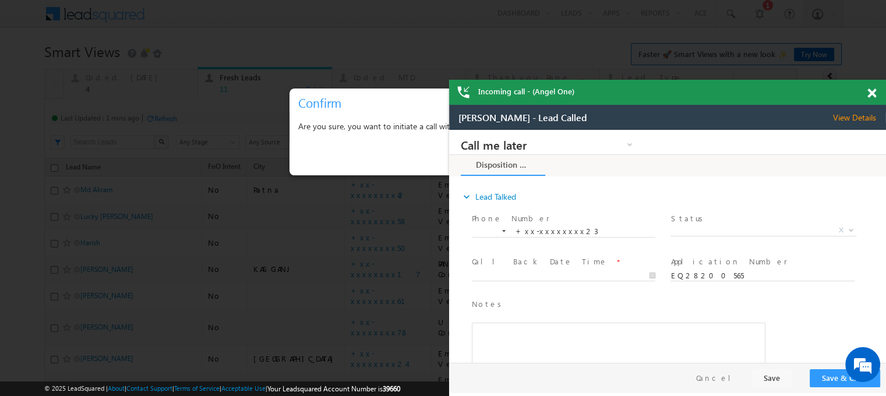
drag, startPoint x: 1072, startPoint y: 207, endPoint x: 540, endPoint y: 124, distance: 538.6
click at [845, 101] on div "Incoming call - (Angel One)" at bounding box center [667, 92] width 437 height 25
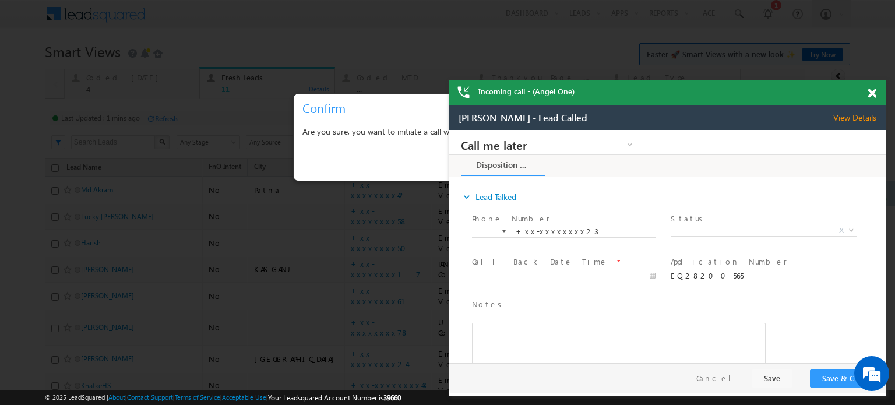
click at [874, 95] on span at bounding box center [872, 94] width 9 height 10
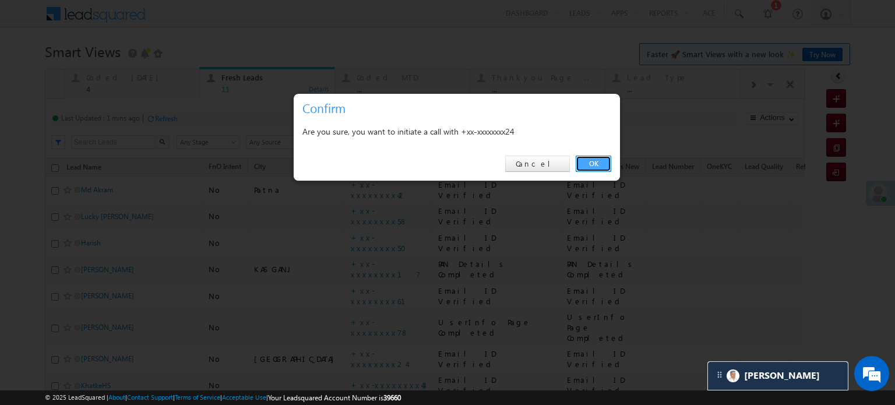
click at [605, 166] on link "OK" at bounding box center [594, 164] width 36 height 16
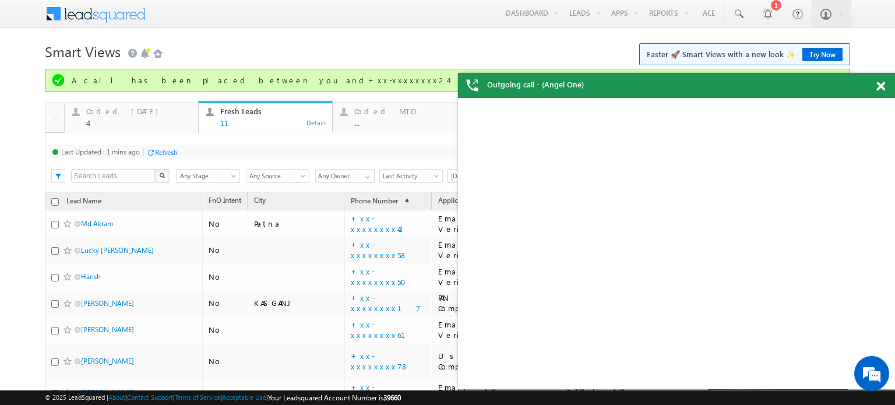
click at [166, 148] on div "Refresh" at bounding box center [166, 152] width 23 height 9
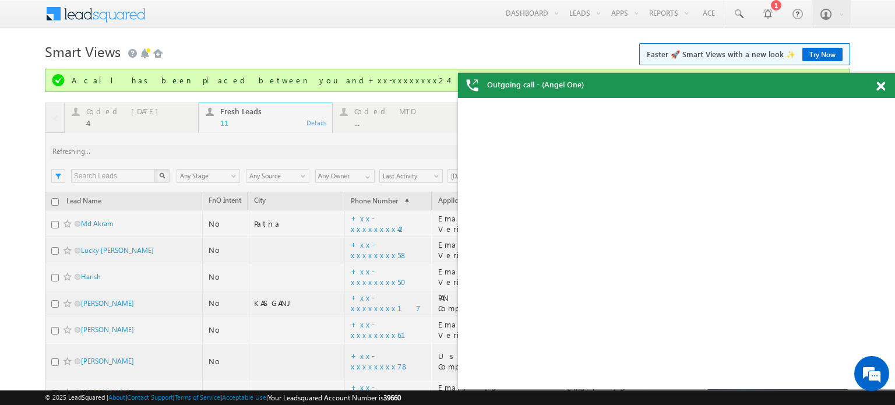
click at [166, 152] on div at bounding box center [425, 340] width 761 height 474
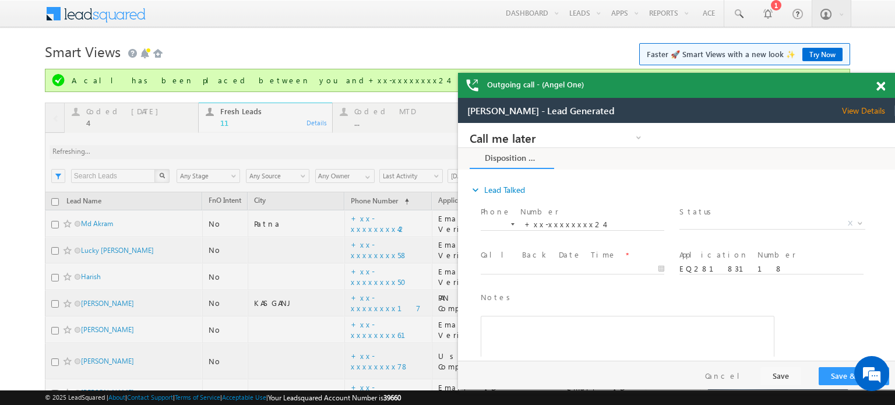
click at [883, 80] on div at bounding box center [887, 84] width 16 height 23
click at [882, 86] on span at bounding box center [880, 87] width 9 height 10
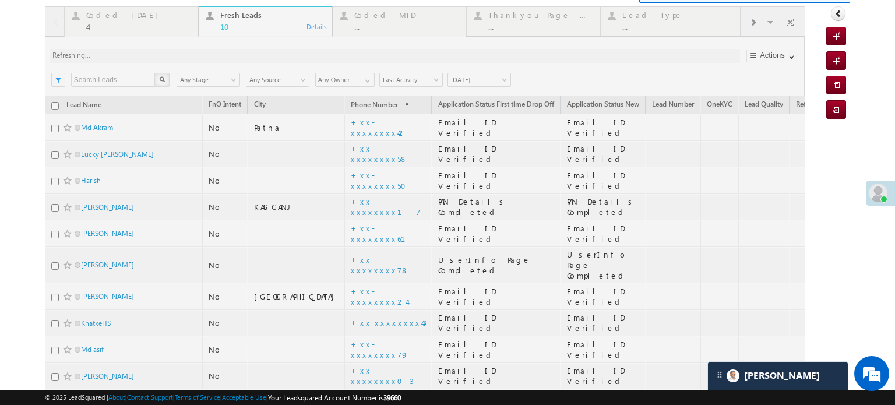
scroll to position [136, 0]
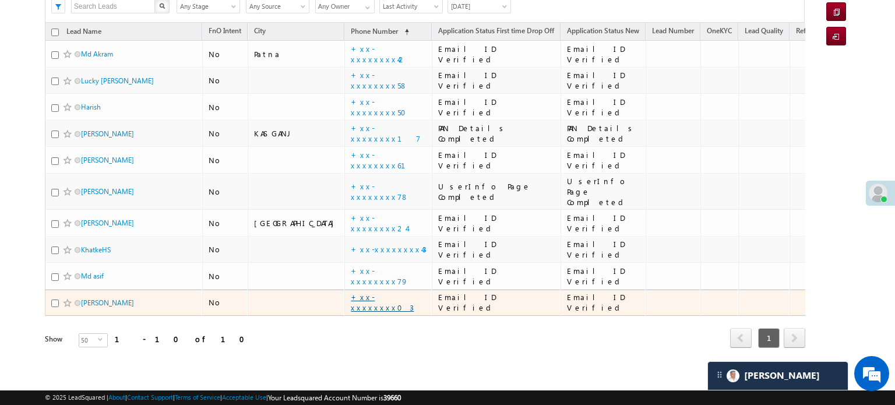
click at [351, 292] on link "+xx-xxxxxxxx03" at bounding box center [382, 302] width 63 height 20
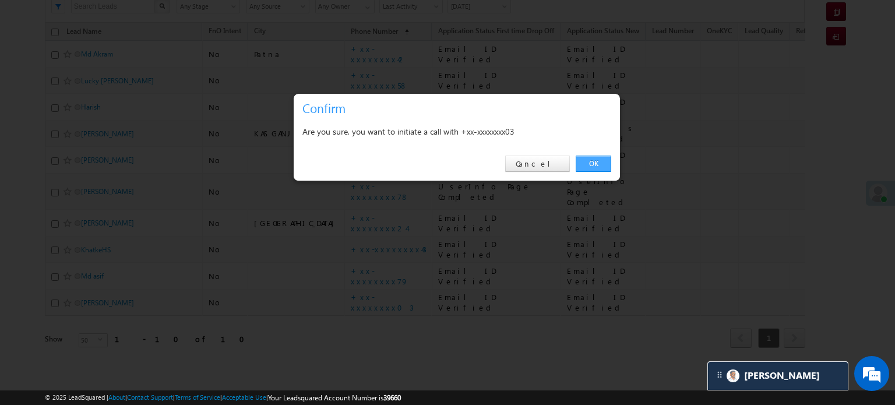
click at [589, 165] on link "OK" at bounding box center [594, 164] width 36 height 16
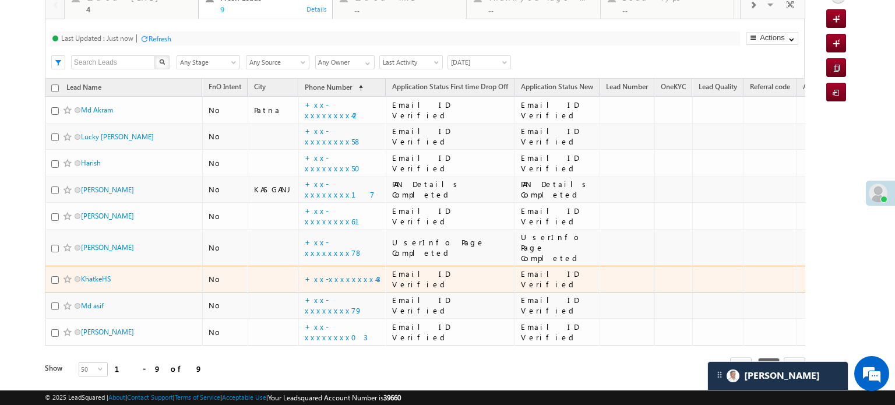
scroll to position [110, 0]
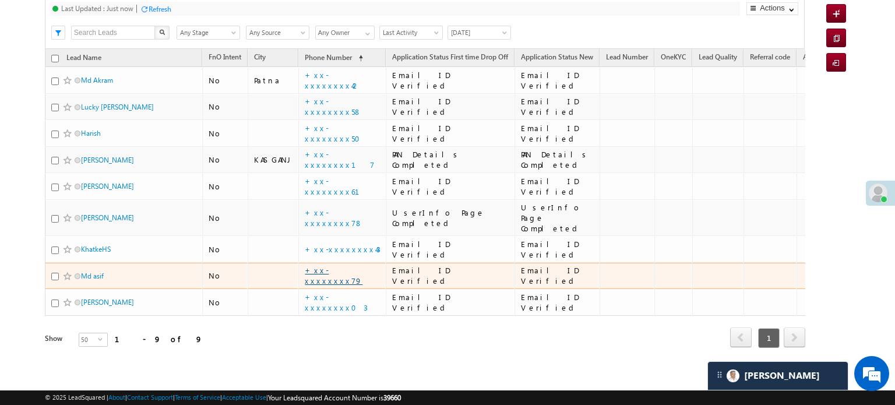
click at [335, 265] on link "+xx-xxxxxxxx79" at bounding box center [334, 275] width 58 height 20
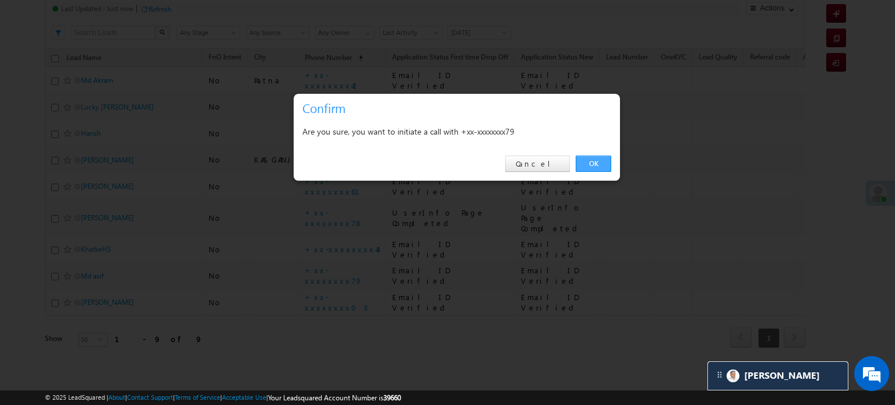
click at [590, 168] on link "OK" at bounding box center [594, 164] width 36 height 16
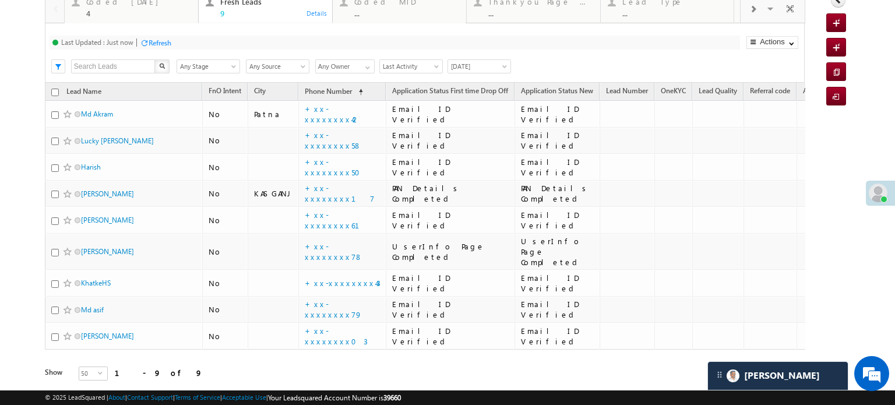
scroll to position [143, 0]
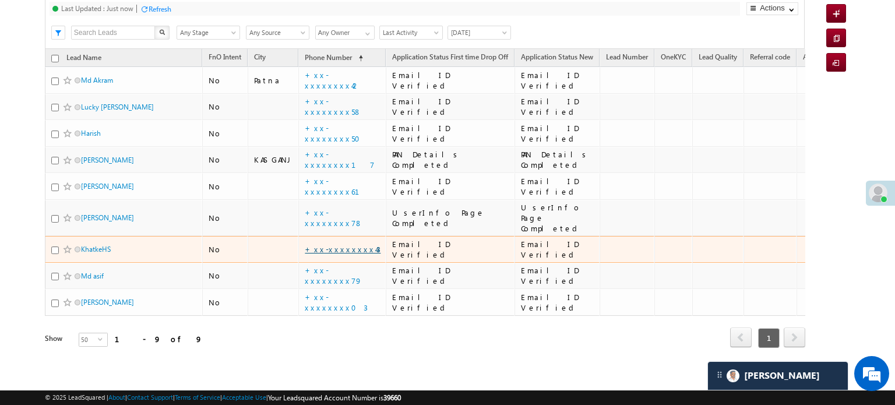
click at [328, 244] on link "+xx-xxxxxxxx43" at bounding box center [343, 249] width 76 height 10
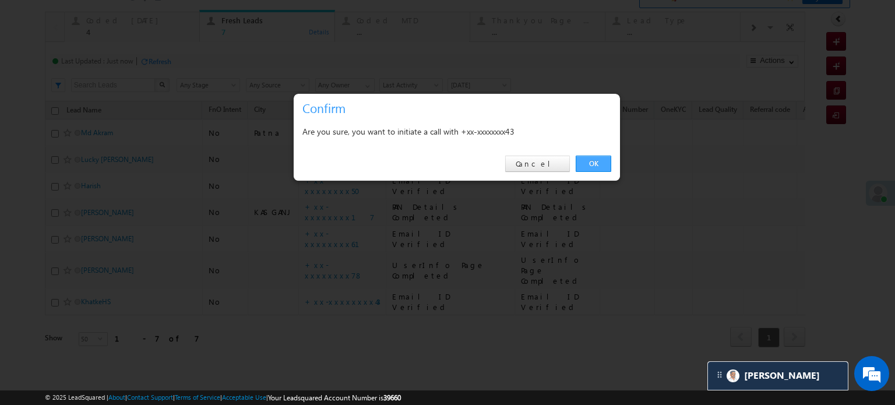
click at [594, 159] on link "OK" at bounding box center [594, 164] width 36 height 16
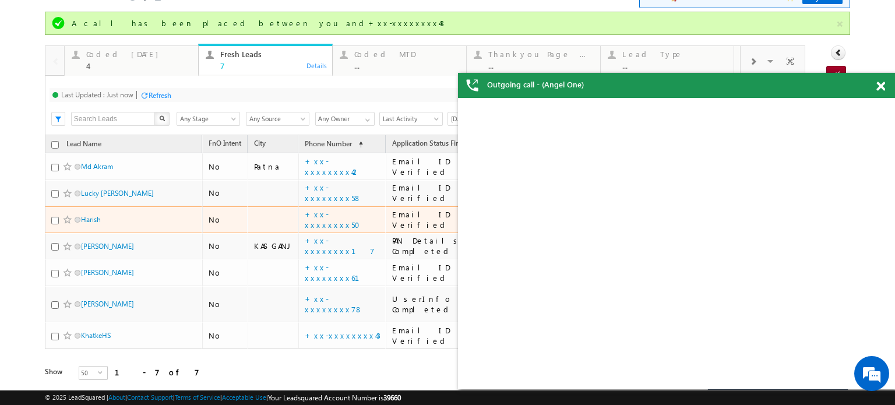
scroll to position [0, 0]
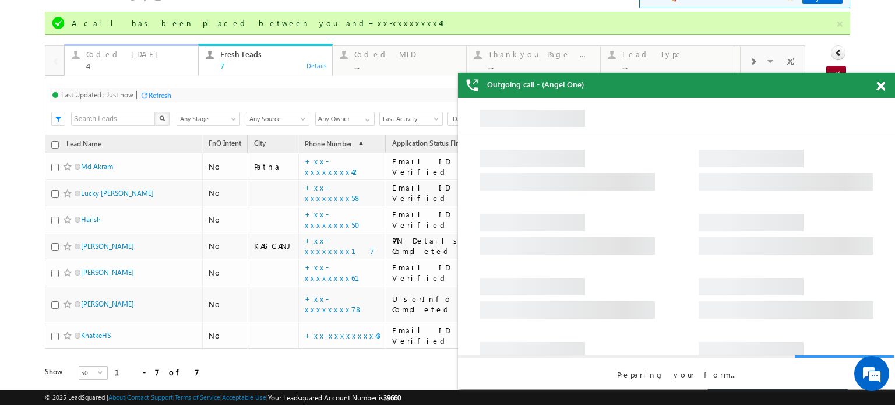
drag, startPoint x: 130, startPoint y: 62, endPoint x: 143, endPoint y: 82, distance: 23.9
click at [130, 62] on div "4" at bounding box center [138, 65] width 105 height 9
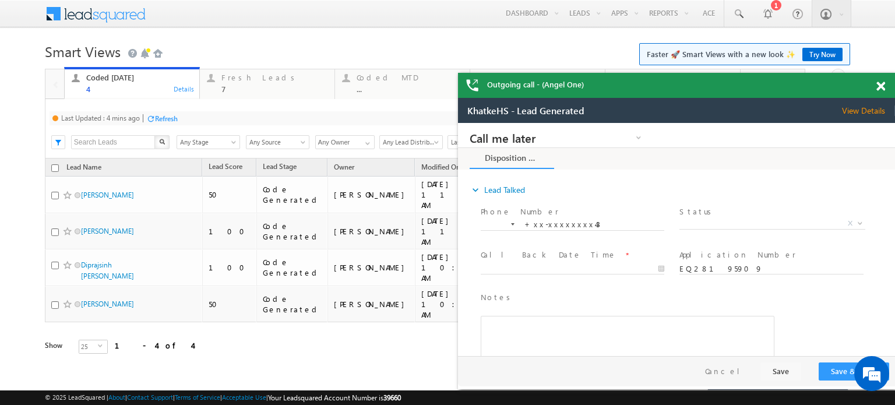
click at [160, 115] on div "Refresh" at bounding box center [166, 118] width 23 height 9
click at [247, 76] on div "Fresh Leads" at bounding box center [274, 77] width 106 height 9
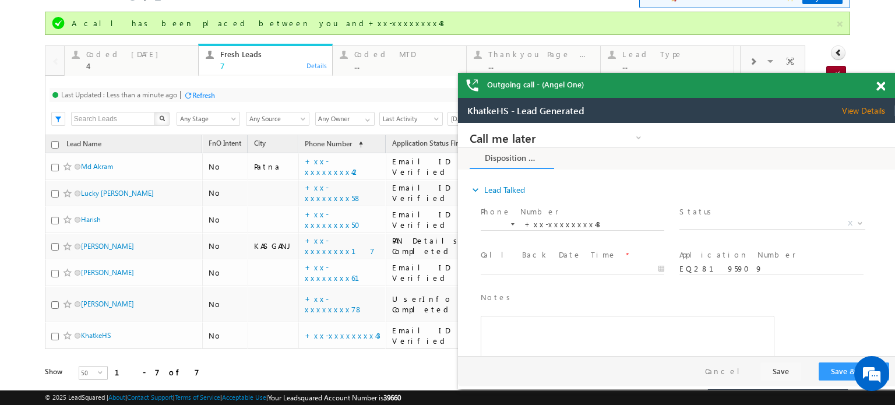
click at [203, 102] on div "Last Updated : Less than a minute ago Refresh Refreshing... Search X Lead Stage…" at bounding box center [425, 105] width 760 height 59
click at [203, 99] on div "Refresh" at bounding box center [203, 95] width 23 height 9
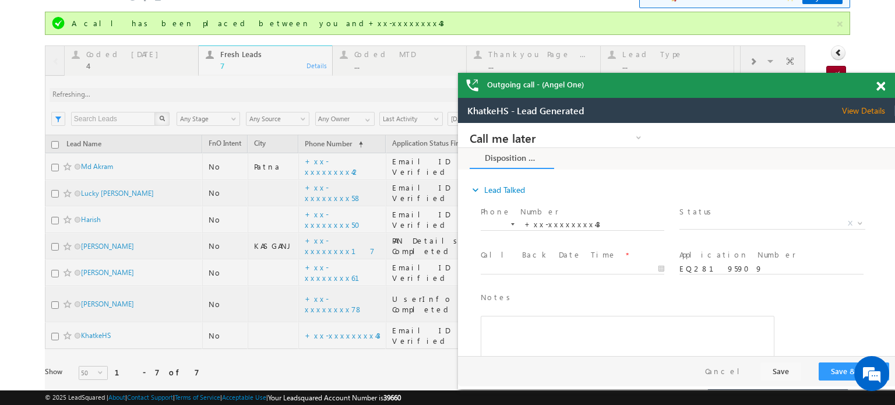
click at [878, 93] on div "Outgoing call - (Angel One)" at bounding box center [676, 85] width 437 height 25
click at [882, 84] on span at bounding box center [880, 87] width 9 height 10
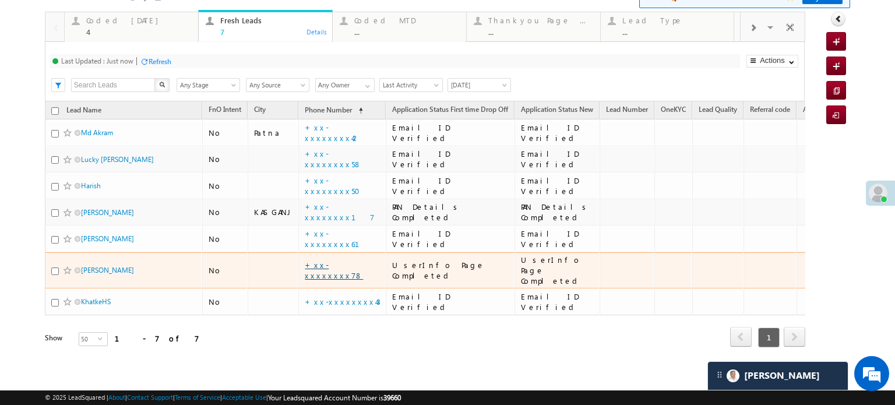
click at [324, 268] on link "+xx-xxxxxxxx78" at bounding box center [334, 270] width 58 height 20
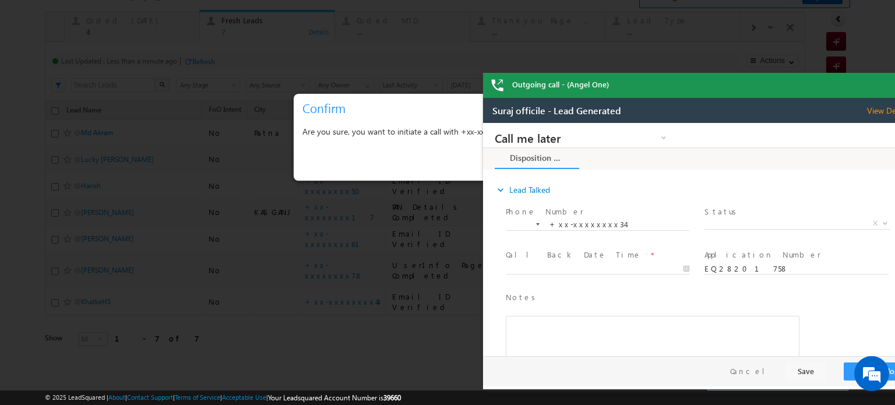
click at [881, 90] on div "Outgoing call - (Angel One)" at bounding box center [701, 85] width 437 height 25
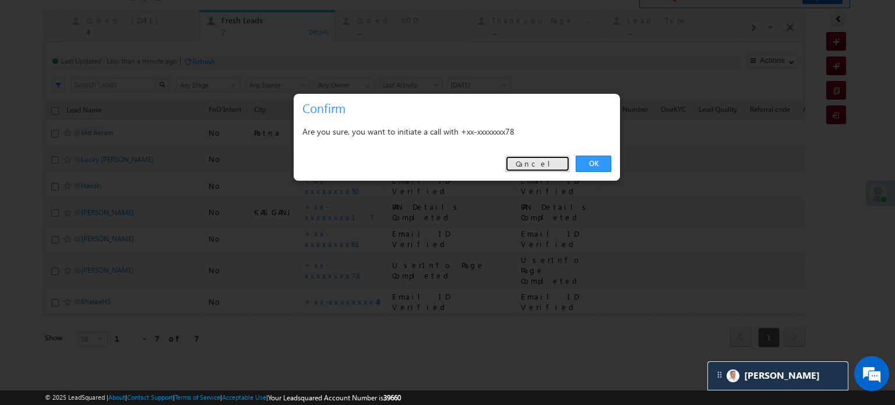
click at [553, 162] on link "Cancel" at bounding box center [537, 164] width 65 height 16
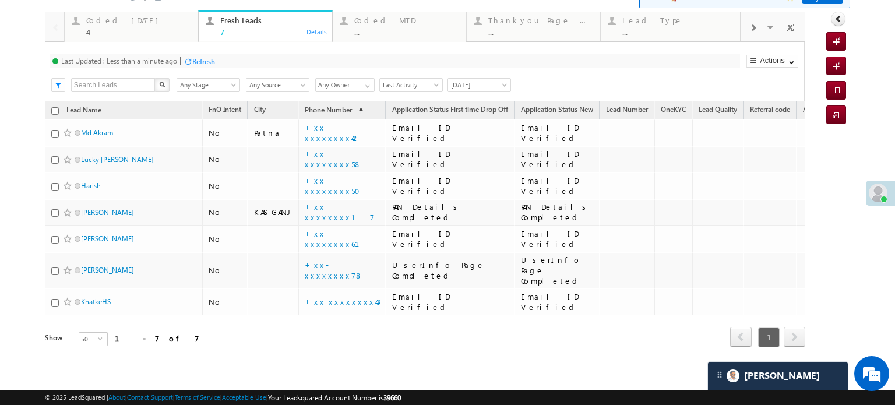
click at [209, 57] on div "Refresh" at bounding box center [203, 61] width 23 height 9
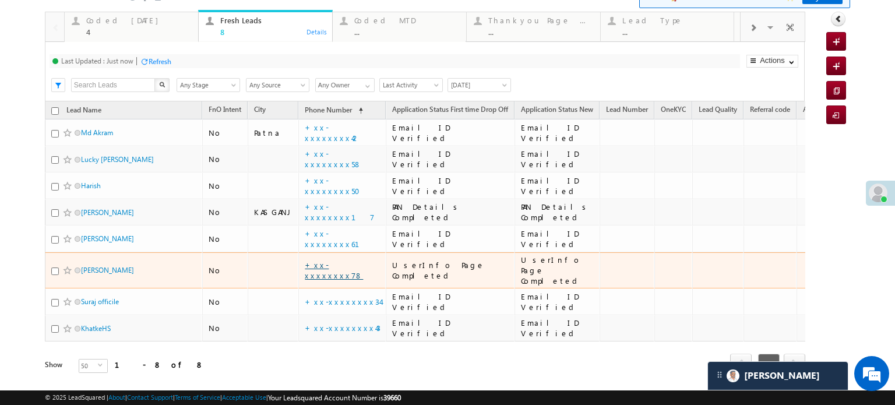
click at [336, 260] on link "+xx-xxxxxxxx78" at bounding box center [334, 270] width 58 height 20
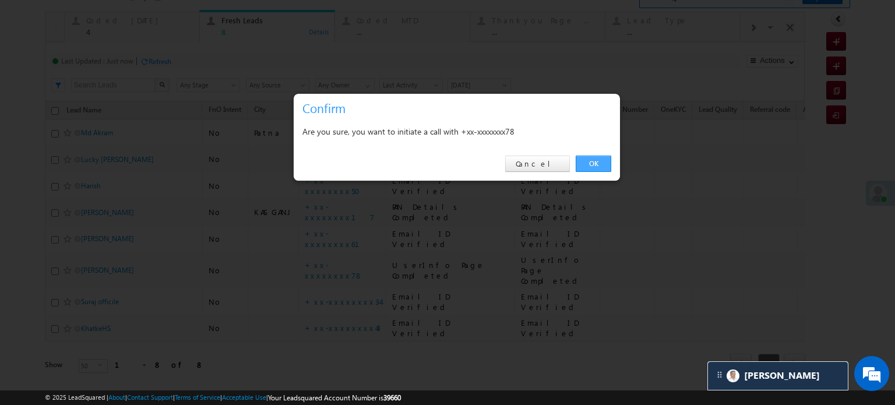
click at [594, 166] on link "OK" at bounding box center [594, 164] width 36 height 16
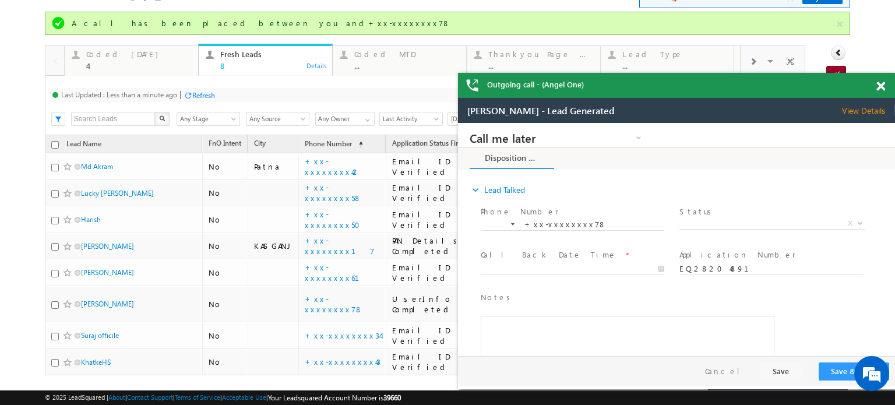
click at [200, 92] on div "Refresh" at bounding box center [203, 95] width 23 height 9
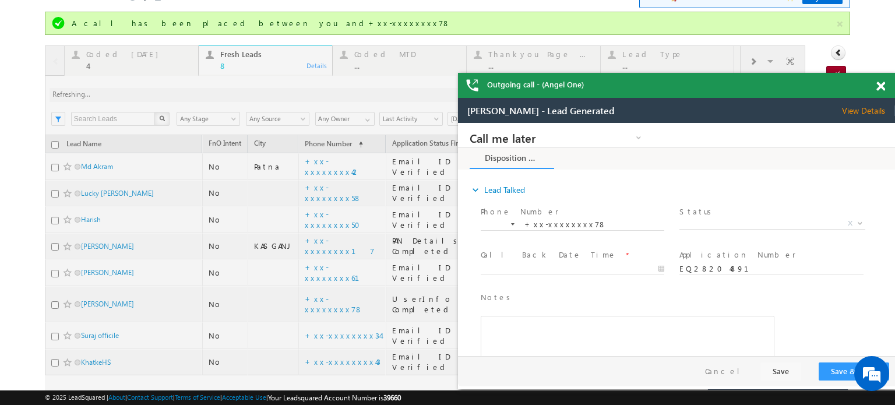
click at [881, 85] on span at bounding box center [880, 87] width 9 height 10
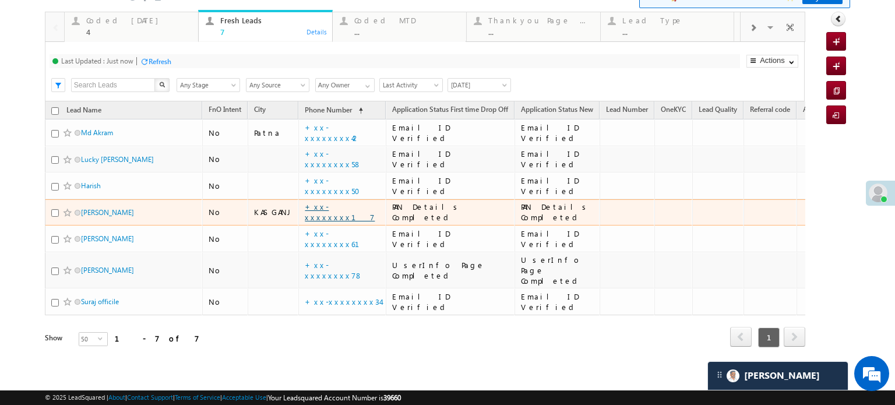
click at [318, 209] on link "+xx-xxxxxxxx17" at bounding box center [340, 212] width 70 height 20
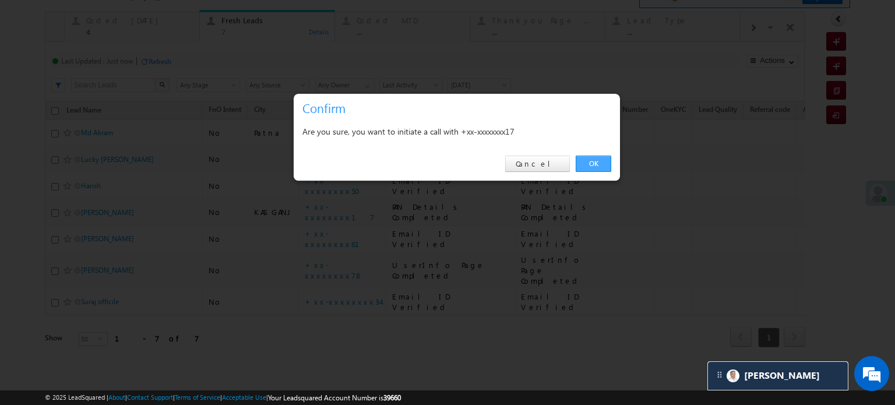
click at [592, 168] on link "OK" at bounding box center [594, 164] width 36 height 16
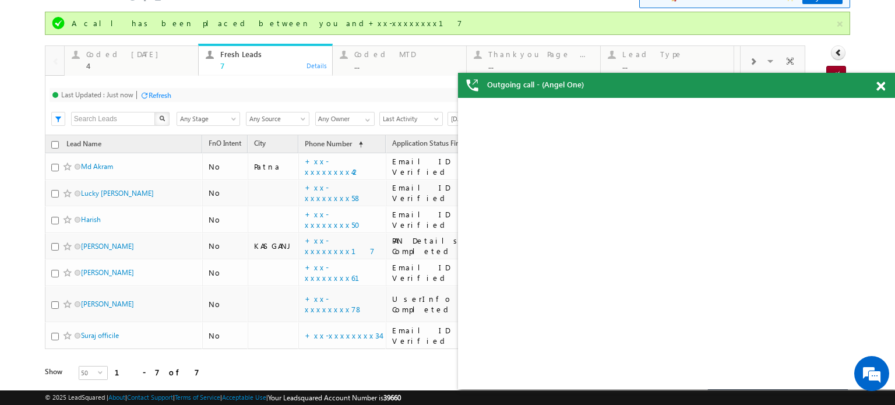
click at [168, 95] on div "Refresh" at bounding box center [160, 95] width 23 height 9
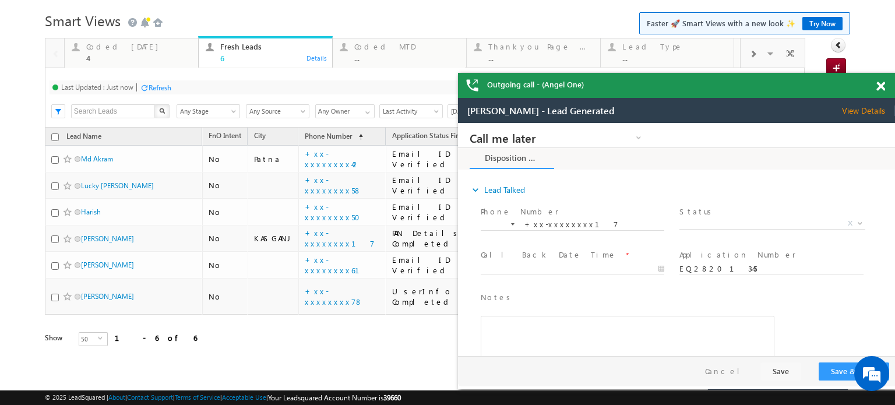
click at [167, 92] on div "Refresh" at bounding box center [155, 87] width 31 height 11
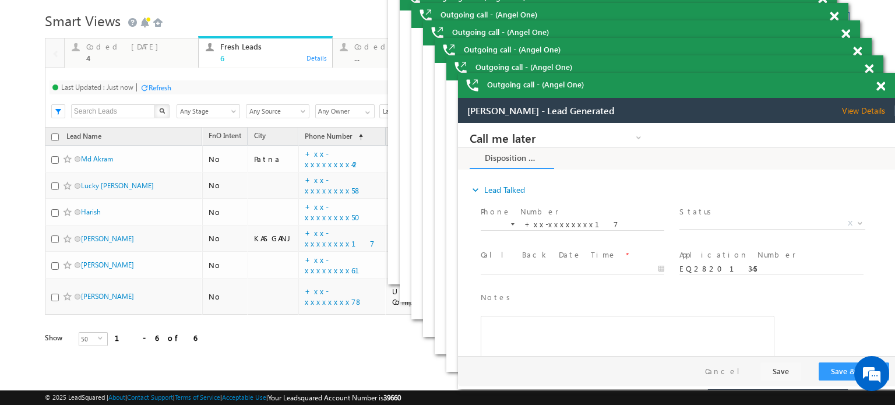
click at [167, 92] on div "Refresh" at bounding box center [155, 87] width 31 height 11
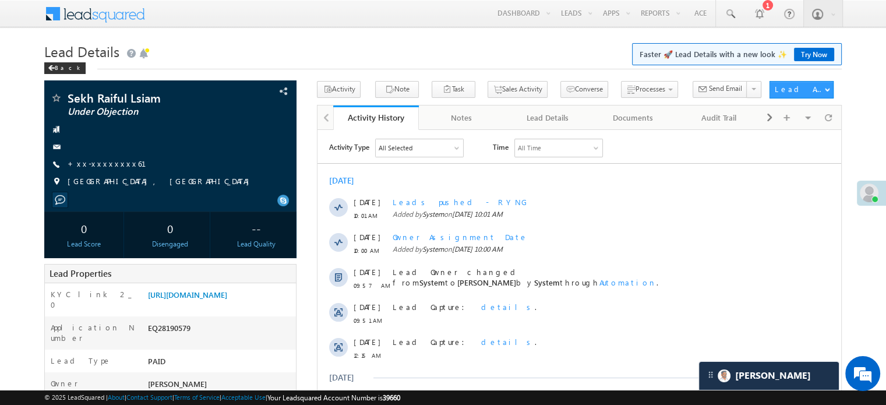
scroll to position [5498, 0]
click at [259, 203] on div at bounding box center [170, 200] width 241 height 11
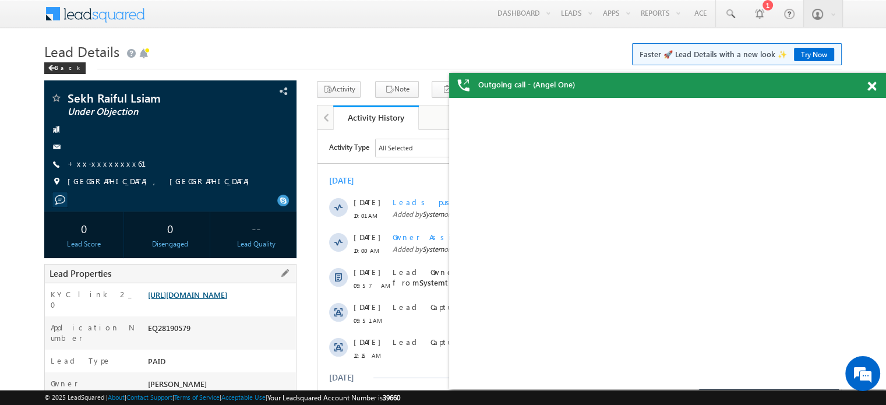
click at [212, 300] on link "https://angelbroking1-pk3em7sa.customui-test.leadsquared.com?leadId=c7338a4a-6b…" at bounding box center [187, 295] width 79 height 10
click at [868, 86] on span at bounding box center [872, 87] width 9 height 10
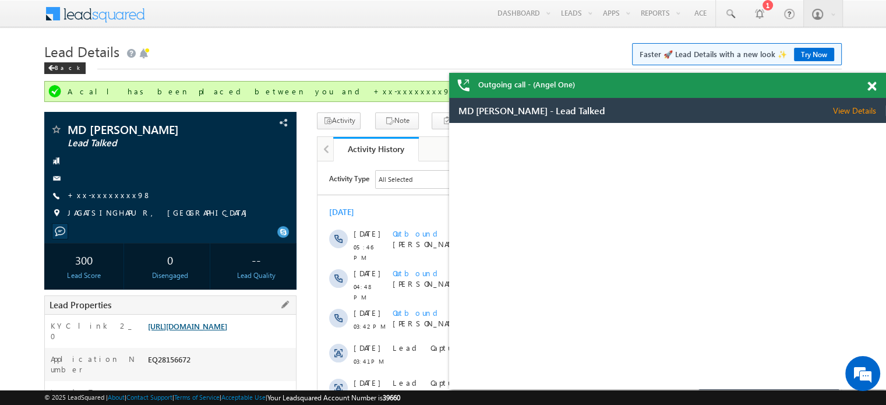
drag, startPoint x: 0, startPoint y: 0, endPoint x: 212, endPoint y: 330, distance: 392.7
click at [212, 330] on link "https://angelbroking1-pk3em7sa.customui-test.leadsquared.com?leadId=65200edb-bd…" at bounding box center [187, 326] width 79 height 10
